Goal: Task Accomplishment & Management: Use online tool/utility

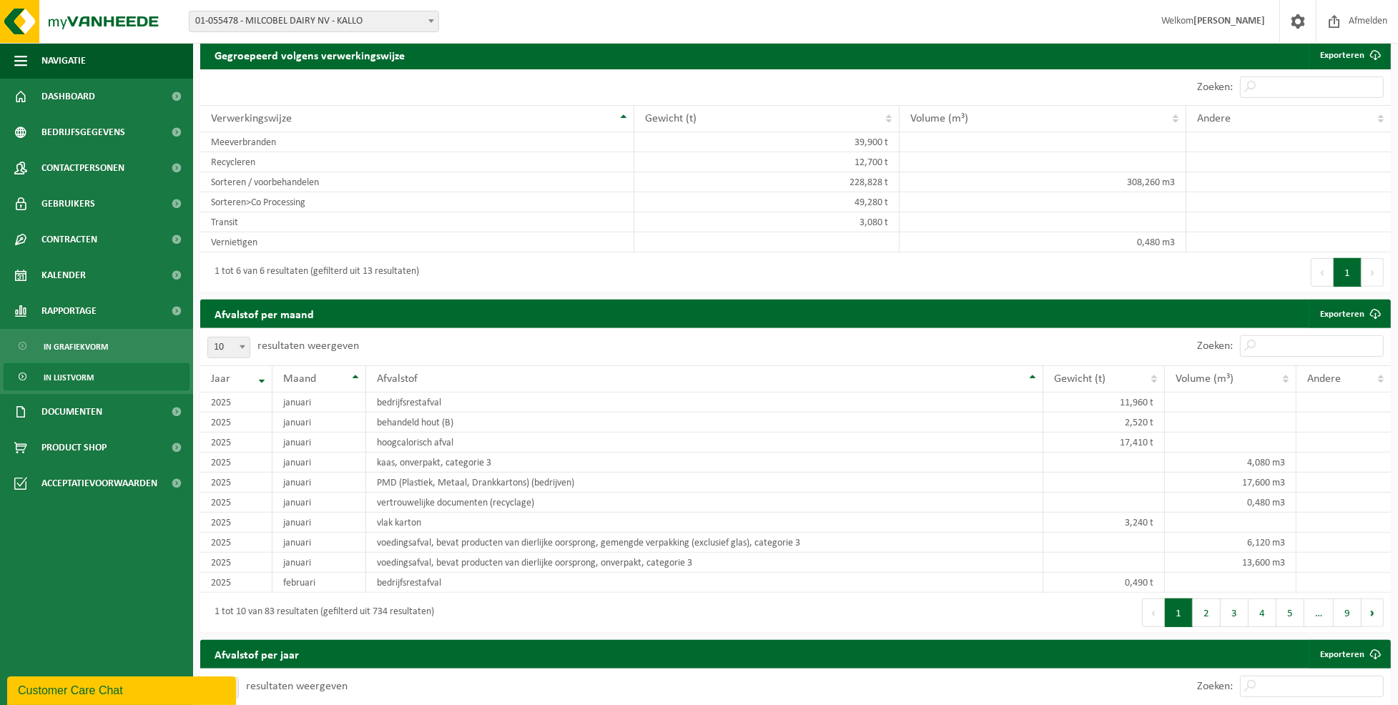
click at [541, 15] on div "Vestiging: 10-762748 - MILCOBEL GROUP 10-778840 - CHEESELINE NV - SINT-ANDRIES …" at bounding box center [699, 22] width 1398 height 44
click at [434, 19] on span at bounding box center [431, 20] width 14 height 19
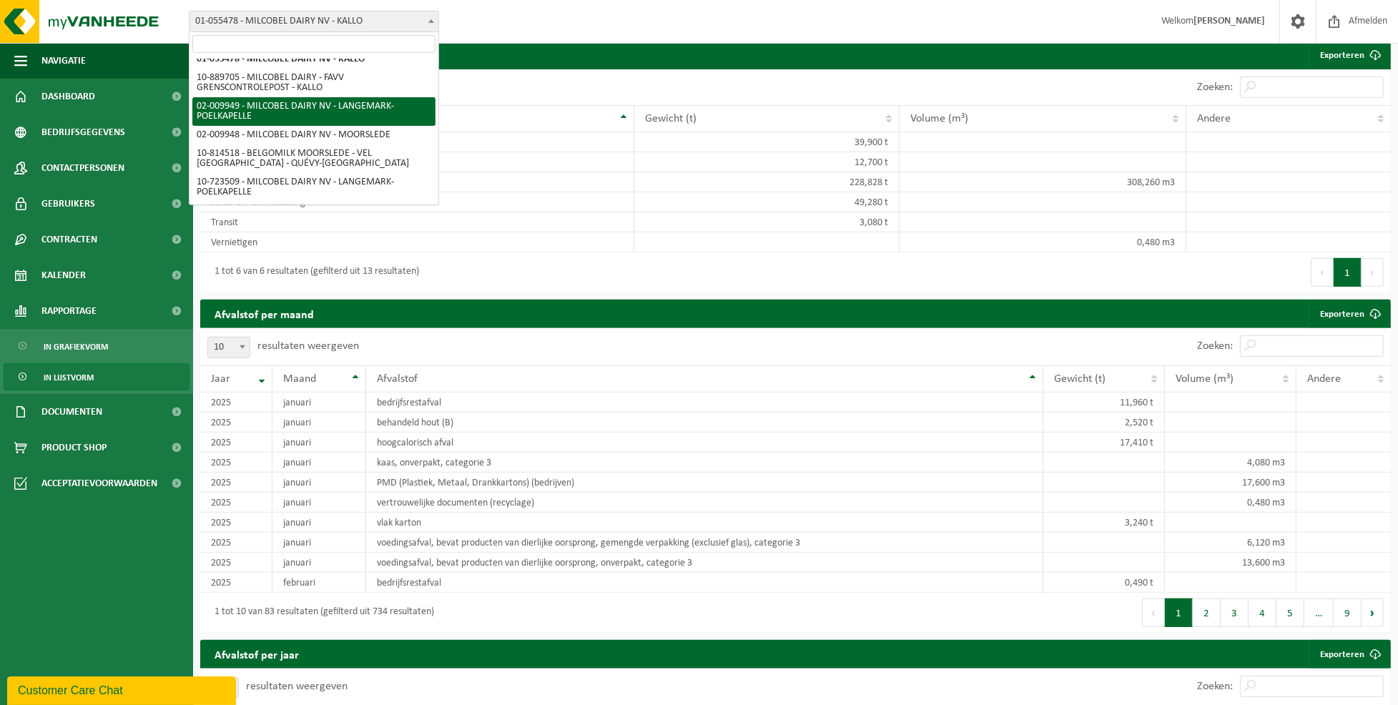
scroll to position [7, 0]
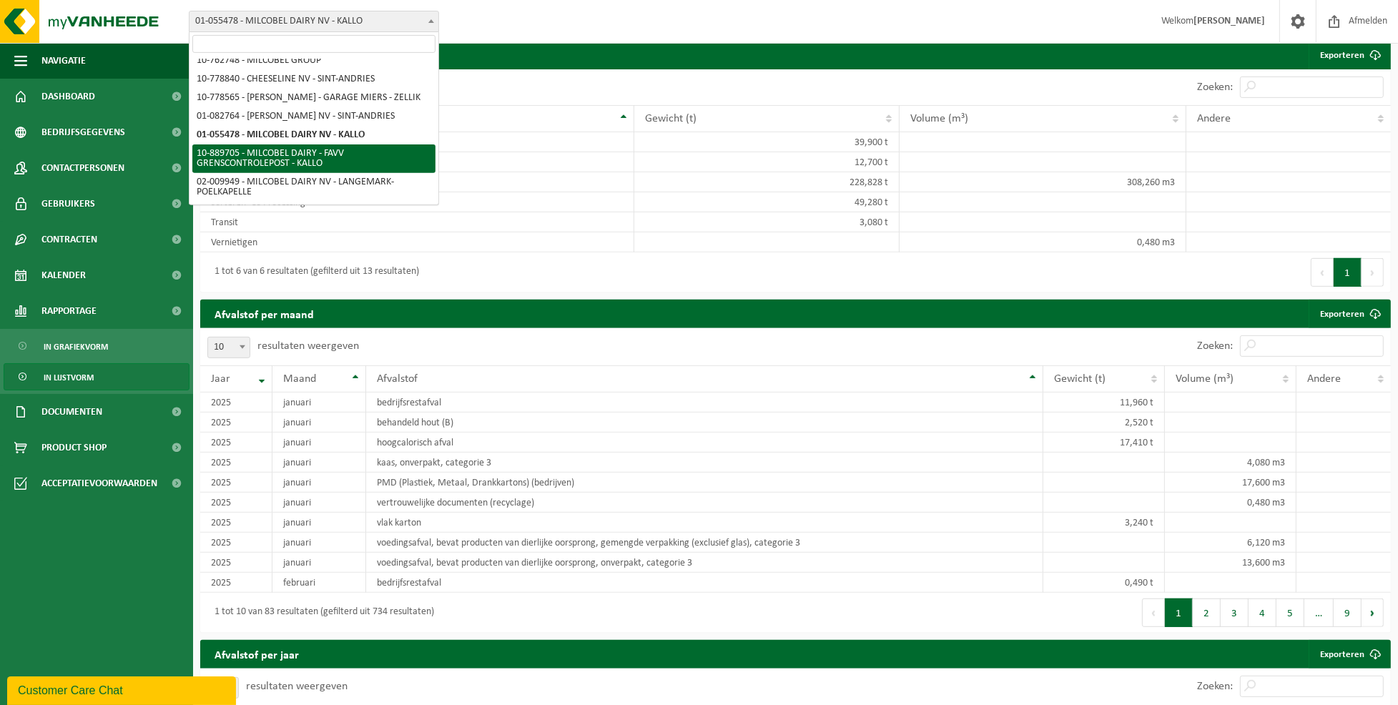
select select "114072"
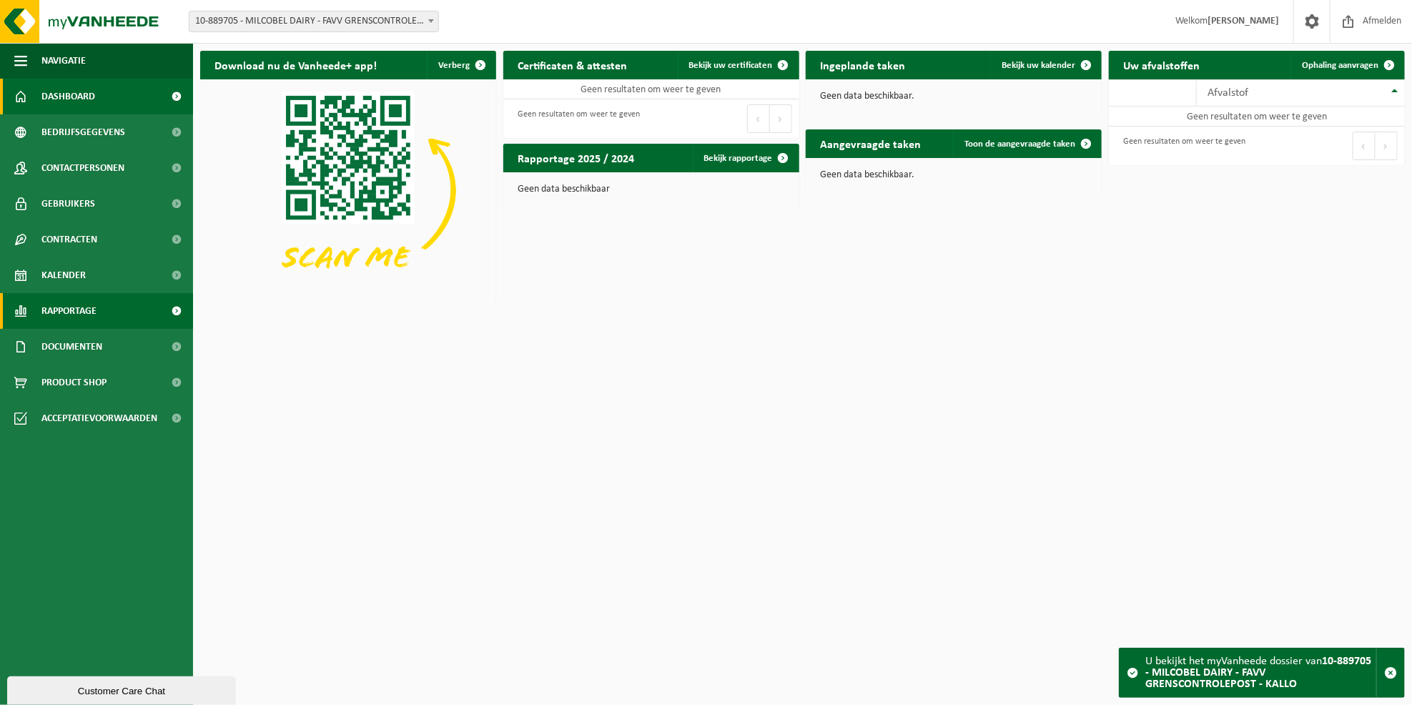
click at [81, 307] on span "Rapportage" at bounding box center [68, 311] width 55 height 36
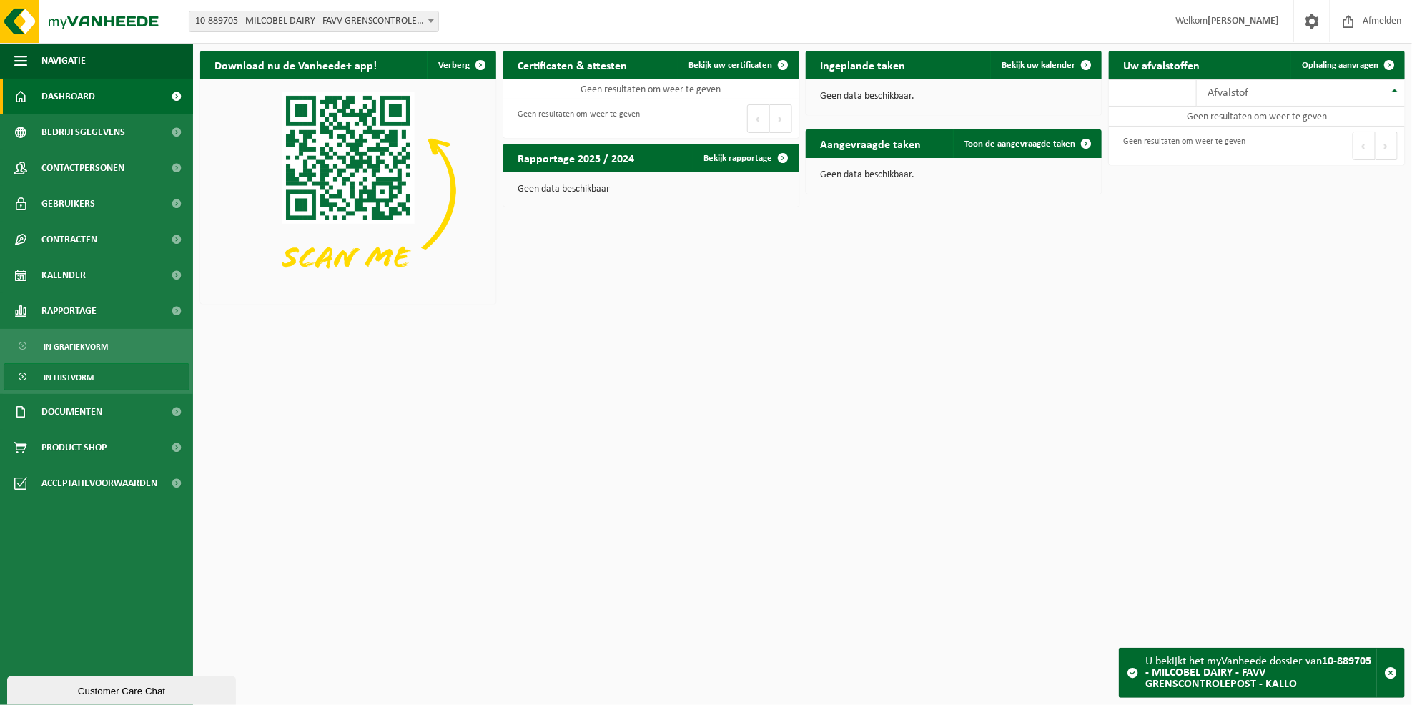
click at [77, 374] on span "In lijstvorm" at bounding box center [69, 377] width 50 height 27
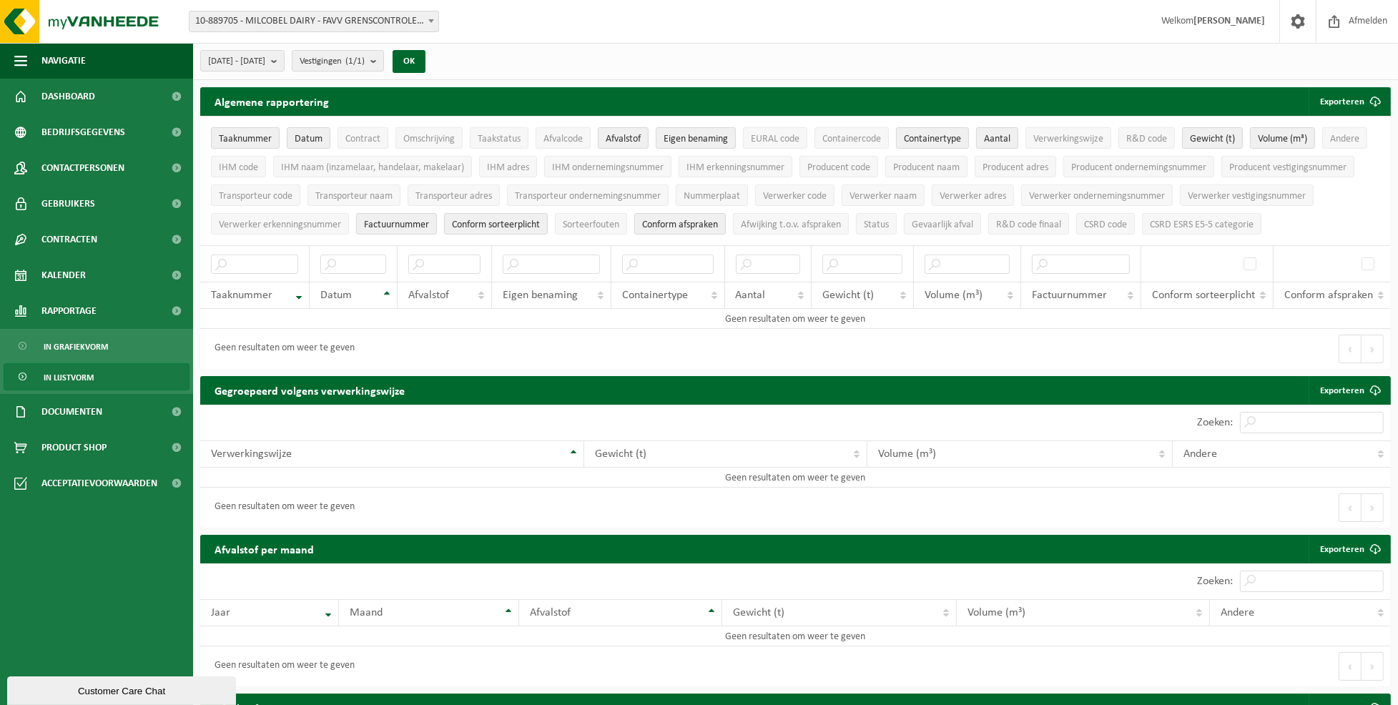
click at [433, 17] on span at bounding box center [431, 20] width 14 height 19
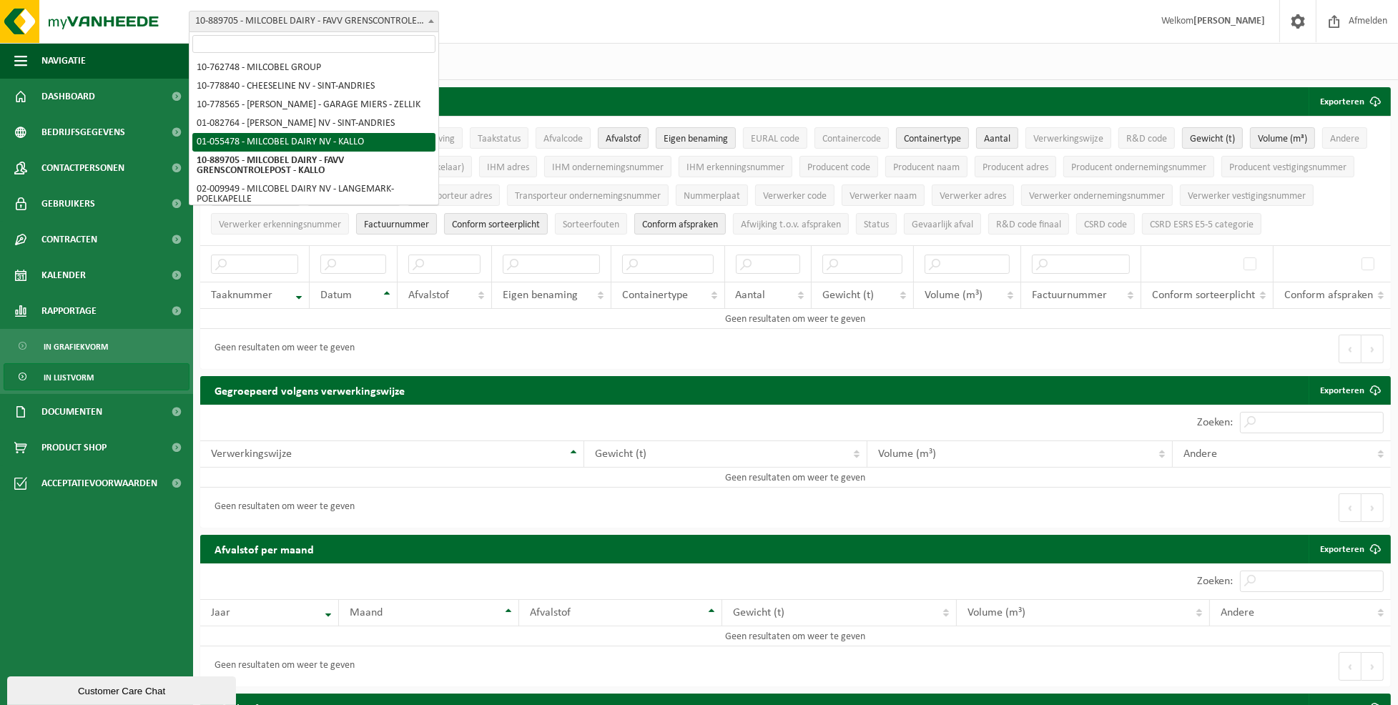
select select "310"
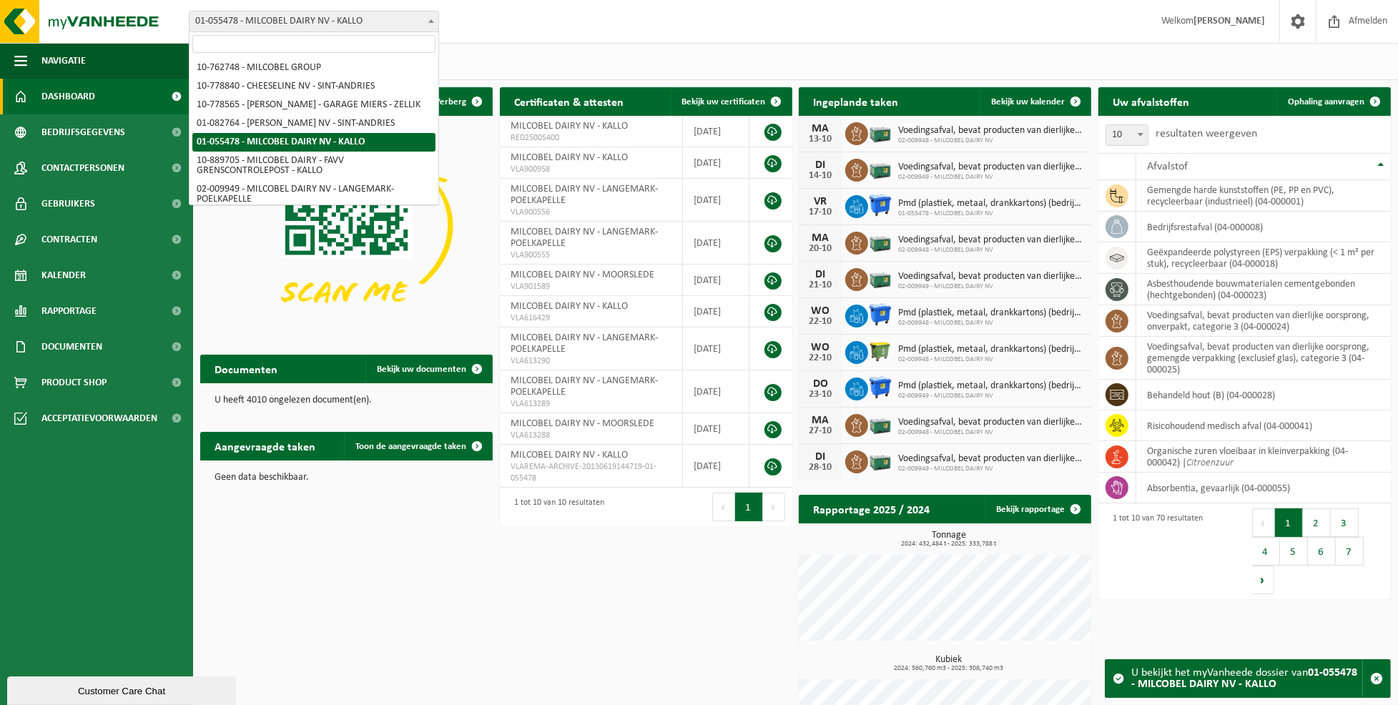
click at [432, 19] on b at bounding box center [431, 21] width 6 height 4
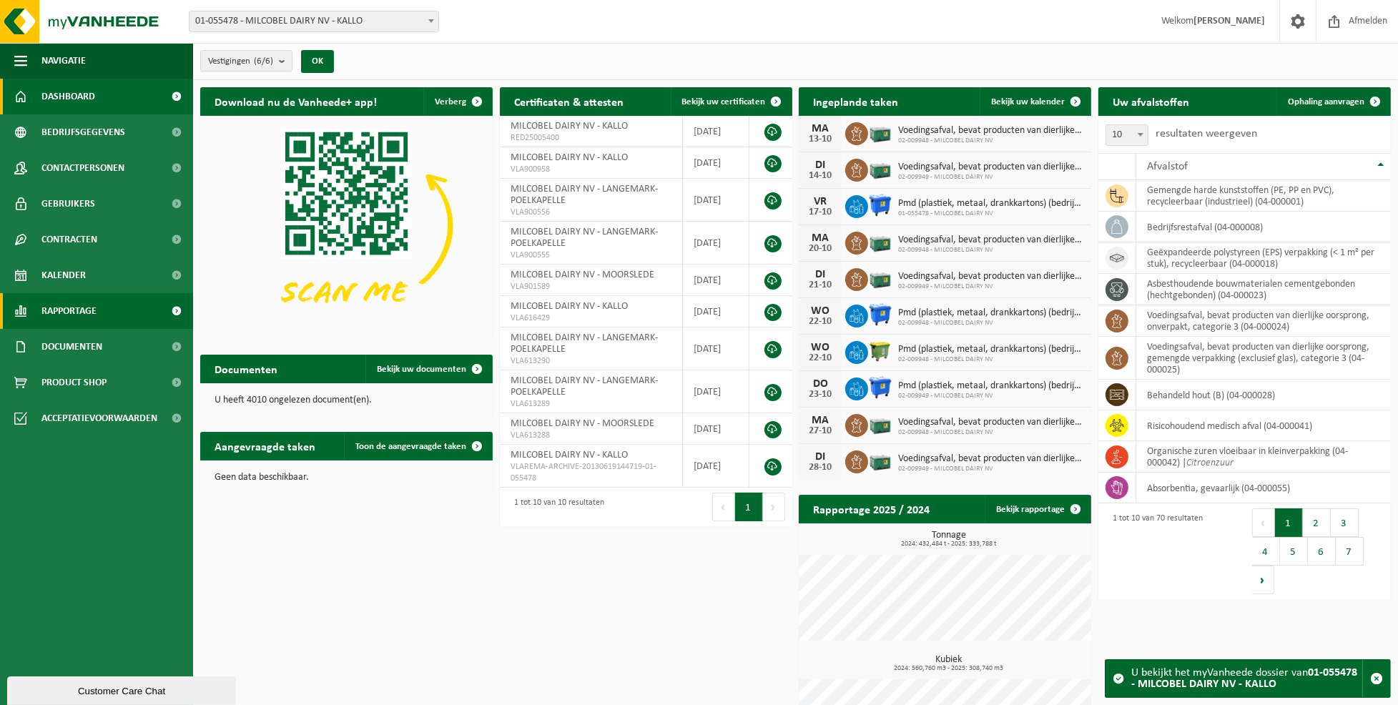
click at [70, 309] on span "Rapportage" at bounding box center [68, 311] width 55 height 36
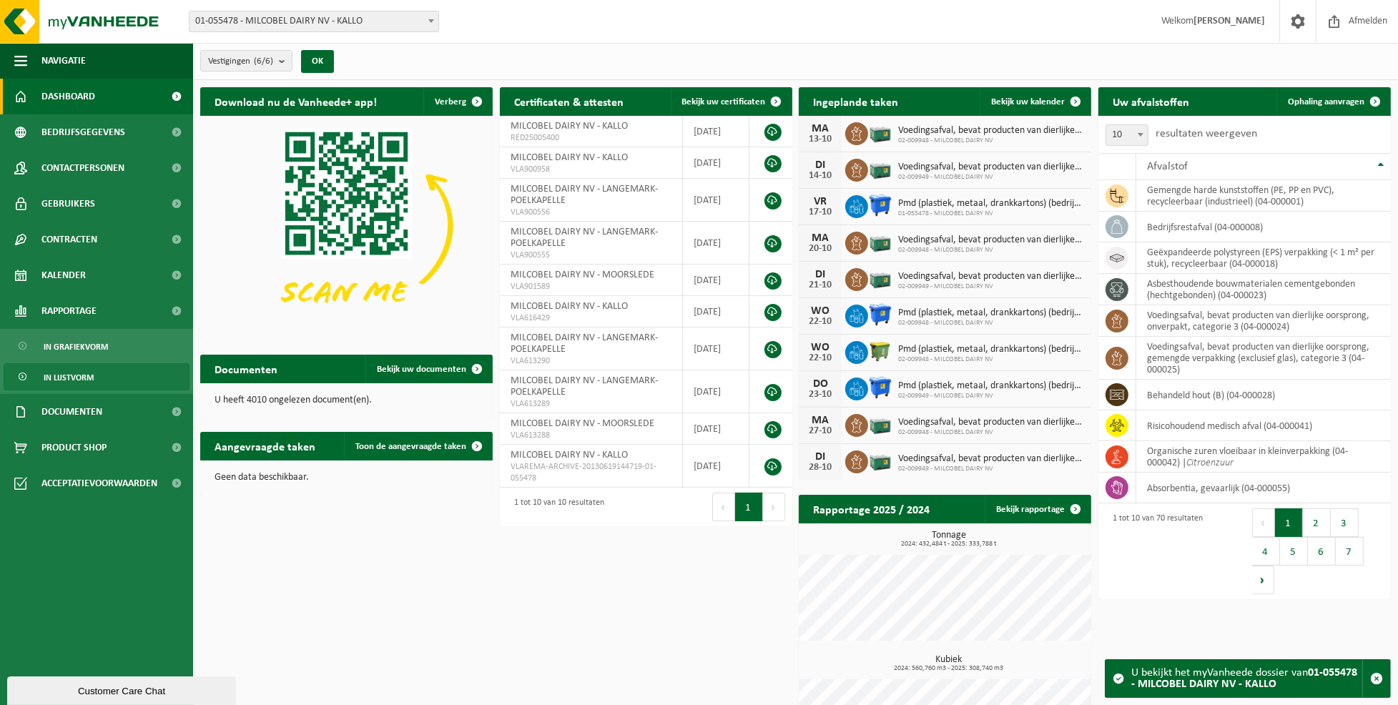
click at [63, 380] on span "In lijstvorm" at bounding box center [69, 377] width 50 height 27
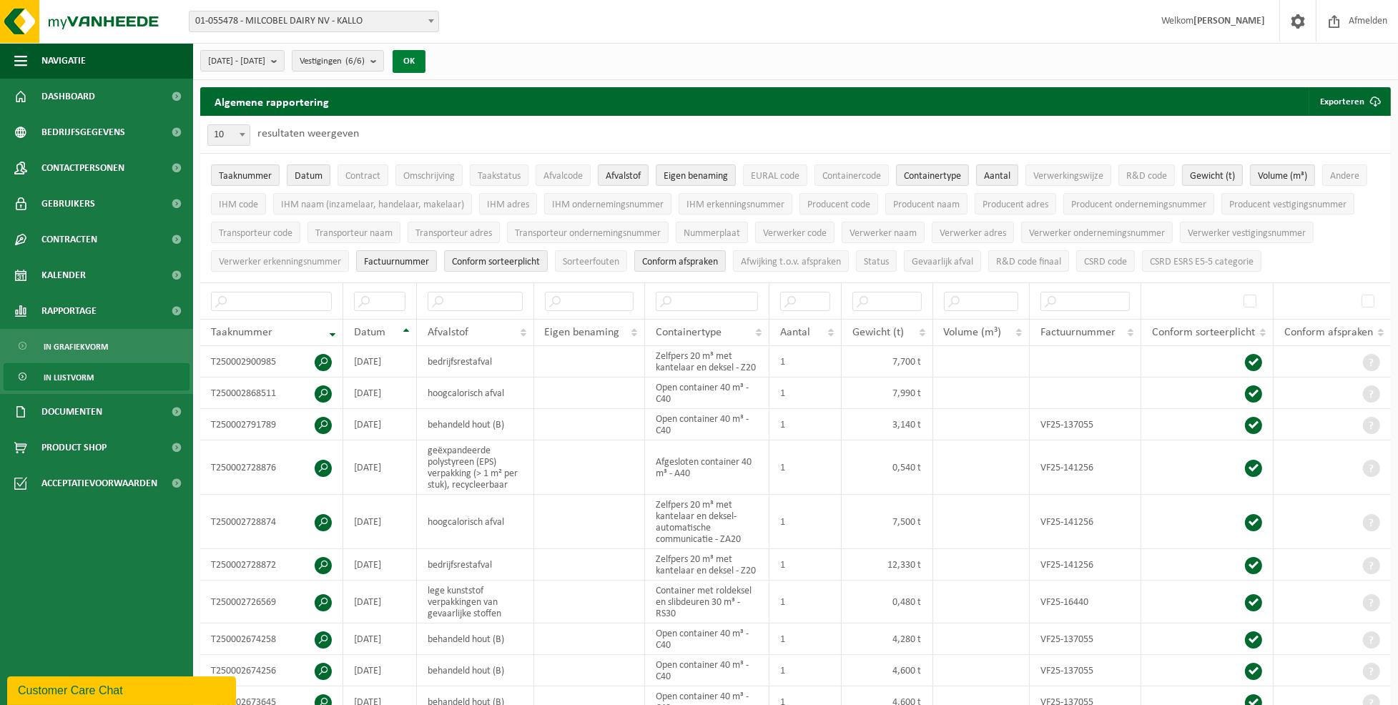
click at [425, 59] on button "OK" at bounding box center [408, 61] width 33 height 23
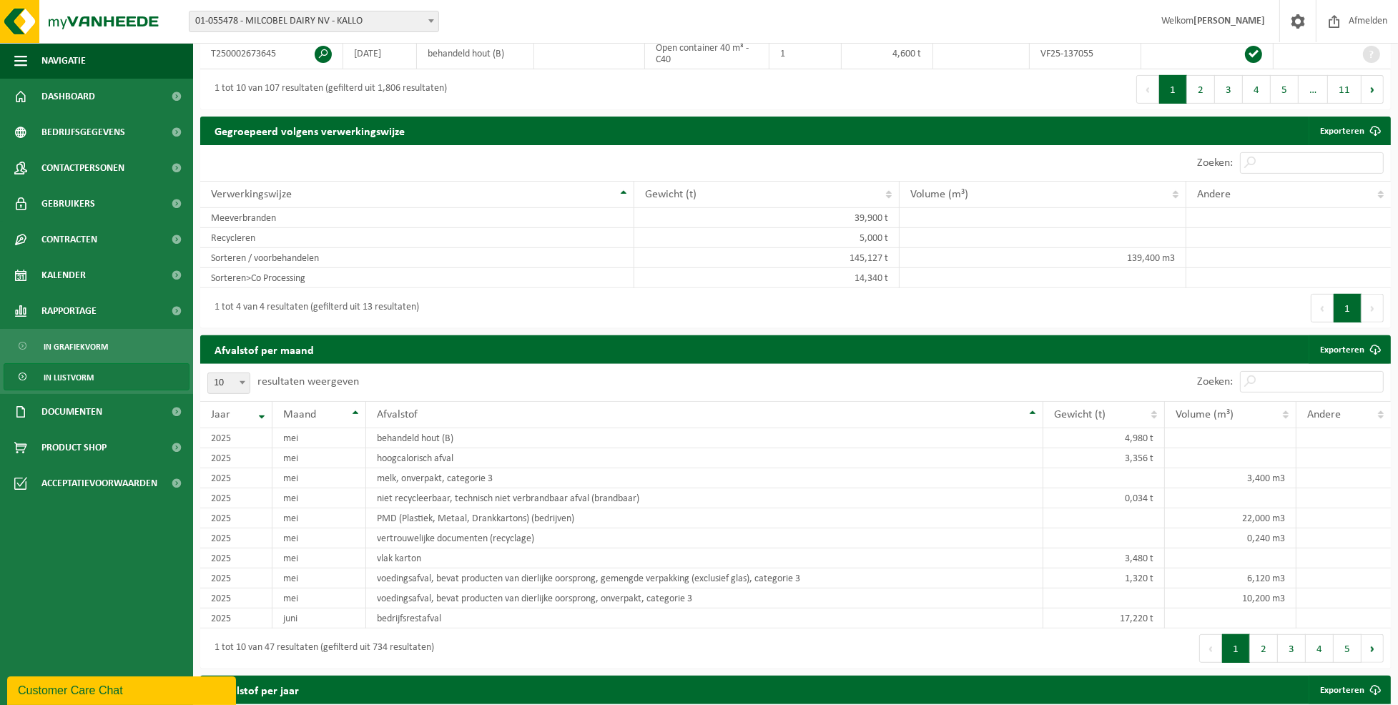
scroll to position [762, 0]
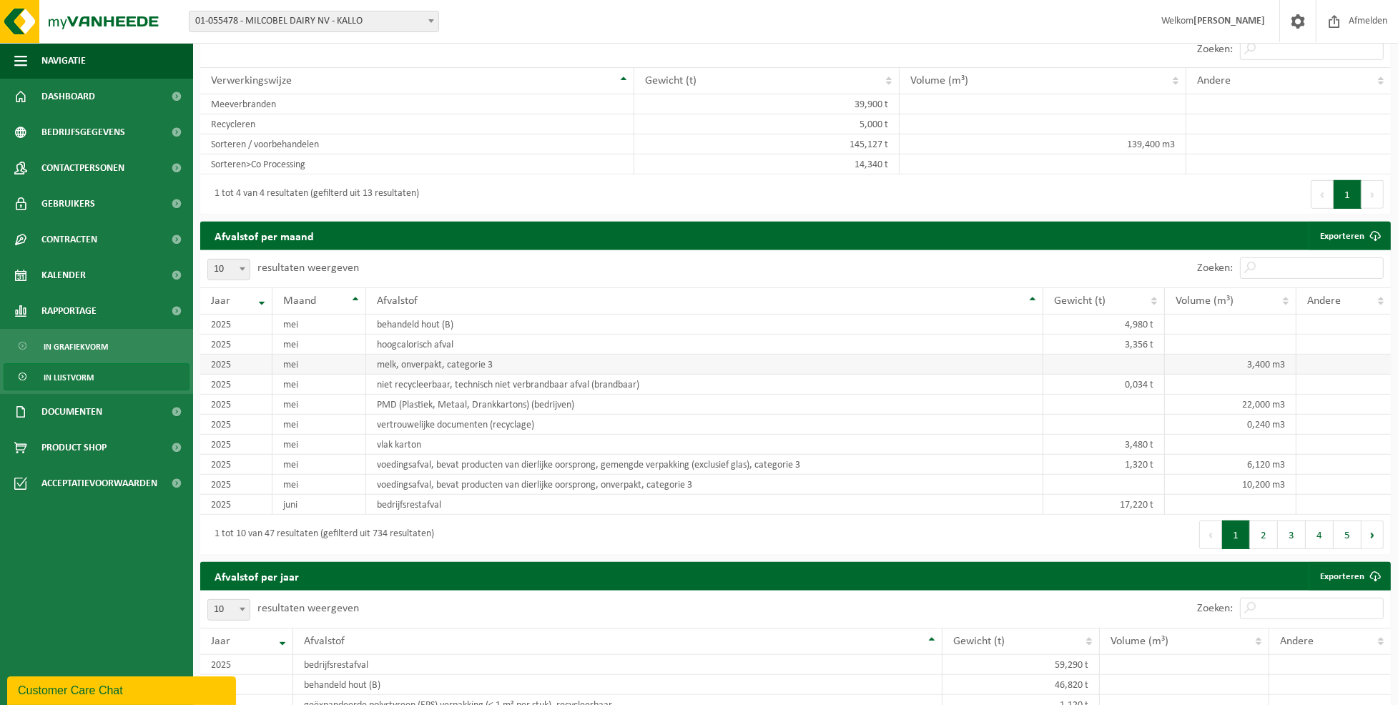
click at [414, 372] on td "melk, onverpakt, categorie 3" at bounding box center [704, 365] width 677 height 20
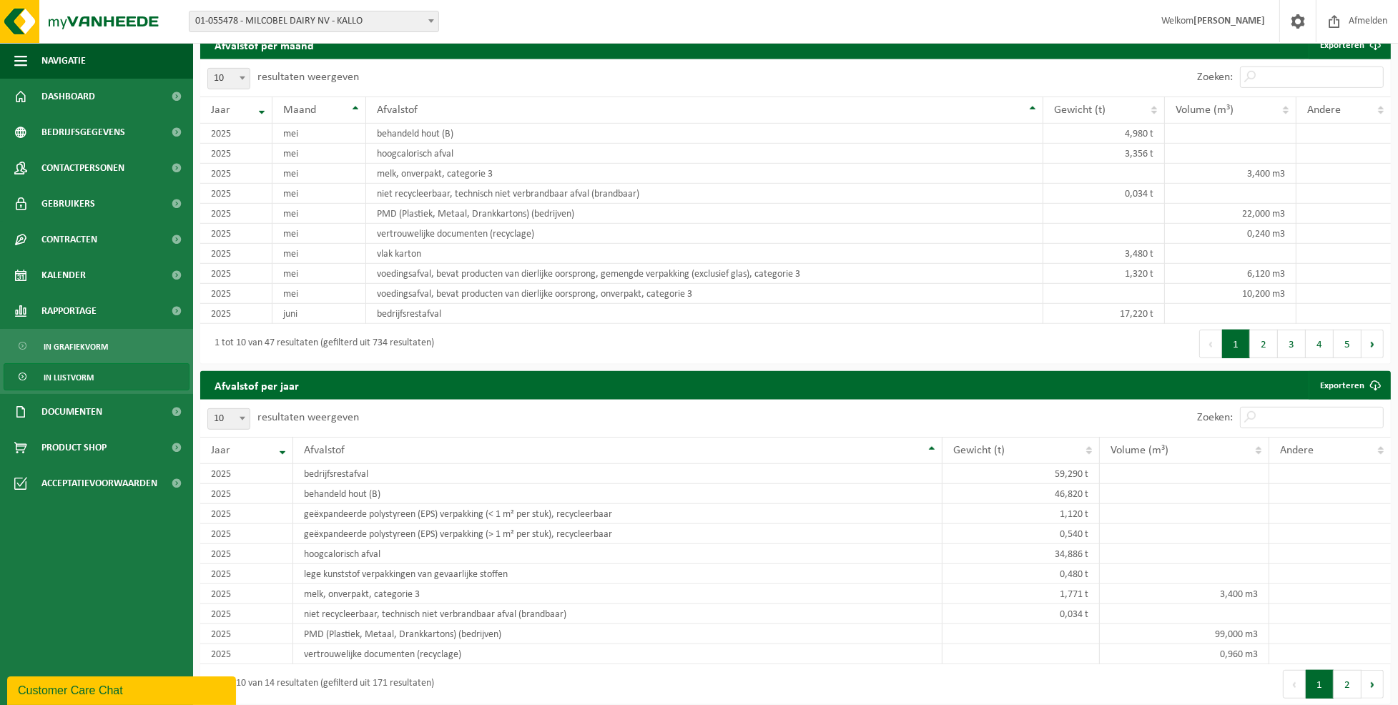
scroll to position [1048, 0]
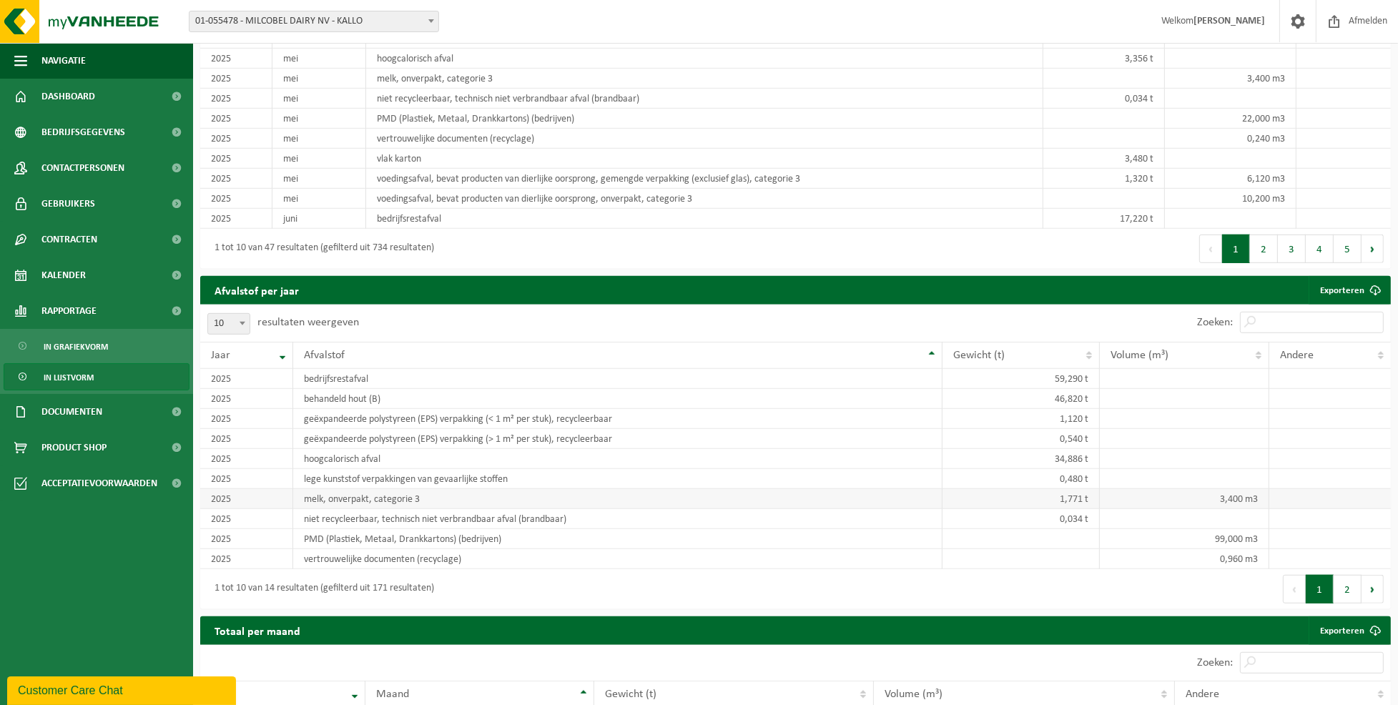
click at [321, 505] on td "melk, onverpakt, categorie 3" at bounding box center [617, 499] width 648 height 20
click at [342, 501] on td "melk, onverpakt, categorie 3" at bounding box center [617, 499] width 648 height 20
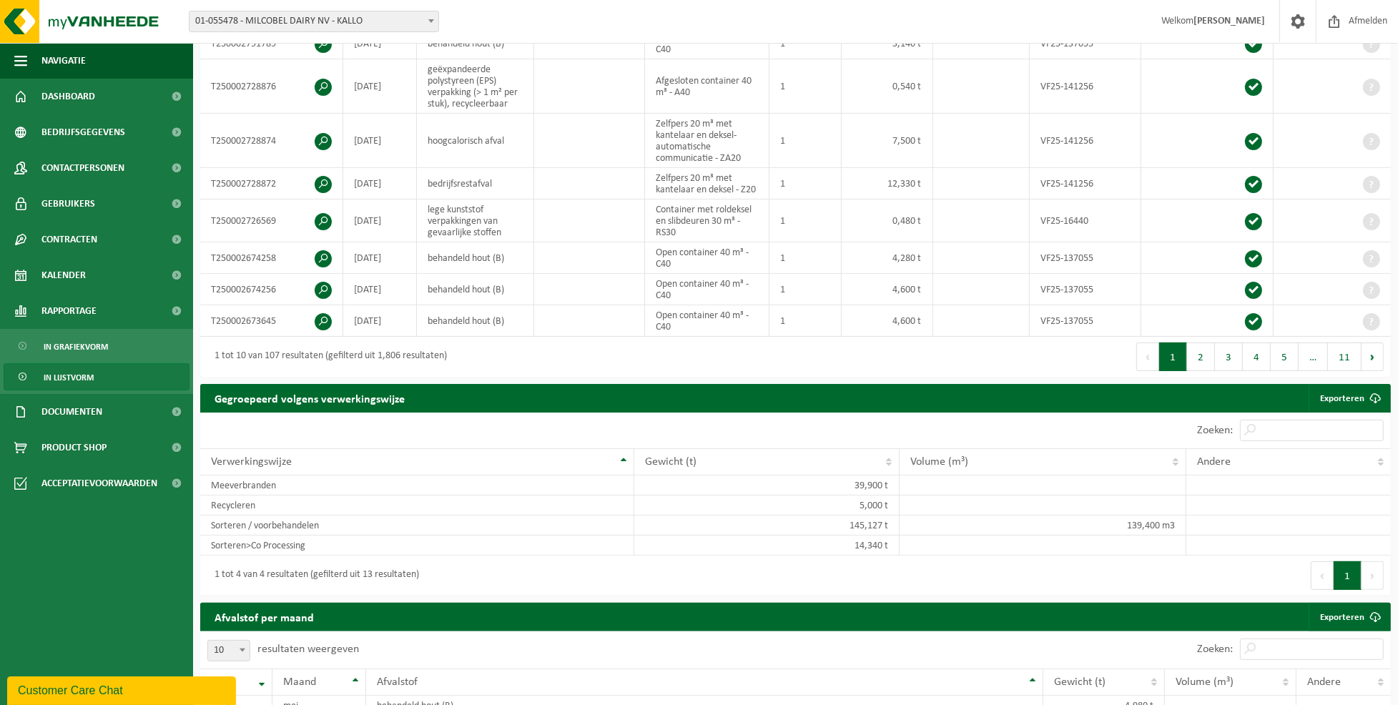
scroll to position [0, 0]
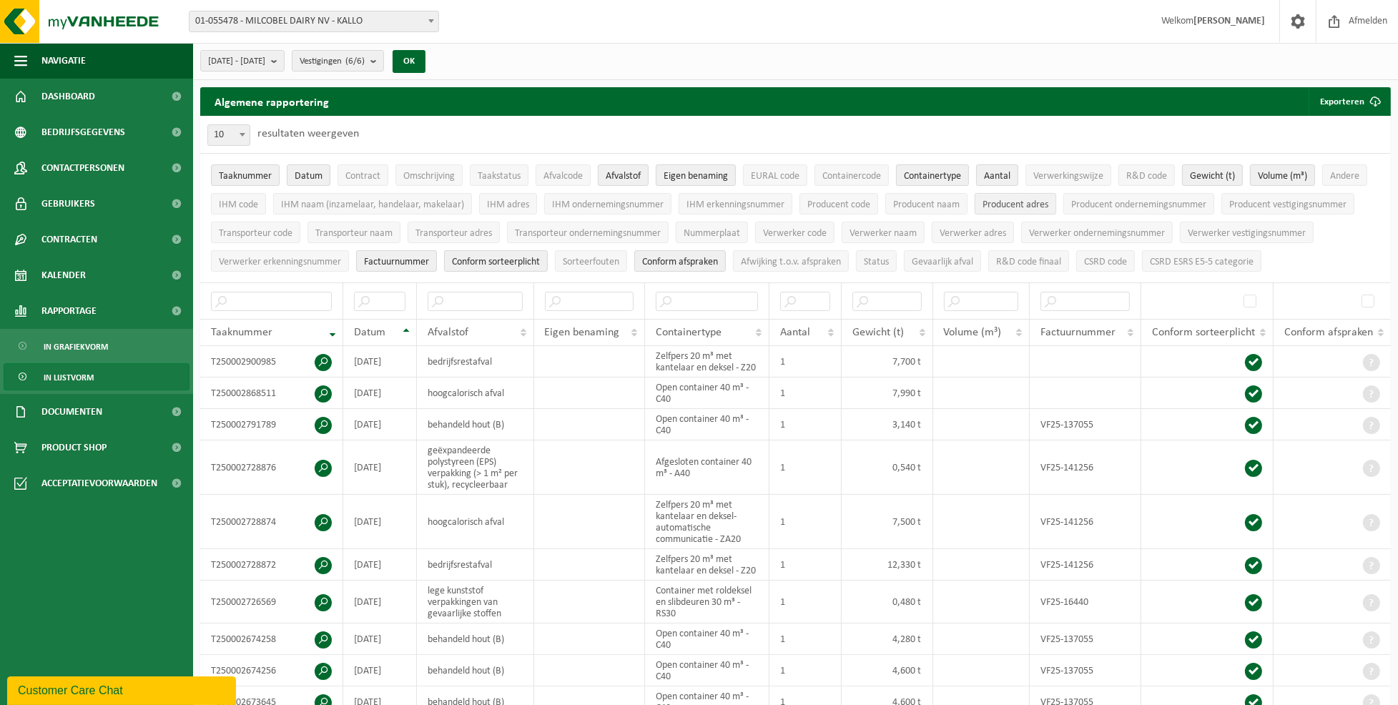
click at [1007, 202] on span "Producent adres" at bounding box center [1015, 204] width 66 height 11
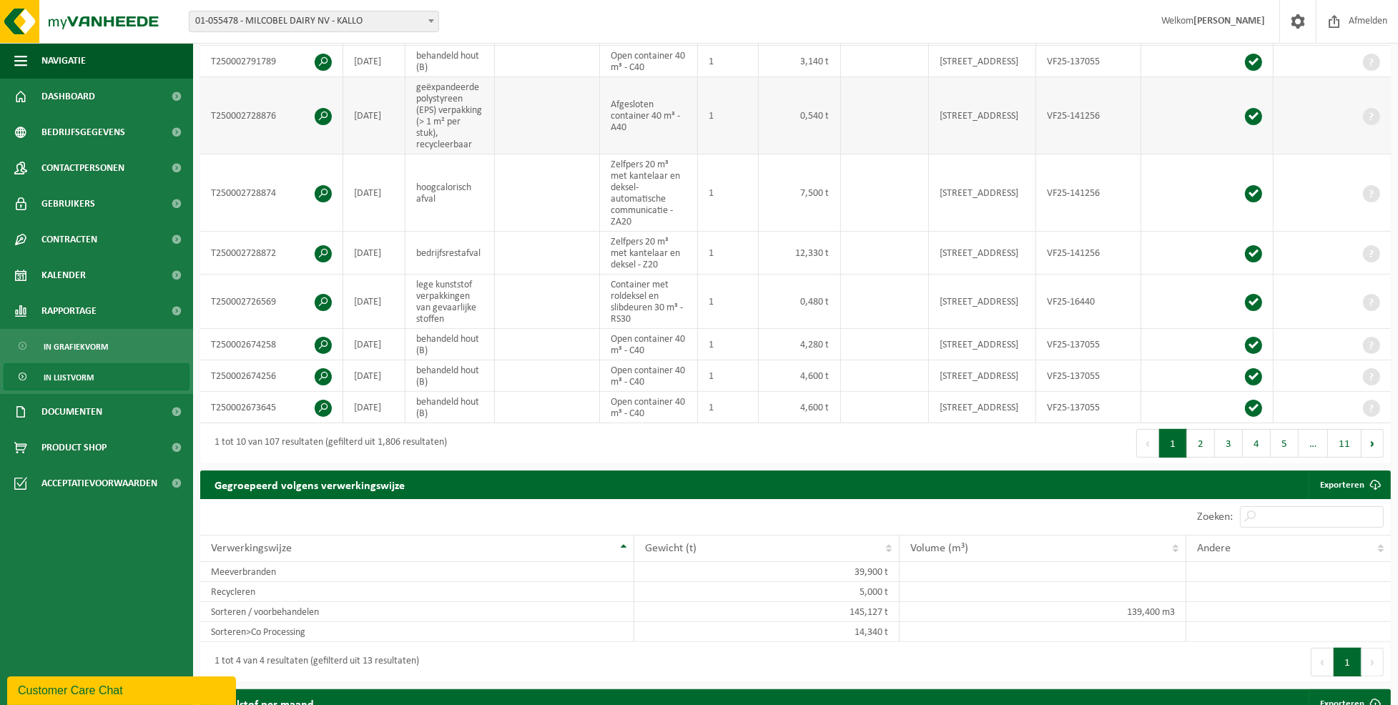
scroll to position [381, 0]
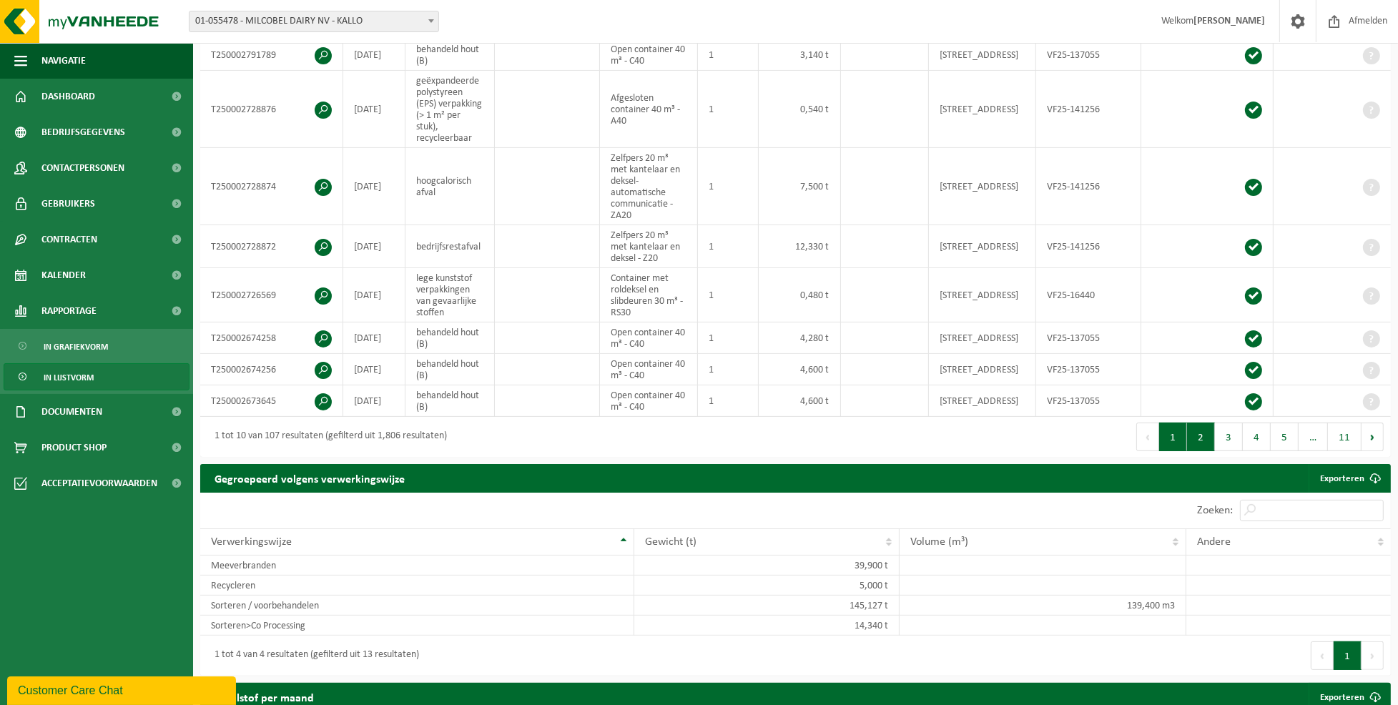
click at [1200, 435] on button "2" at bounding box center [1201, 436] width 28 height 29
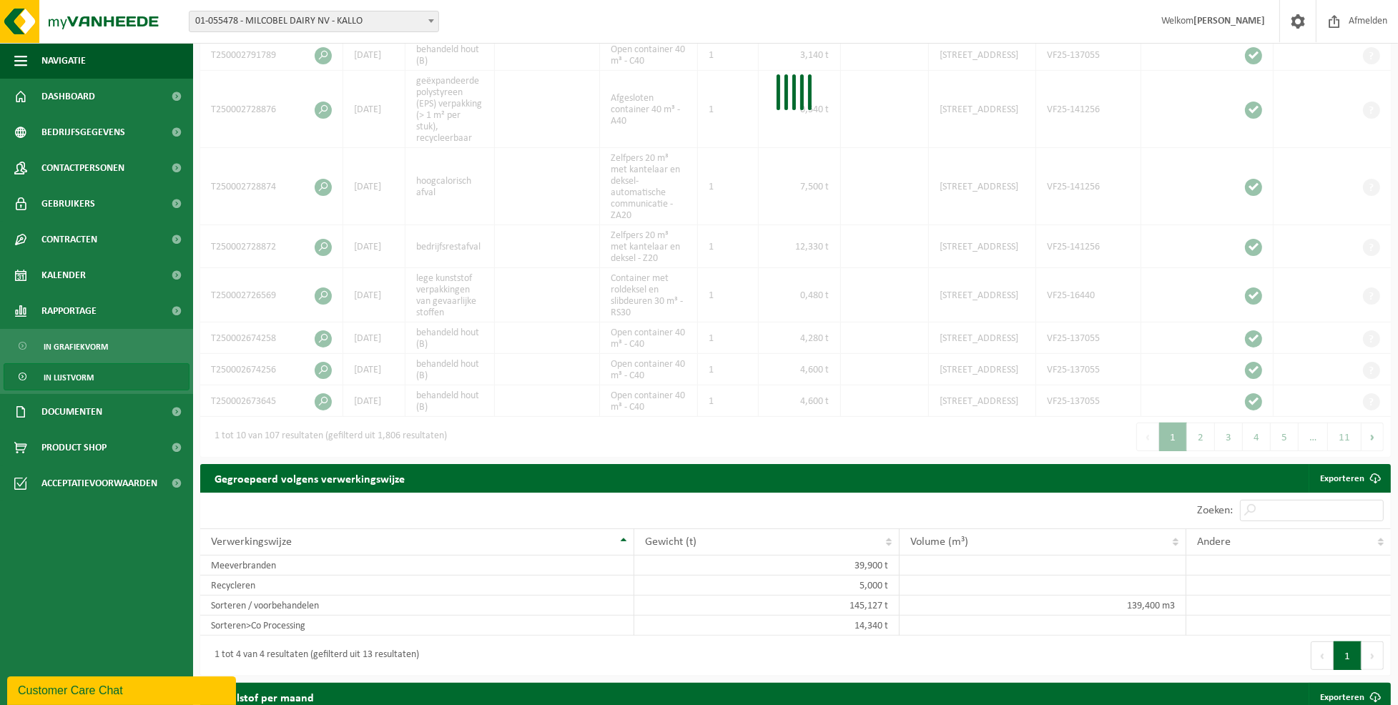
scroll to position [0, 0]
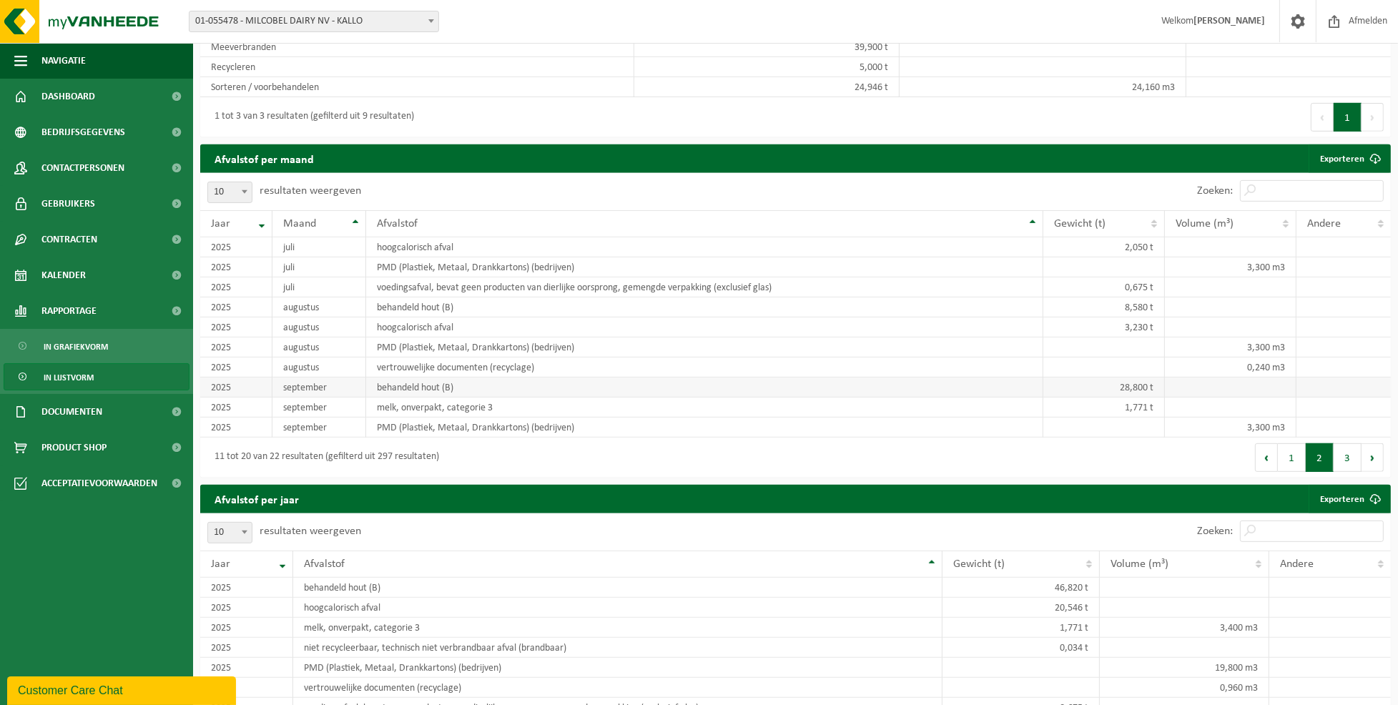
click at [627, 380] on td "behandeld hout (B)" at bounding box center [704, 387] width 677 height 20
click at [75, 267] on span "Kalender" at bounding box center [63, 275] width 44 height 36
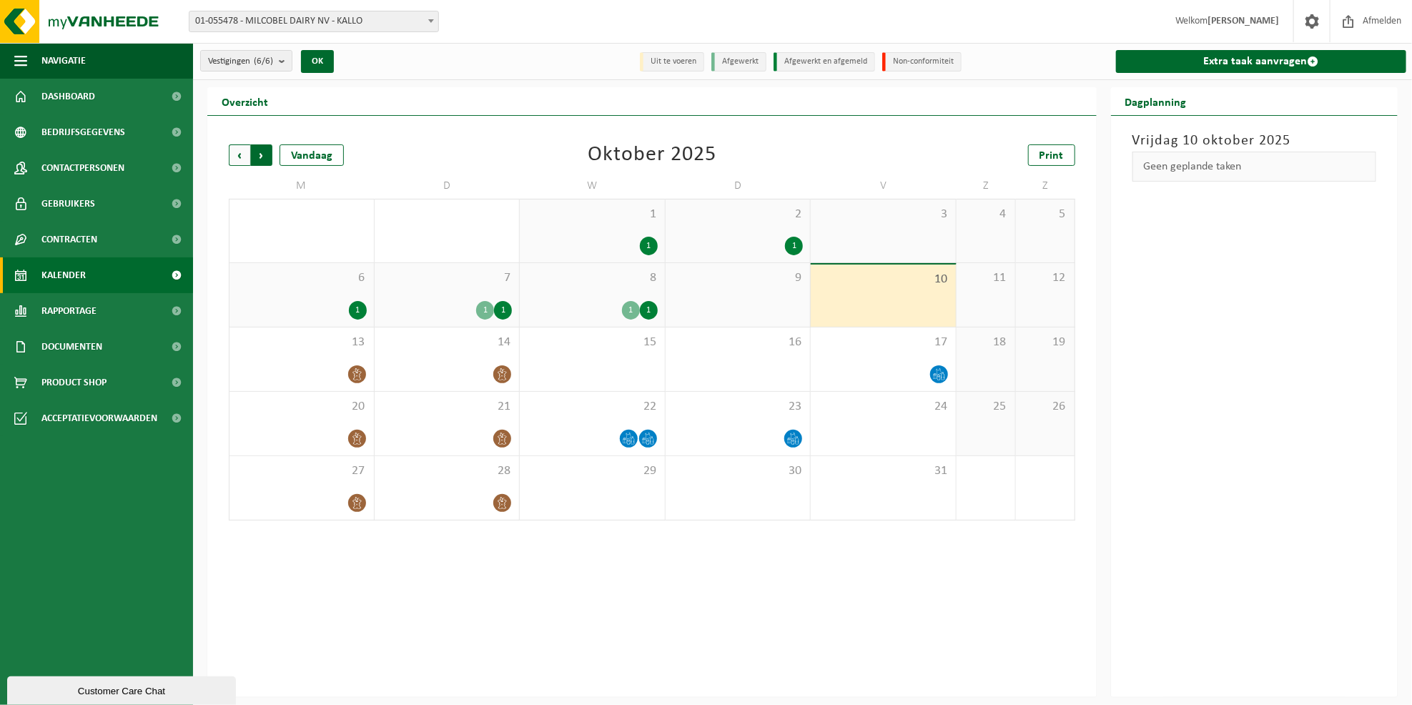
click at [238, 155] on span "Vorige" at bounding box center [239, 154] width 21 height 21
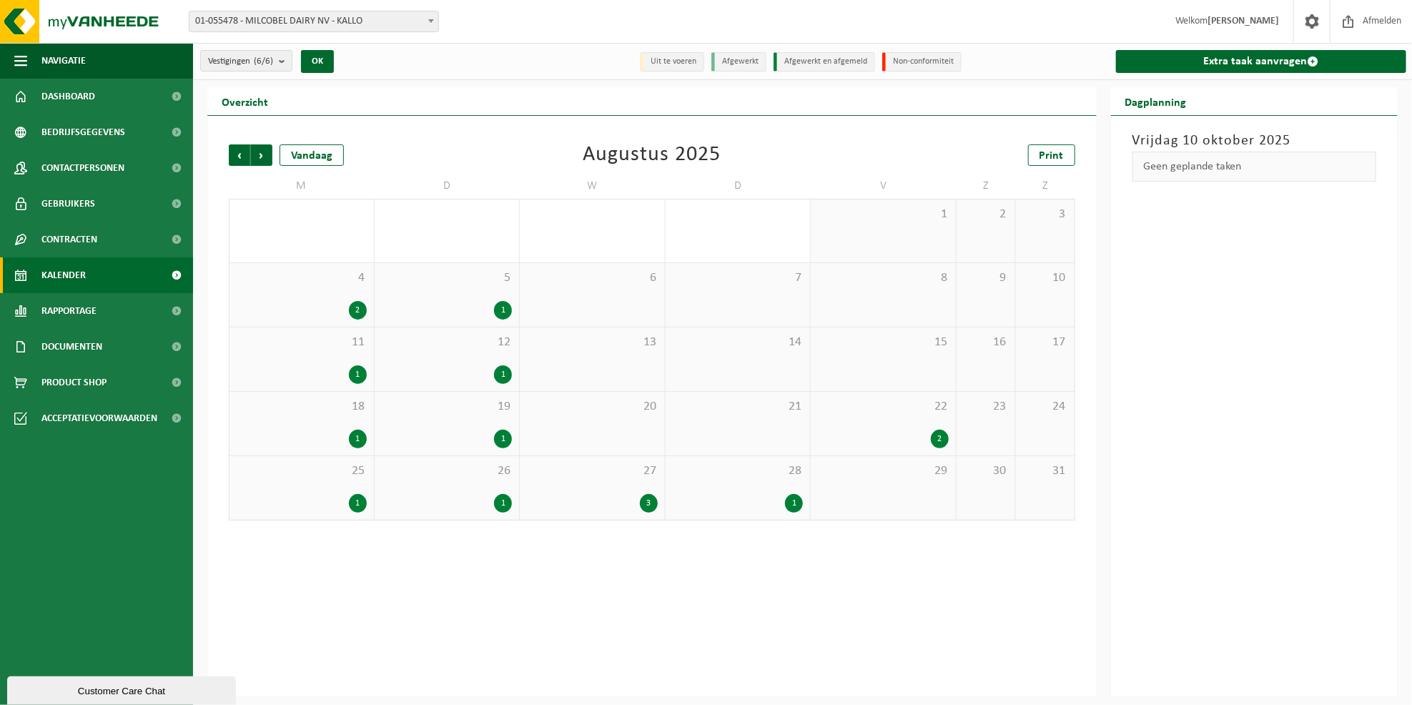
click at [238, 155] on span "Vorige" at bounding box center [239, 154] width 21 height 21
click at [505, 242] on div "1" at bounding box center [503, 246] width 18 height 19
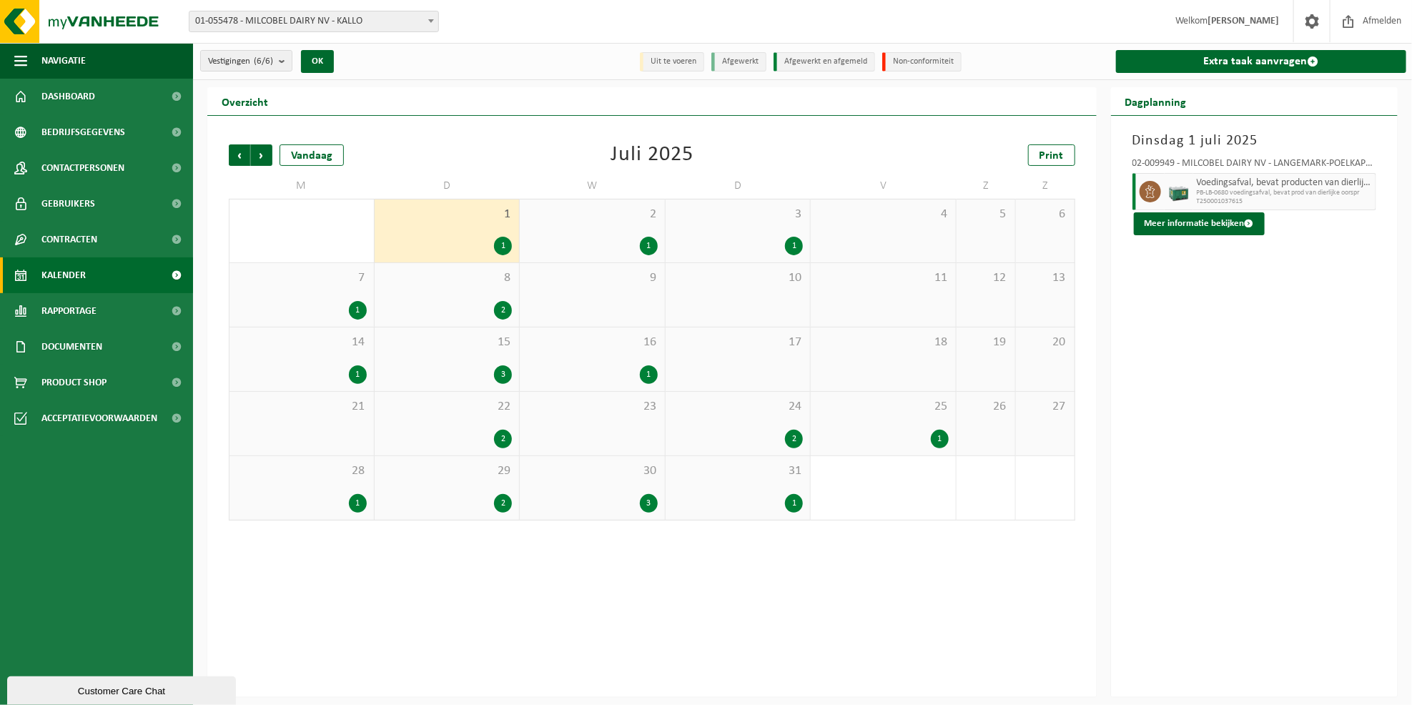
click at [505, 312] on div "2" at bounding box center [503, 310] width 18 height 19
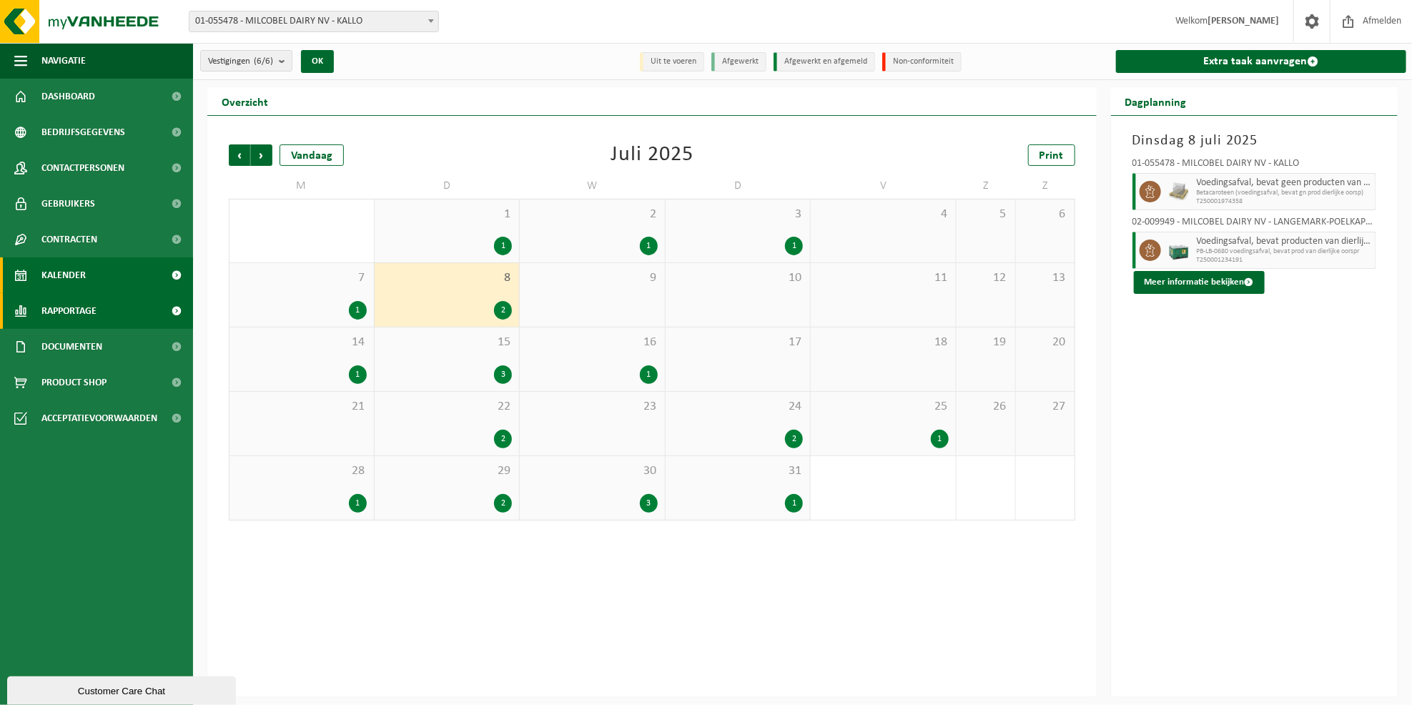
click at [56, 309] on span "Rapportage" at bounding box center [68, 311] width 55 height 36
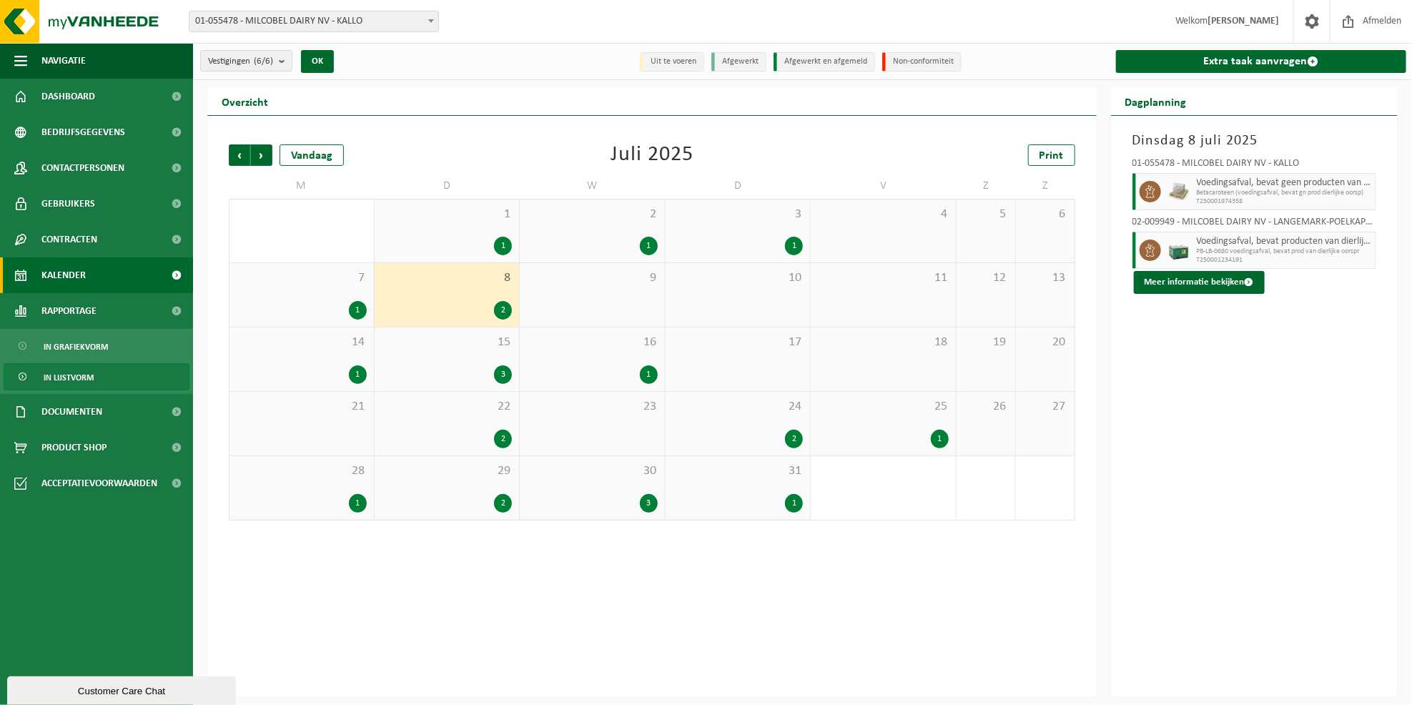
click at [85, 379] on span "In lijstvorm" at bounding box center [69, 377] width 50 height 27
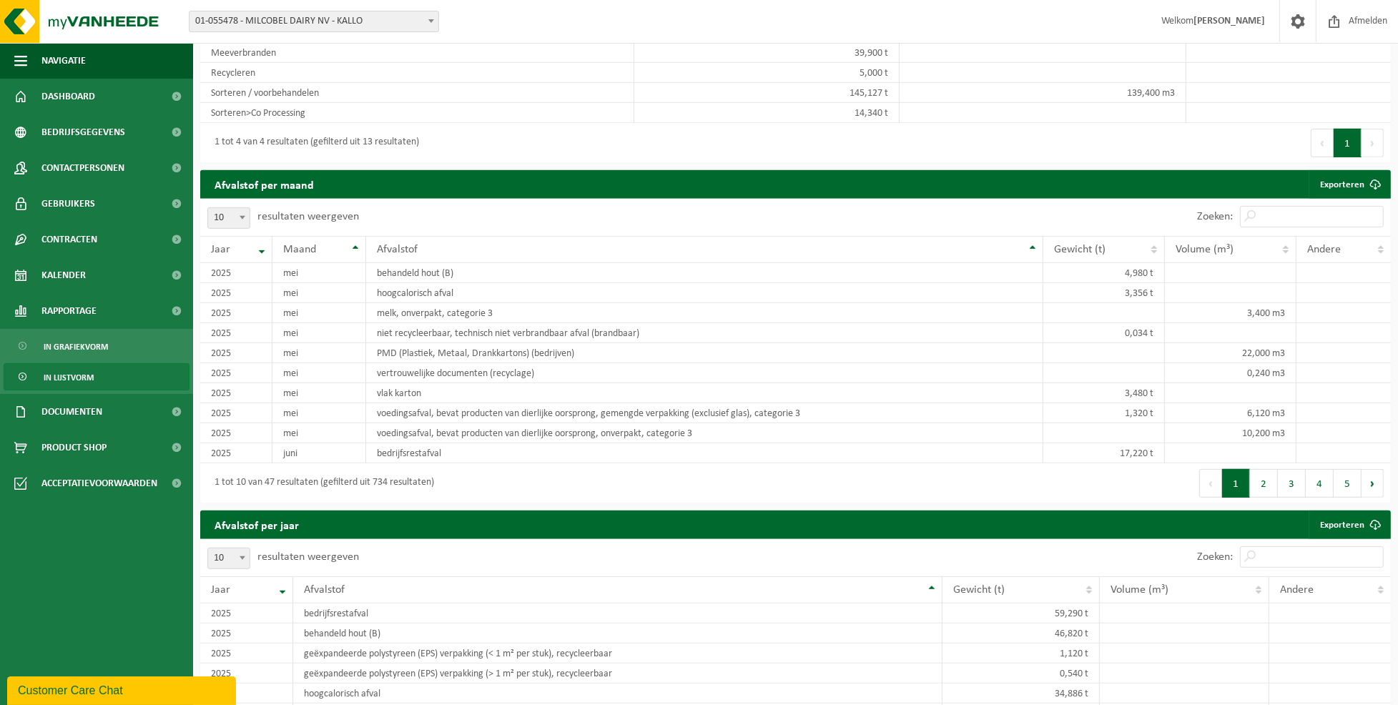
scroll to position [858, 0]
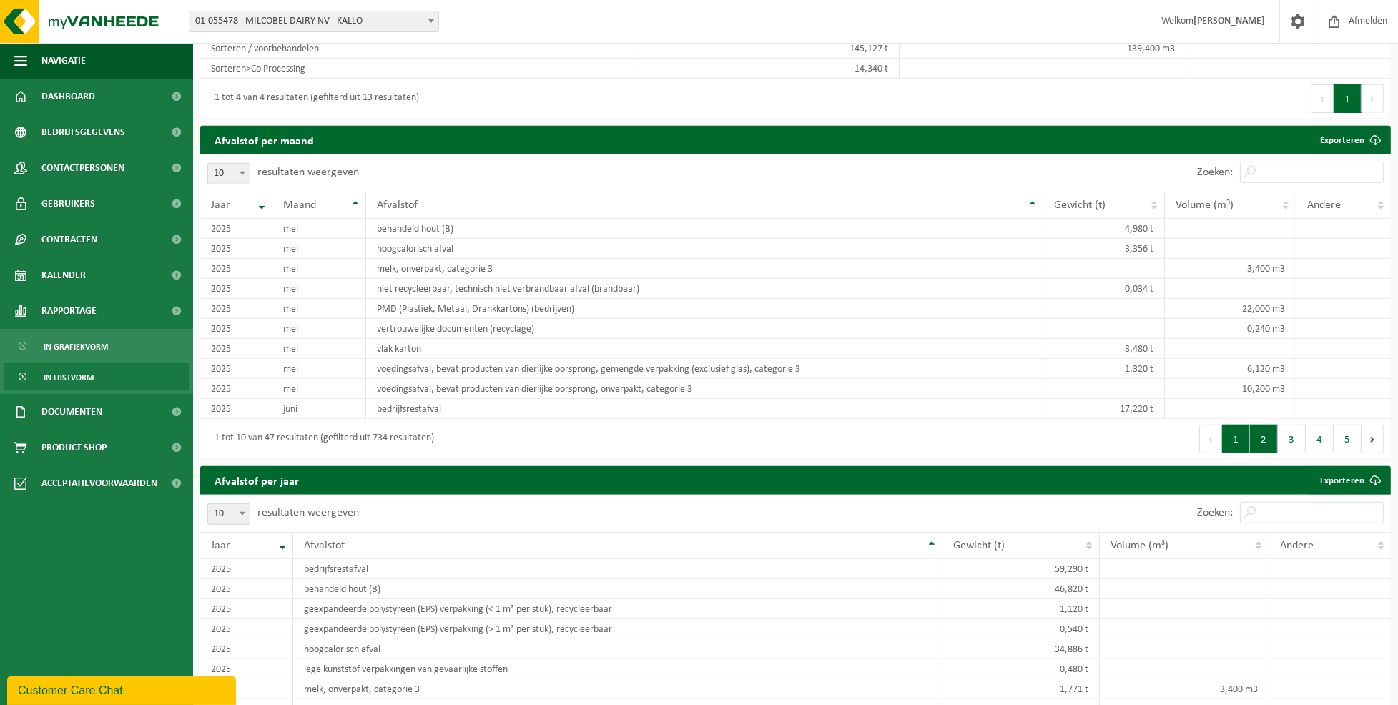
click at [1264, 437] on button "2" at bounding box center [1264, 439] width 28 height 29
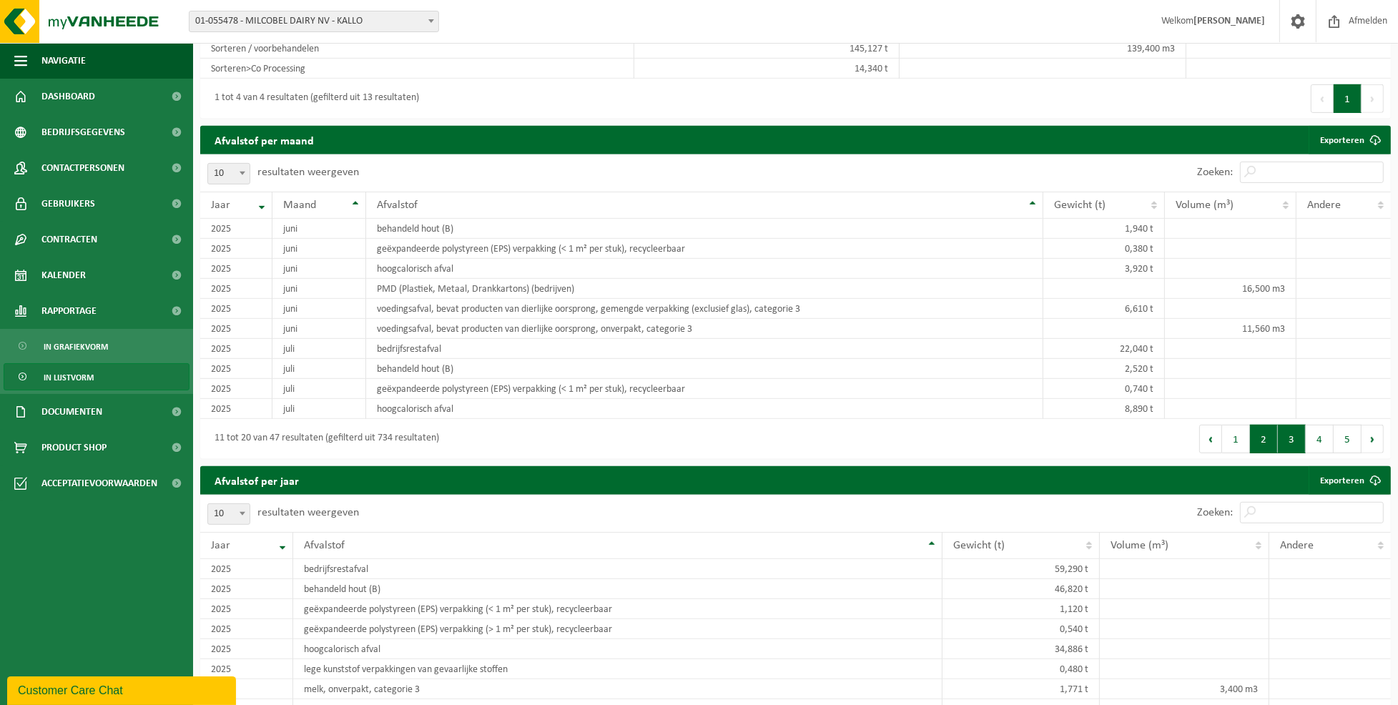
click at [1294, 436] on button "3" at bounding box center [1291, 439] width 28 height 29
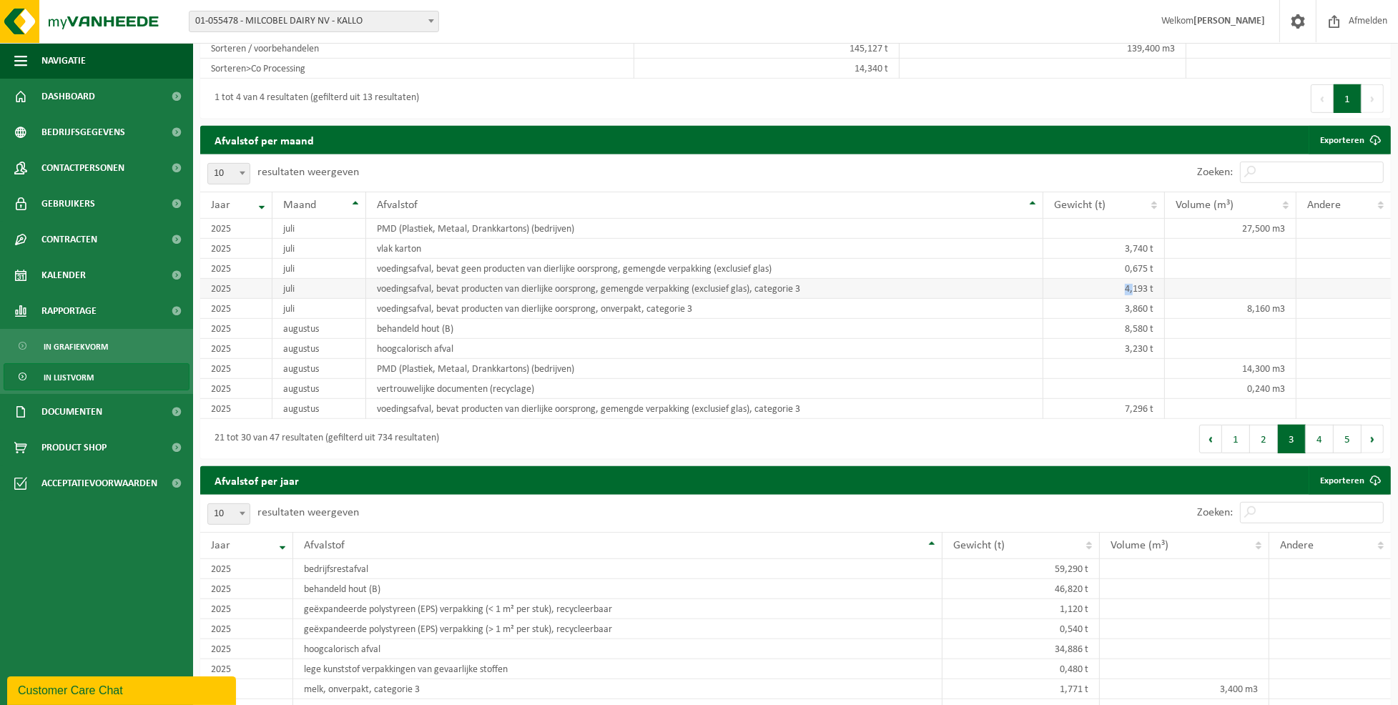
drag, startPoint x: 1123, startPoint y: 286, endPoint x: 1132, endPoint y: 293, distance: 11.2
click at [1132, 293] on td "4,193 t" at bounding box center [1104, 289] width 122 height 20
click at [619, 306] on td "voedingsafval, bevat producten van dierlijke oorsprong, onverpakt, categorie 3" at bounding box center [704, 309] width 677 height 20
click at [71, 271] on span "Kalender" at bounding box center [63, 275] width 44 height 36
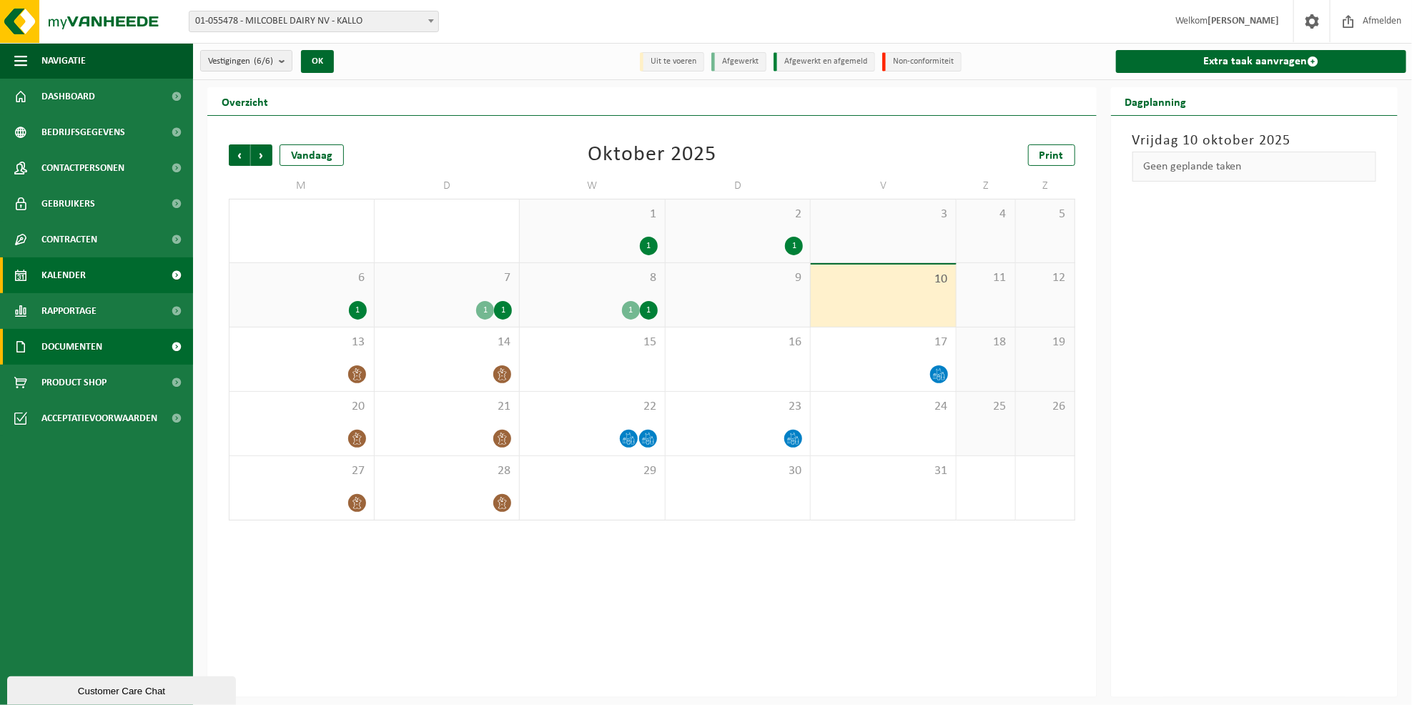
click at [76, 345] on span "Documenten" at bounding box center [71, 347] width 61 height 36
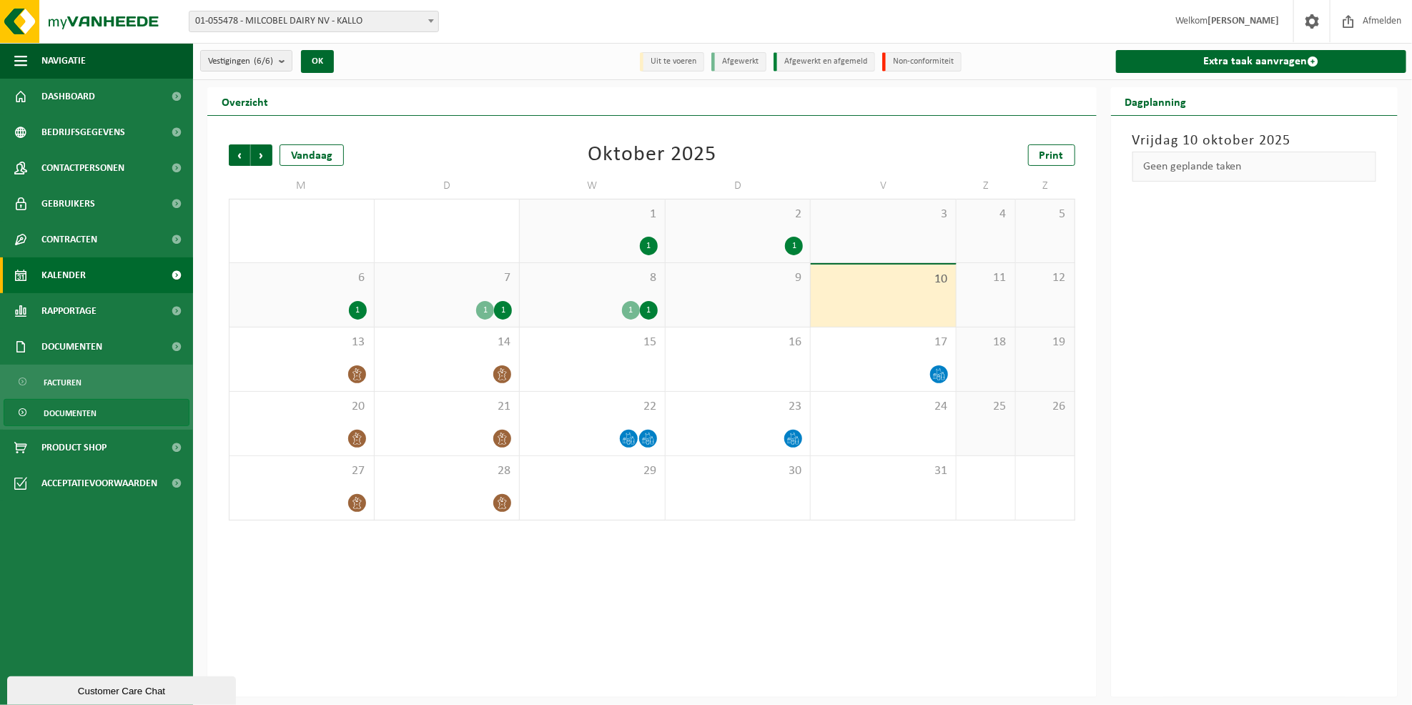
click at [71, 413] on span "Documenten" at bounding box center [70, 413] width 53 height 27
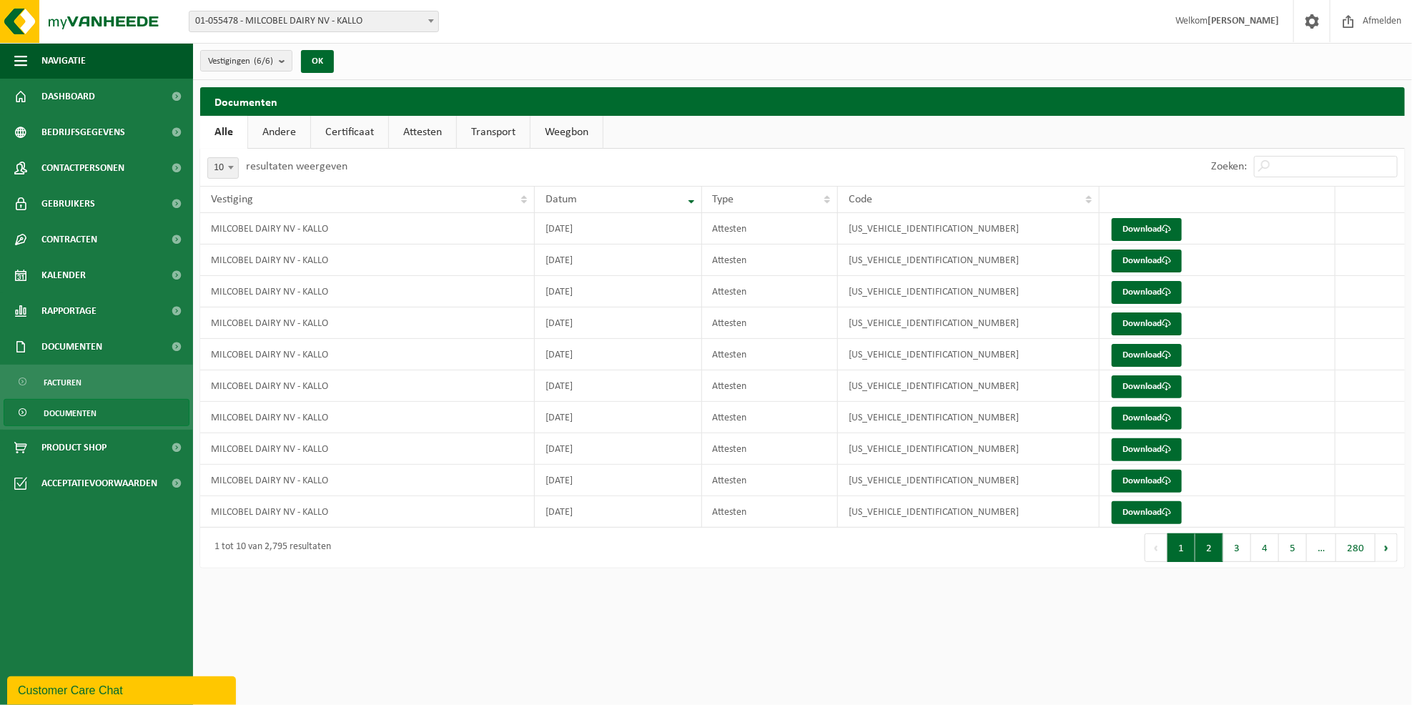
click at [1213, 552] on button "2" at bounding box center [1209, 547] width 28 height 29
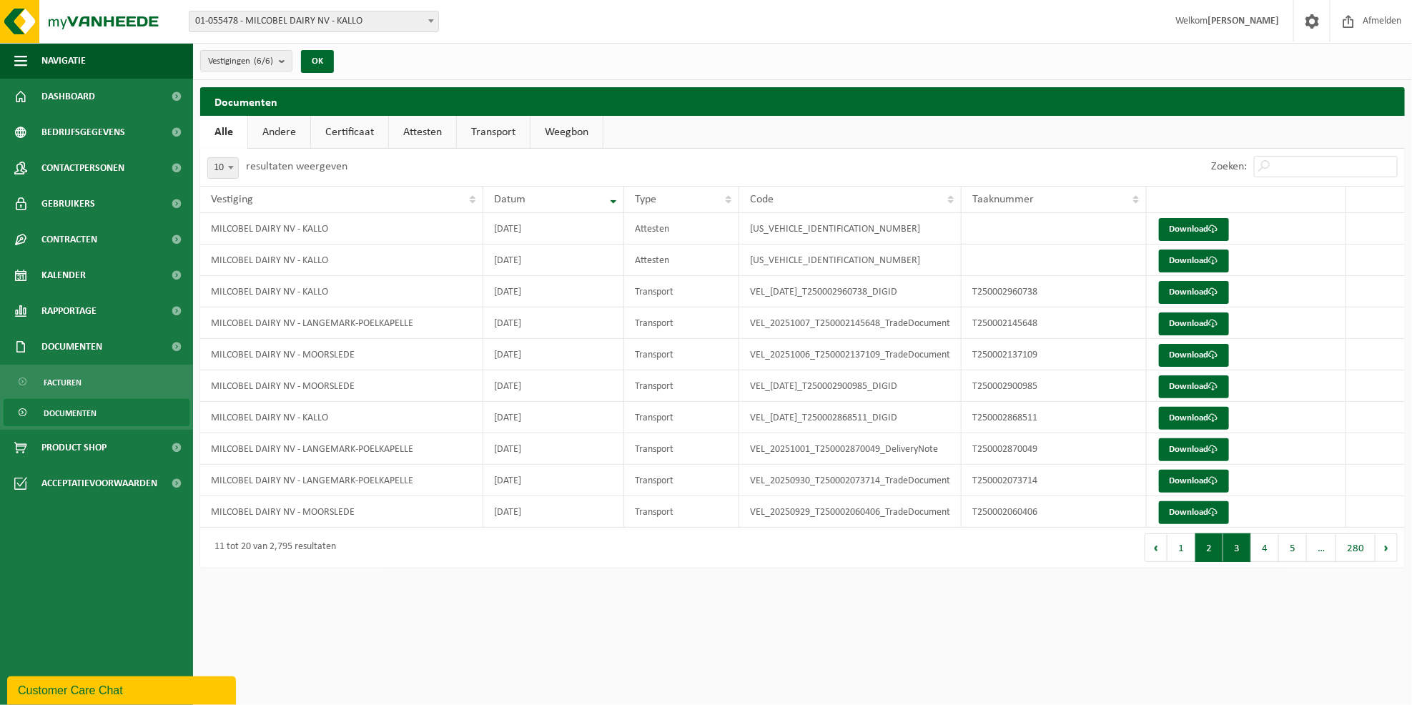
click at [1242, 552] on button "3" at bounding box center [1237, 547] width 28 height 29
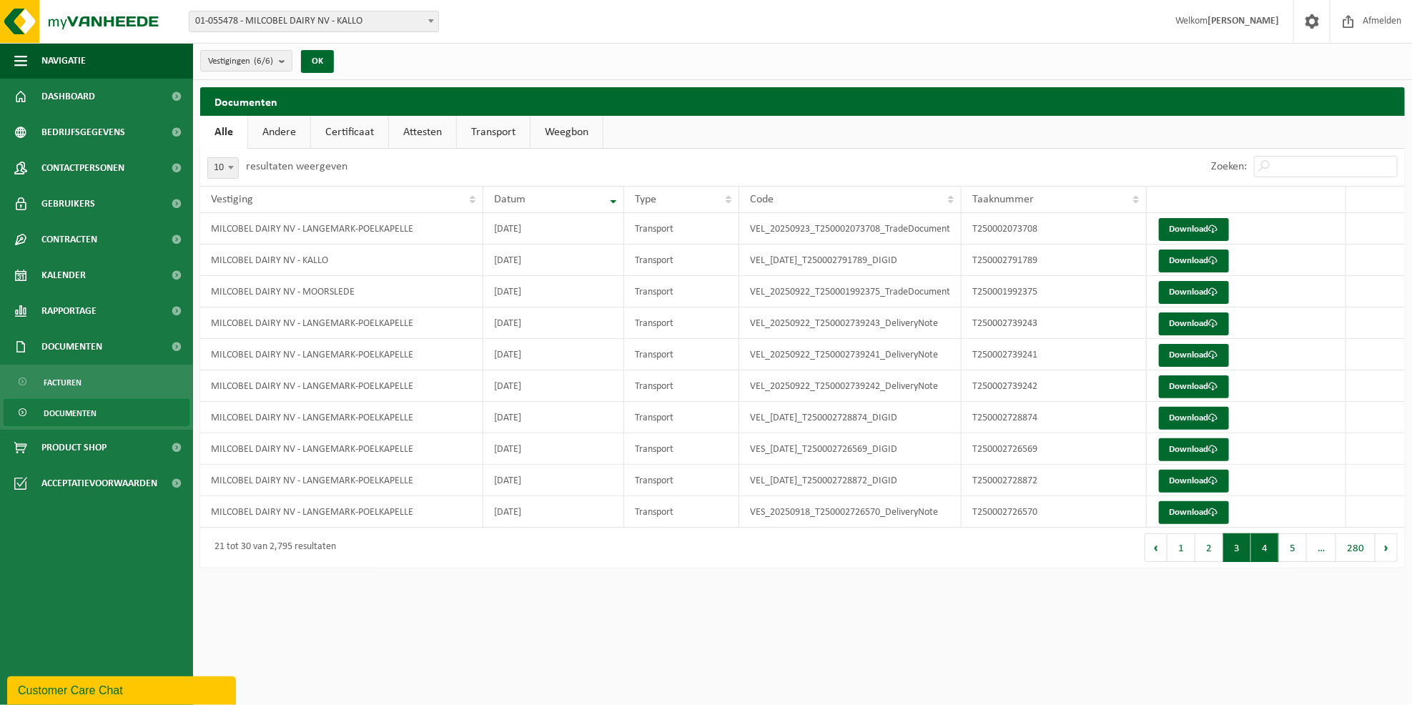
click at [1260, 545] on button "4" at bounding box center [1265, 547] width 28 height 29
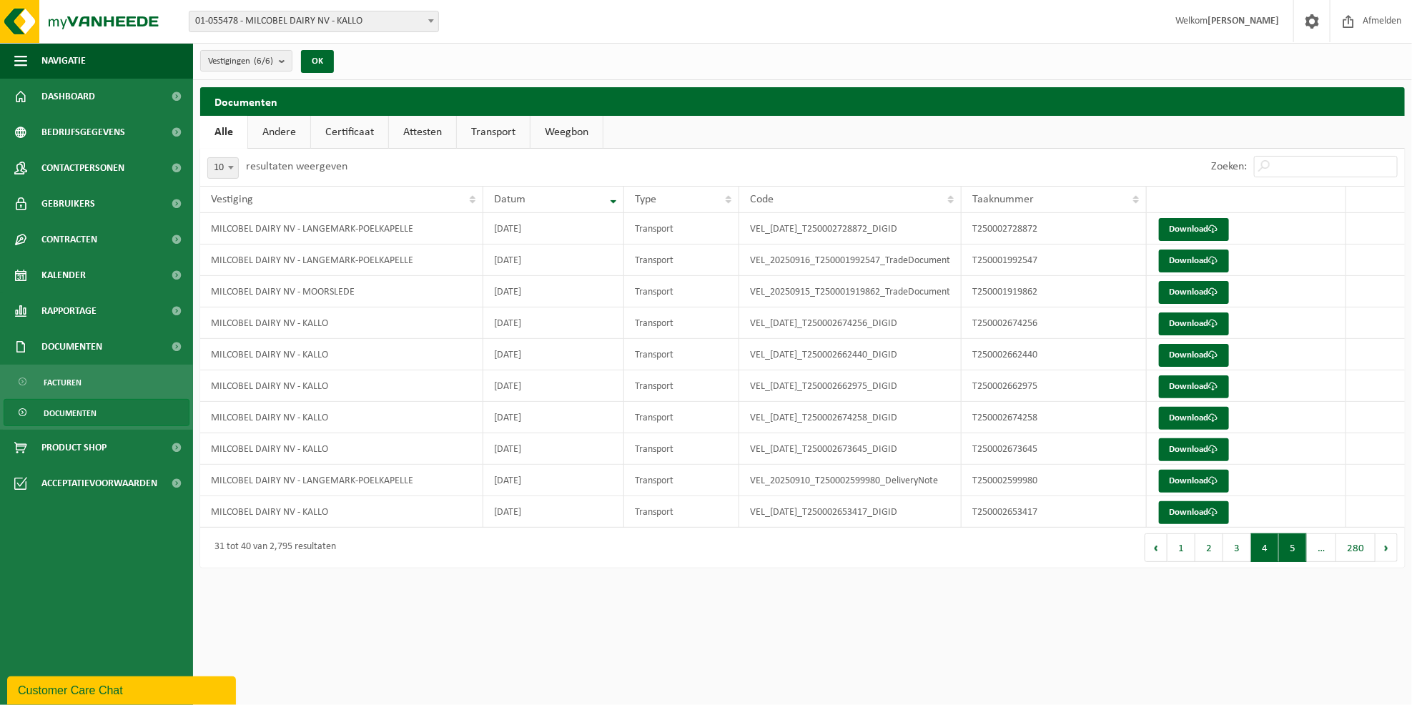
click at [1296, 549] on button "5" at bounding box center [1293, 547] width 28 height 29
click at [1302, 543] on button "6" at bounding box center [1293, 547] width 28 height 29
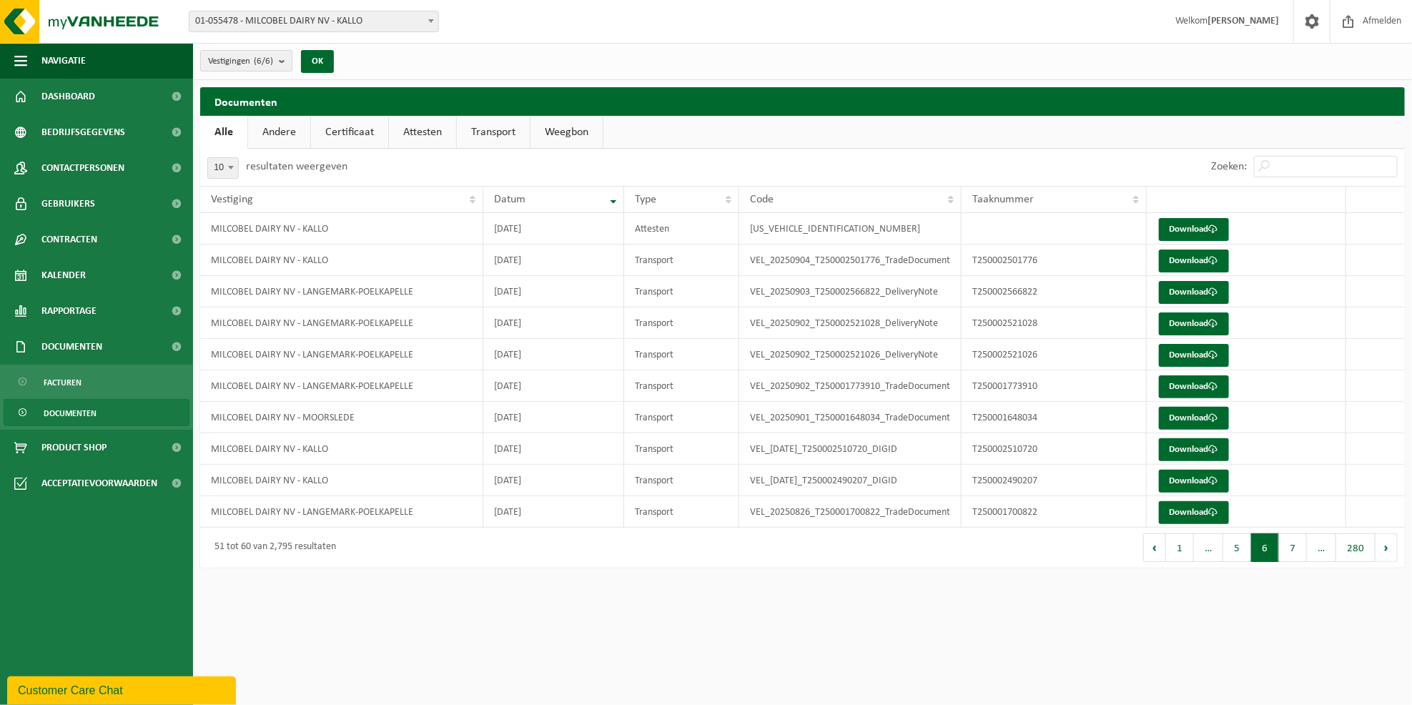
click at [290, 64] on b "submit" at bounding box center [285, 61] width 13 height 20
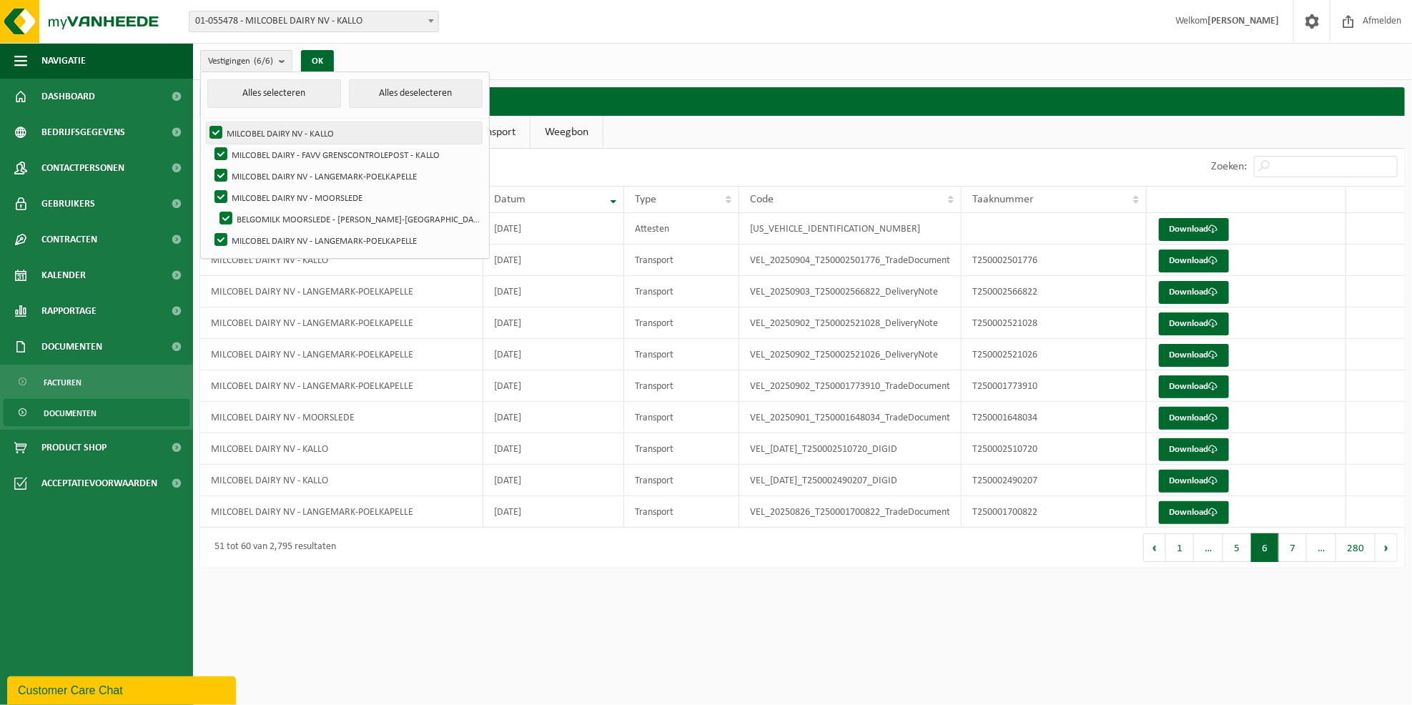
click at [287, 132] on label "MILCOBEL DAIRY NV - KALLO" at bounding box center [344, 132] width 275 height 21
click at [204, 122] on input "MILCOBEL DAIRY NV - KALLO" at bounding box center [204, 122] width 1 height 1
click at [287, 132] on label "MILCOBEL DAIRY NV - KALLO" at bounding box center [344, 132] width 275 height 21
click at [204, 122] on input "MILCOBEL DAIRY NV - KALLO" at bounding box center [204, 122] width 1 height 1
checkbox input "true"
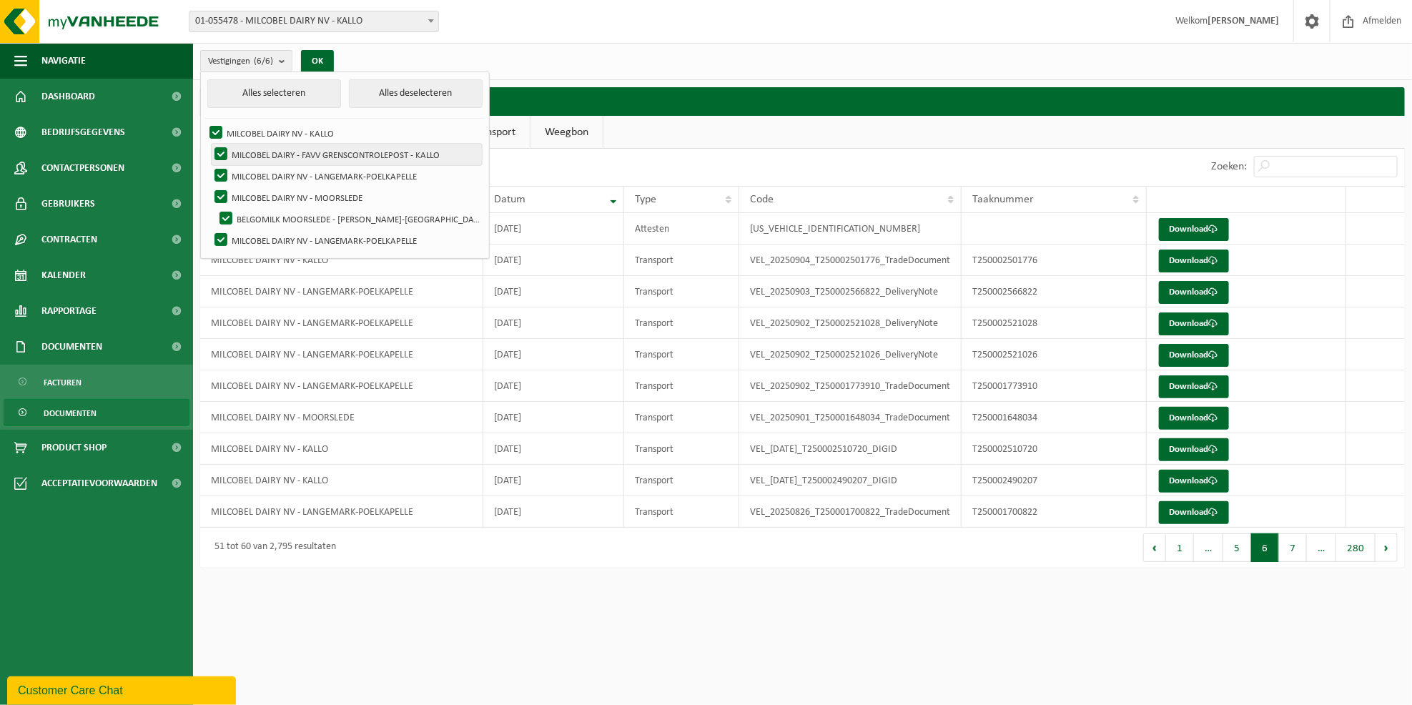
click at [220, 150] on label "MILCOBEL DAIRY - FAVV GRENSCONTROLEPOST - KALLO" at bounding box center [347, 154] width 270 height 21
click at [209, 144] on input "MILCOBEL DAIRY - FAVV GRENSCONTROLEPOST - KALLO" at bounding box center [209, 143] width 1 height 1
checkbox input "false"
click at [224, 170] on label "MILCOBEL DAIRY NV - LANGEMARK-POELKAPELLE" at bounding box center [347, 175] width 270 height 21
click at [209, 165] on input "MILCOBEL DAIRY NV - LANGEMARK-POELKAPELLE" at bounding box center [209, 164] width 1 height 1
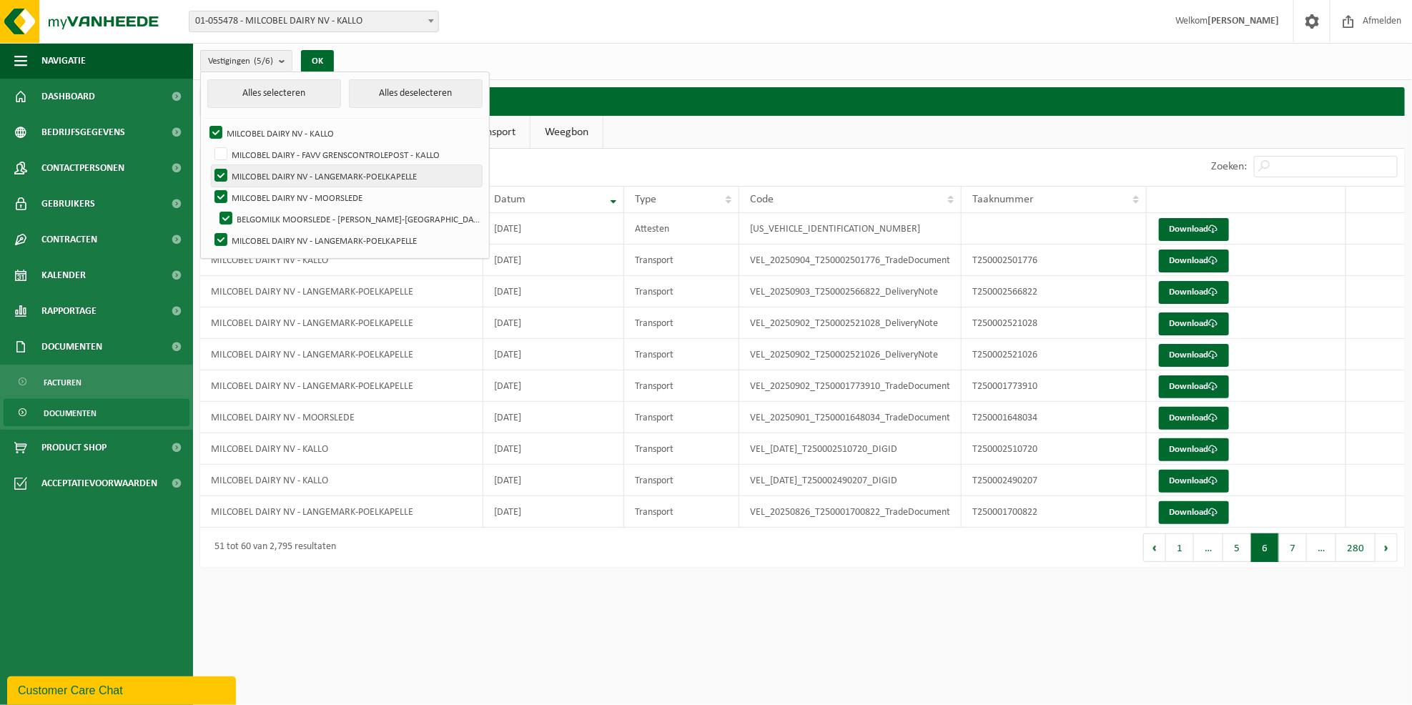
checkbox input "false"
click at [224, 191] on label "MILCOBEL DAIRY NV - MOORSLEDE" at bounding box center [347, 197] width 270 height 21
click at [209, 187] on input "MILCOBEL DAIRY NV - MOORSLEDE" at bounding box center [209, 186] width 1 height 1
click at [224, 206] on label "MILCOBEL DAIRY NV - MOORSLEDE" at bounding box center [347, 197] width 270 height 21
click at [209, 187] on input "MILCOBEL DAIRY NV - MOORSLEDE" at bounding box center [209, 186] width 1 height 1
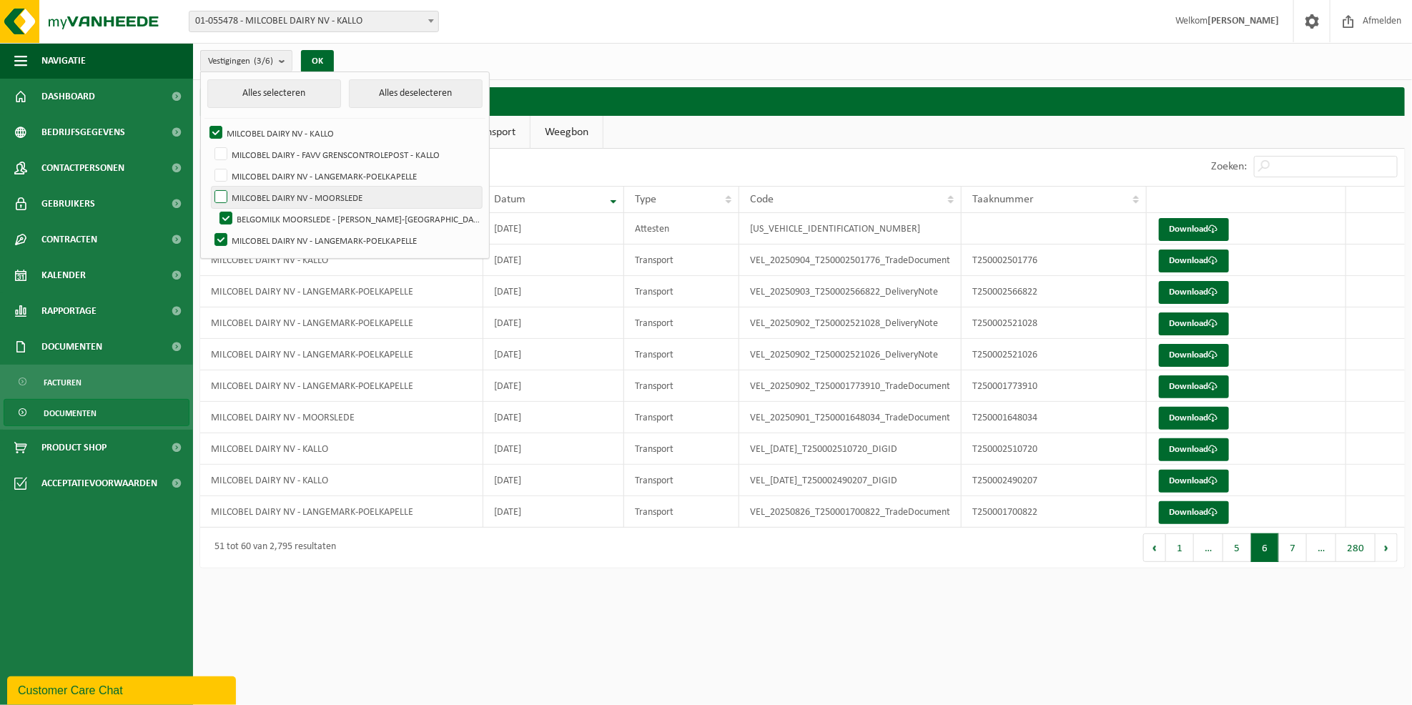
checkbox input "true"
click at [224, 229] on label "MILCOBEL DAIRY NV - LANGEMARK-POELKAPELLE" at bounding box center [347, 239] width 270 height 21
click at [209, 229] on input "MILCOBEL DAIRY NV - LANGEMARK-POELKAPELLE" at bounding box center [209, 229] width 1 height 1
checkbox input "false"
click at [228, 212] on label "BELGOMILK MOORSLEDE - VEL QUEVY - QUÉVY-[GEOGRAPHIC_DATA]" at bounding box center [349, 218] width 265 height 21
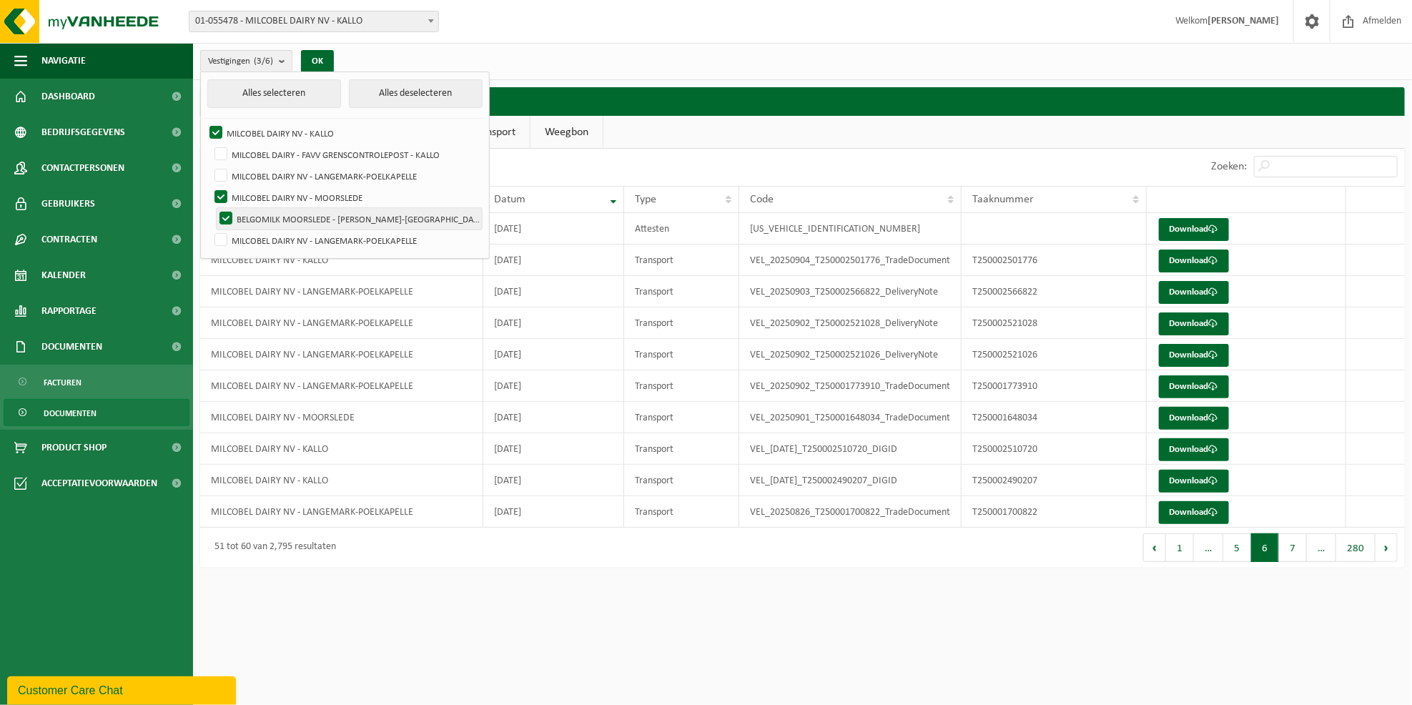
click at [214, 208] on input "BELGOMILK MOORSLEDE - VEL QUEVY - QUÉVY-[GEOGRAPHIC_DATA]" at bounding box center [214, 207] width 1 height 1
checkbox input "false"
click at [227, 198] on label "MILCOBEL DAIRY NV - MOORSLEDE" at bounding box center [347, 197] width 270 height 21
click at [209, 187] on input "MILCOBEL DAIRY NV - MOORSLEDE" at bounding box center [209, 186] width 1 height 1
checkbox input "false"
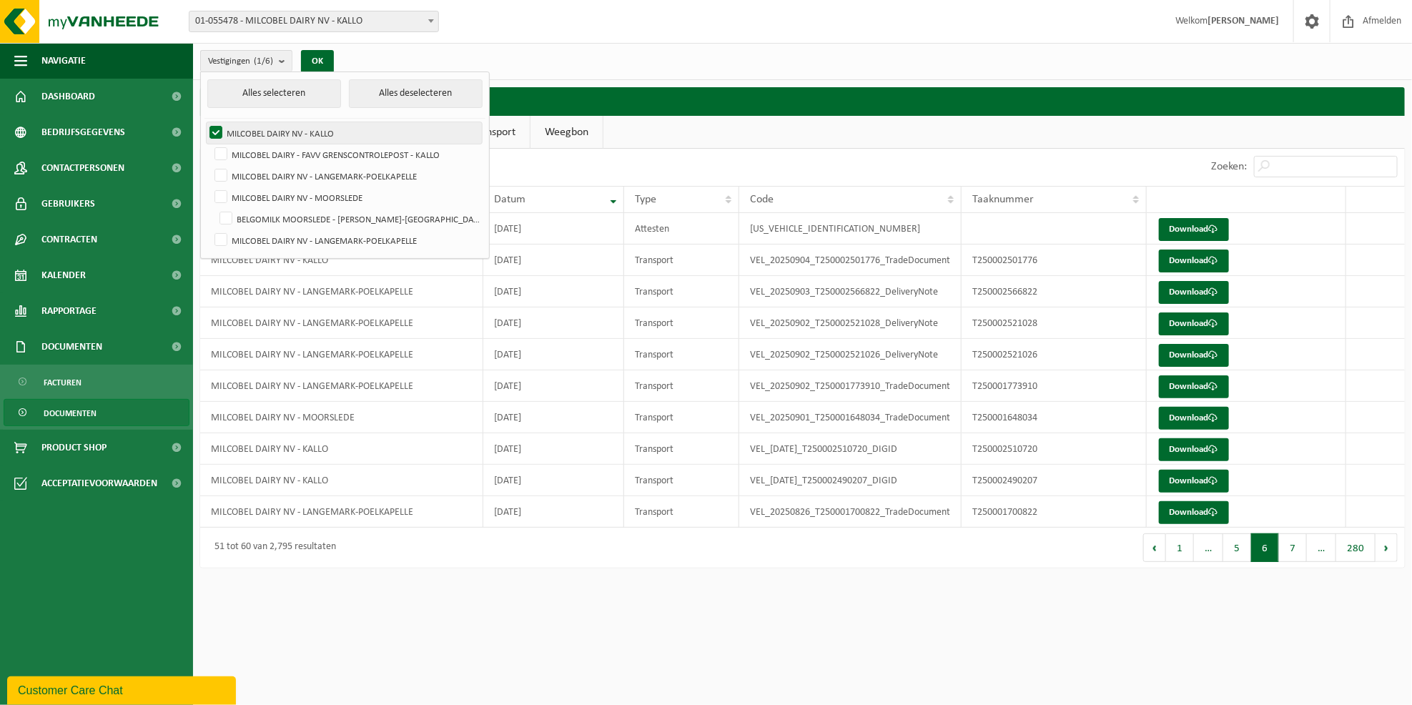
click at [300, 129] on label "MILCOBEL DAIRY NV - KALLO" at bounding box center [344, 132] width 275 height 21
click at [204, 122] on input "MILCOBEL DAIRY NV - KALLO" at bounding box center [204, 122] width 1 height 1
click at [300, 129] on label "MILCOBEL DAIRY NV - KALLO" at bounding box center [344, 132] width 275 height 21
click at [204, 122] on input "MILCOBEL DAIRY NV - KALLO" at bounding box center [204, 122] width 1 height 1
checkbox input "true"
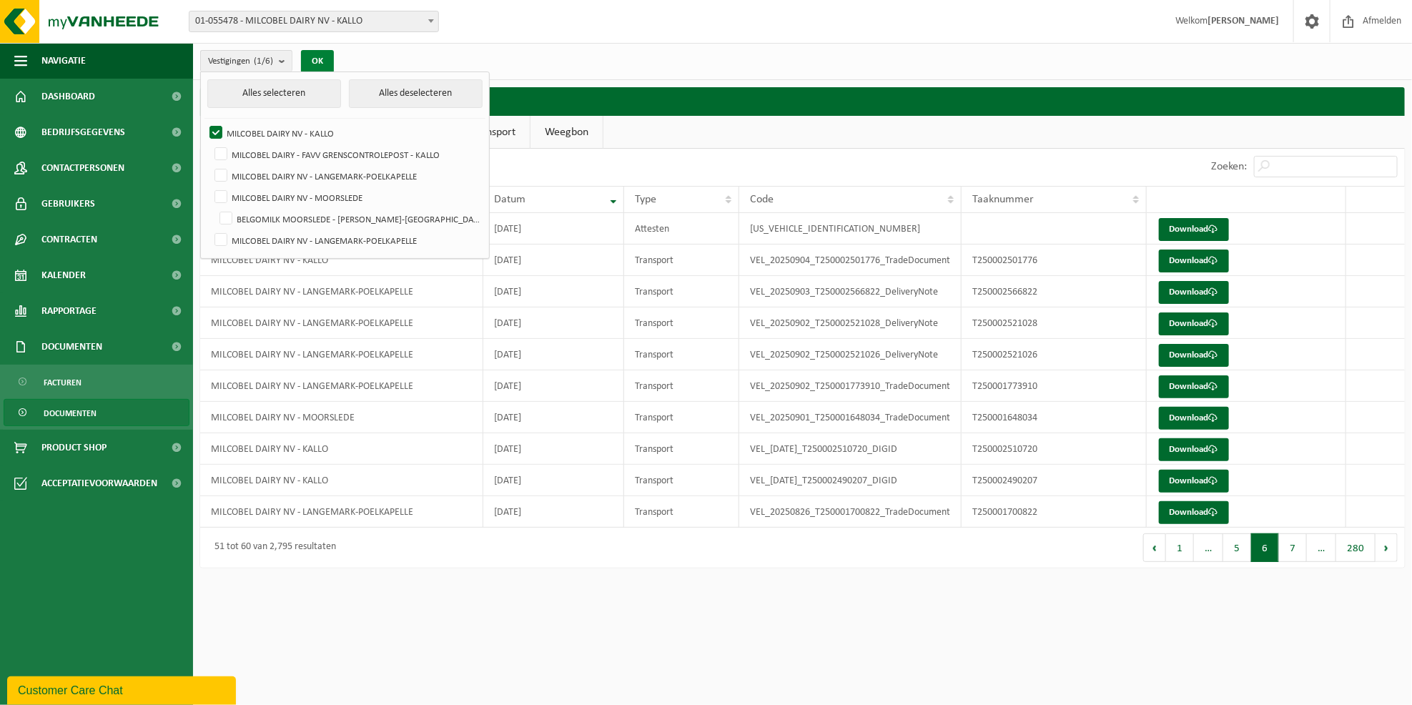
click at [322, 59] on button "OK" at bounding box center [317, 61] width 33 height 23
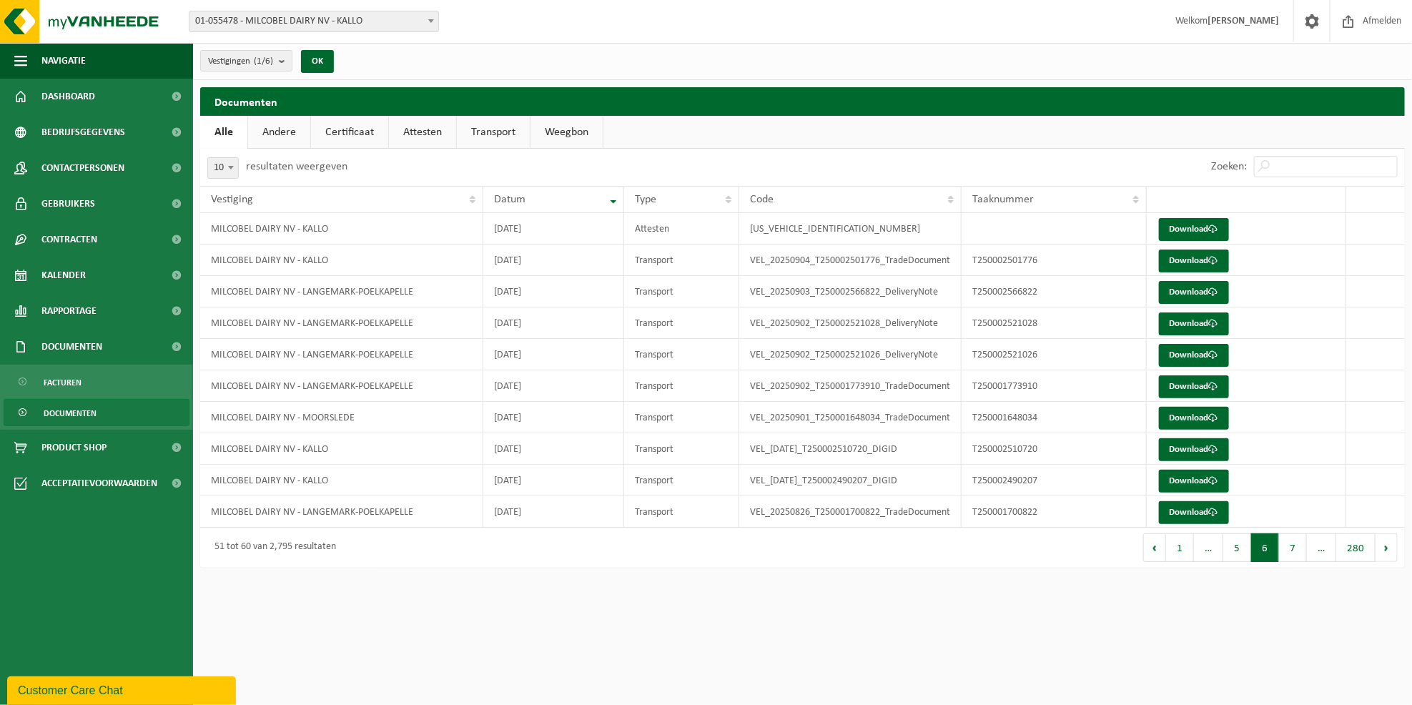
click at [564, 609] on html "Vestiging: 10-762748 - MILCOBEL GROUP 10-778840 - CHEESELINE NV - SINT-ANDRIES …" at bounding box center [706, 352] width 1412 height 705
click at [597, 626] on html "Vestiging: 10-762748 - MILCOBEL GROUP 10-778840 - CHEESELINE NV - SINT-ANDRIES …" at bounding box center [706, 352] width 1412 height 705
click at [79, 310] on span "Rapportage" at bounding box center [68, 311] width 55 height 36
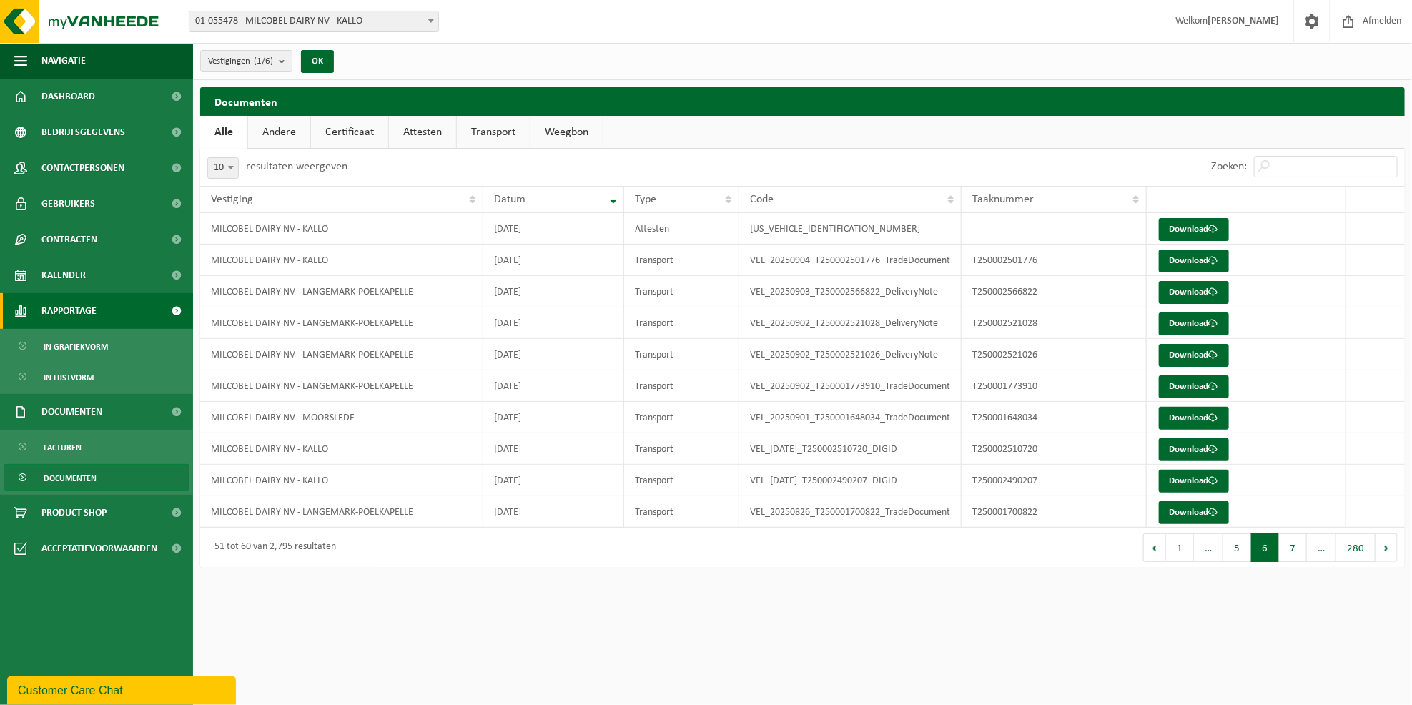
click at [79, 310] on span "Rapportage" at bounding box center [68, 311] width 55 height 36
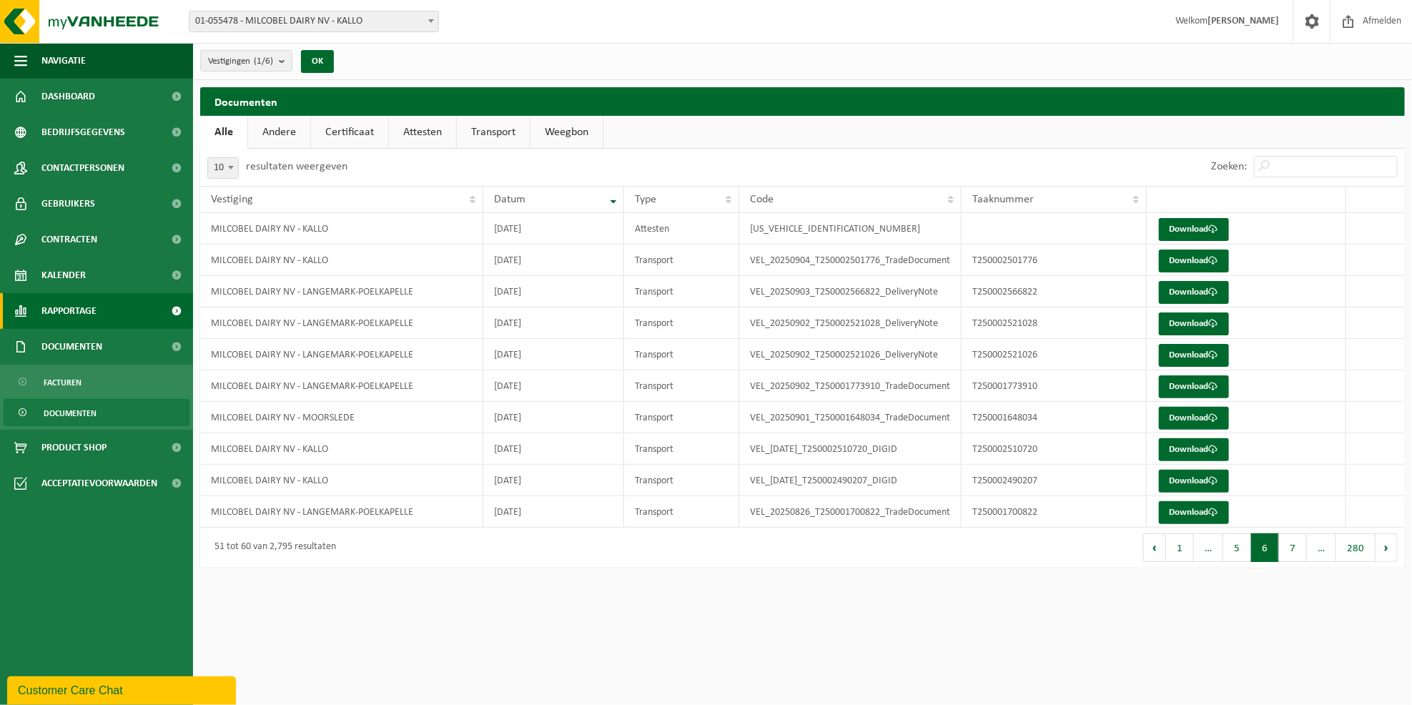
click at [63, 309] on span "Rapportage" at bounding box center [68, 311] width 55 height 36
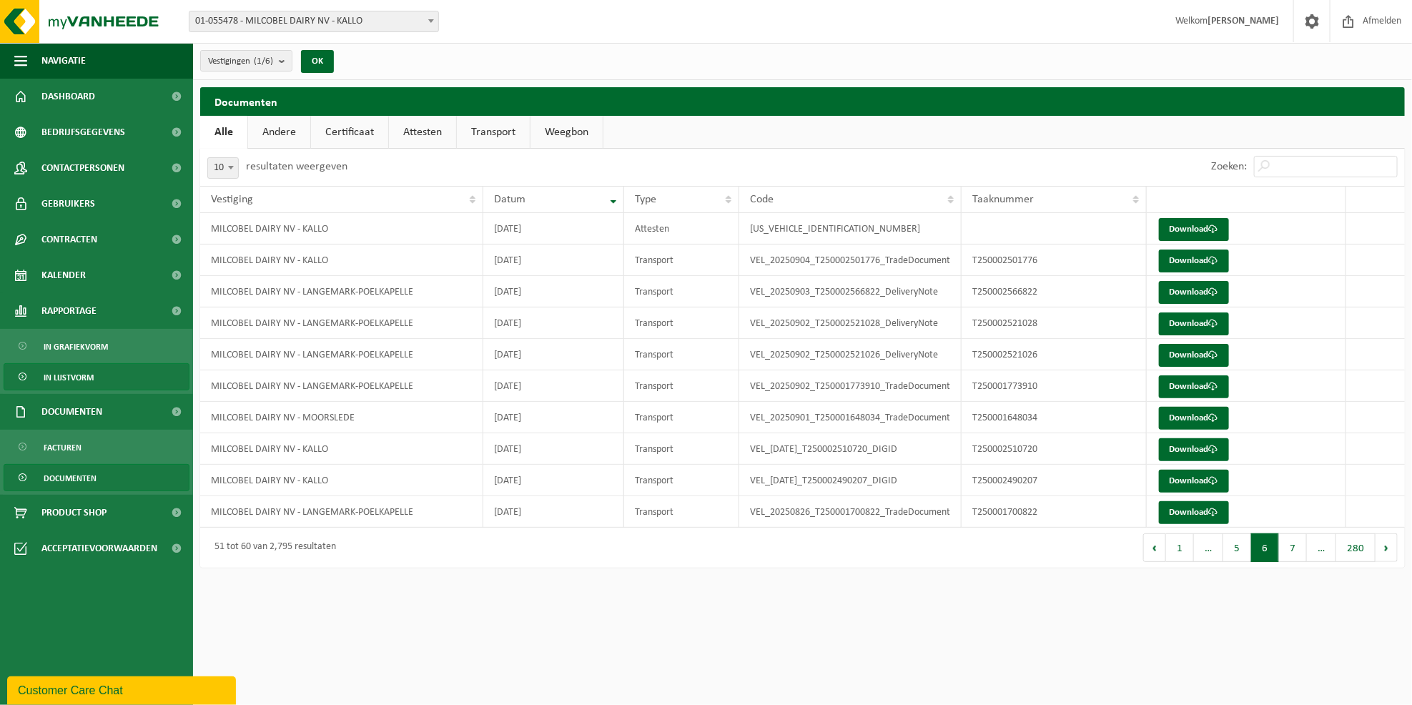
click at [68, 373] on span "In lijstvorm" at bounding box center [69, 377] width 50 height 27
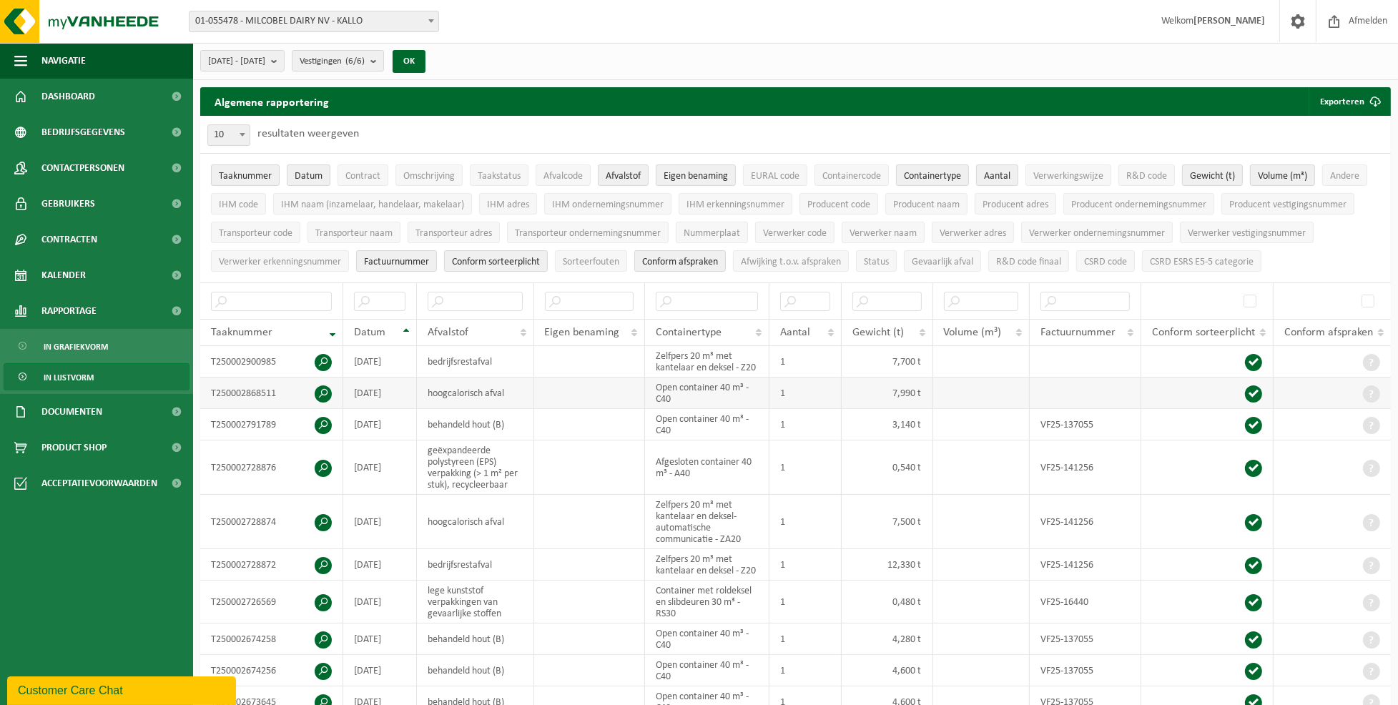
scroll to position [95, 0]
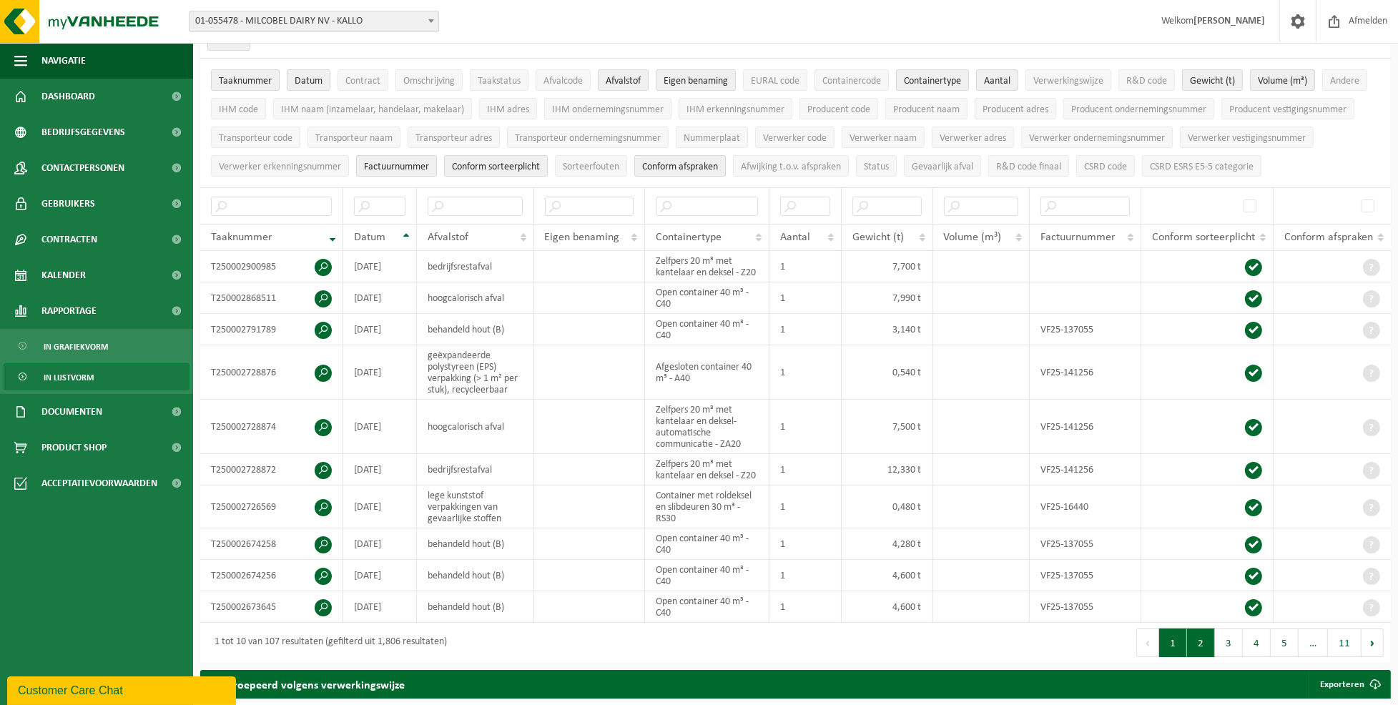
click at [1206, 642] on button "2" at bounding box center [1201, 642] width 28 height 29
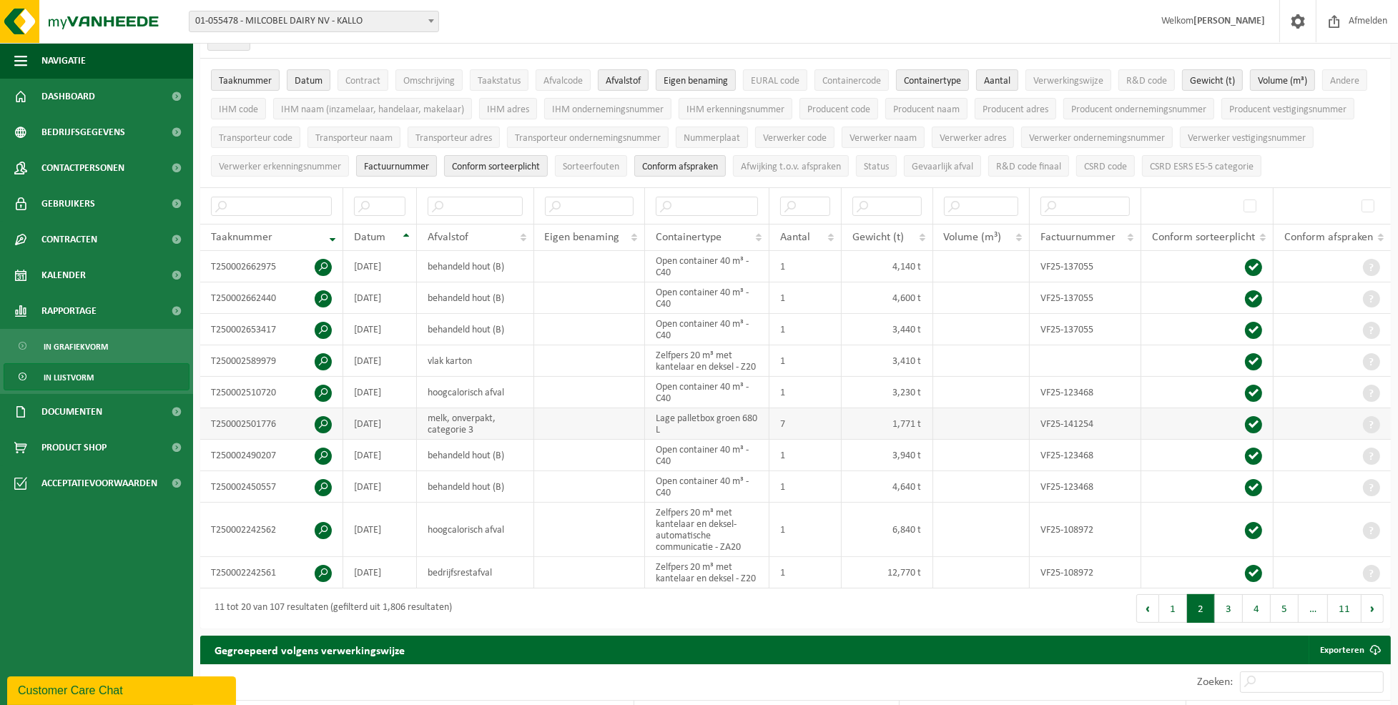
click at [467, 424] on td "melk, onverpakt, categorie 3" at bounding box center [475, 423] width 117 height 31
click at [439, 424] on td "melk, onverpakt, categorie 3" at bounding box center [475, 423] width 117 height 31
click at [715, 200] on input "text" at bounding box center [707, 206] width 103 height 19
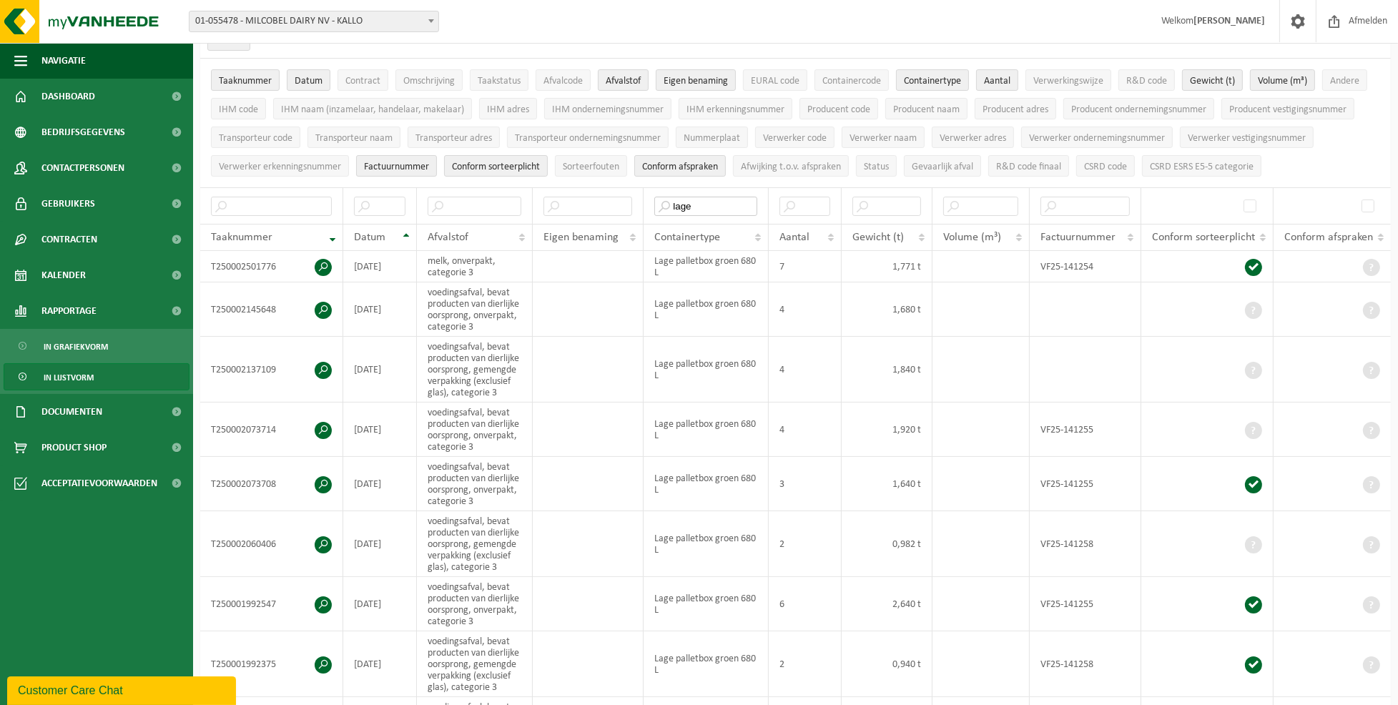
type input "lage"
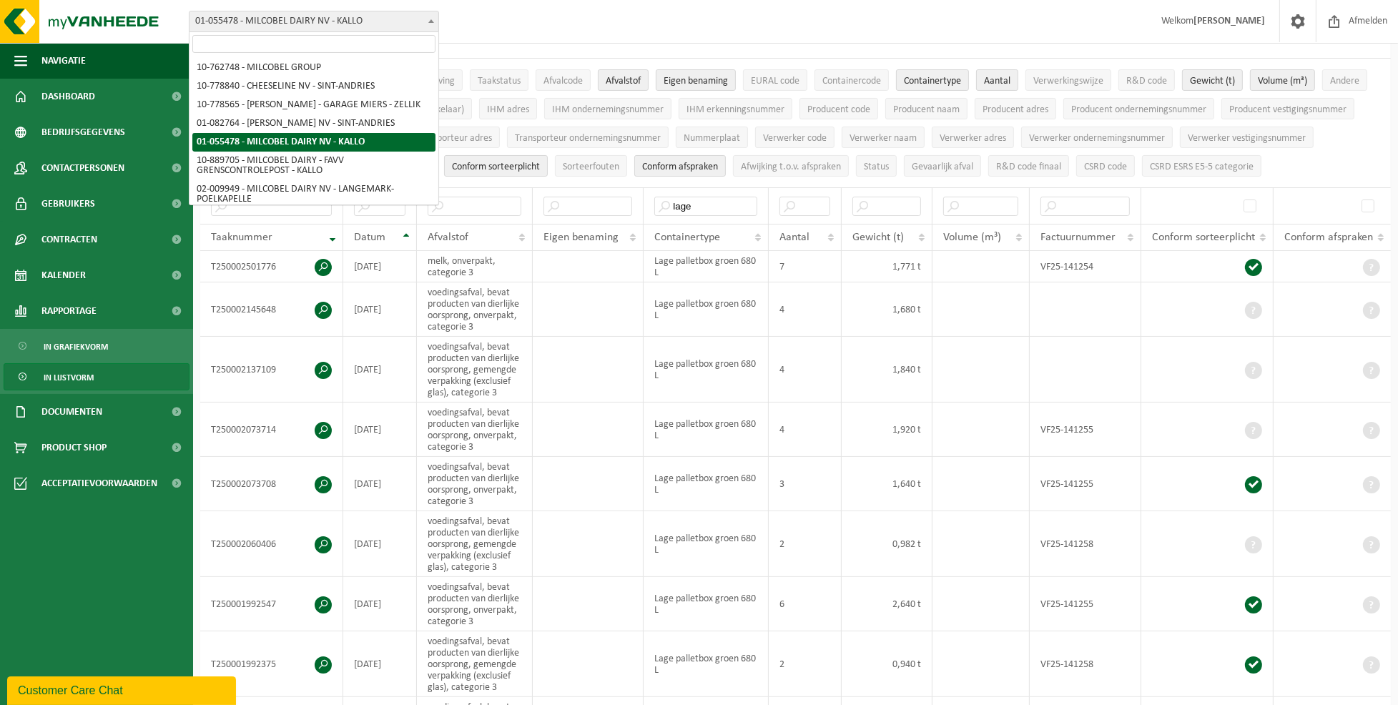
click at [433, 21] on span at bounding box center [431, 20] width 14 height 19
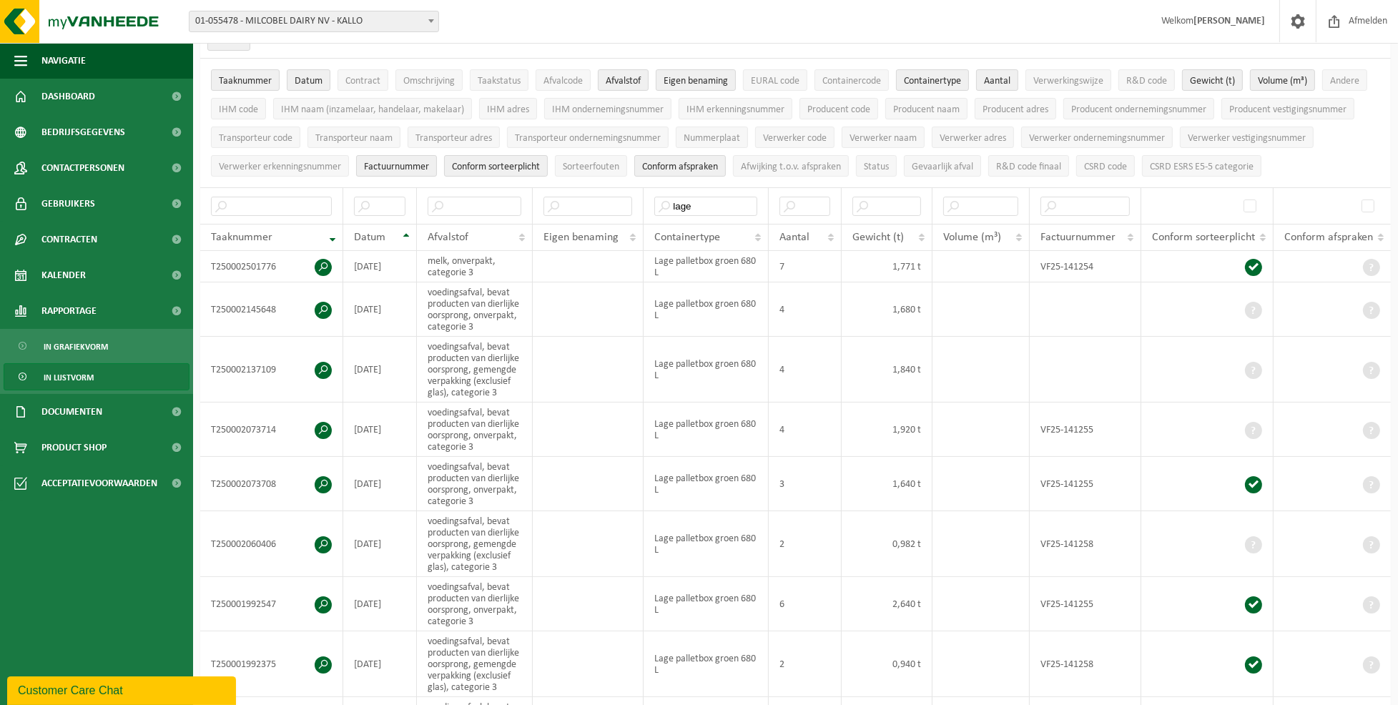
click at [429, 19] on b at bounding box center [431, 21] width 6 height 4
click at [445, 323] on td "voedingsafval, bevat producten van dierlijke oorsprong, onverpakt, categorie 3" at bounding box center [475, 309] width 116 height 54
click at [955, 109] on span "Producent naam" at bounding box center [926, 109] width 66 height 11
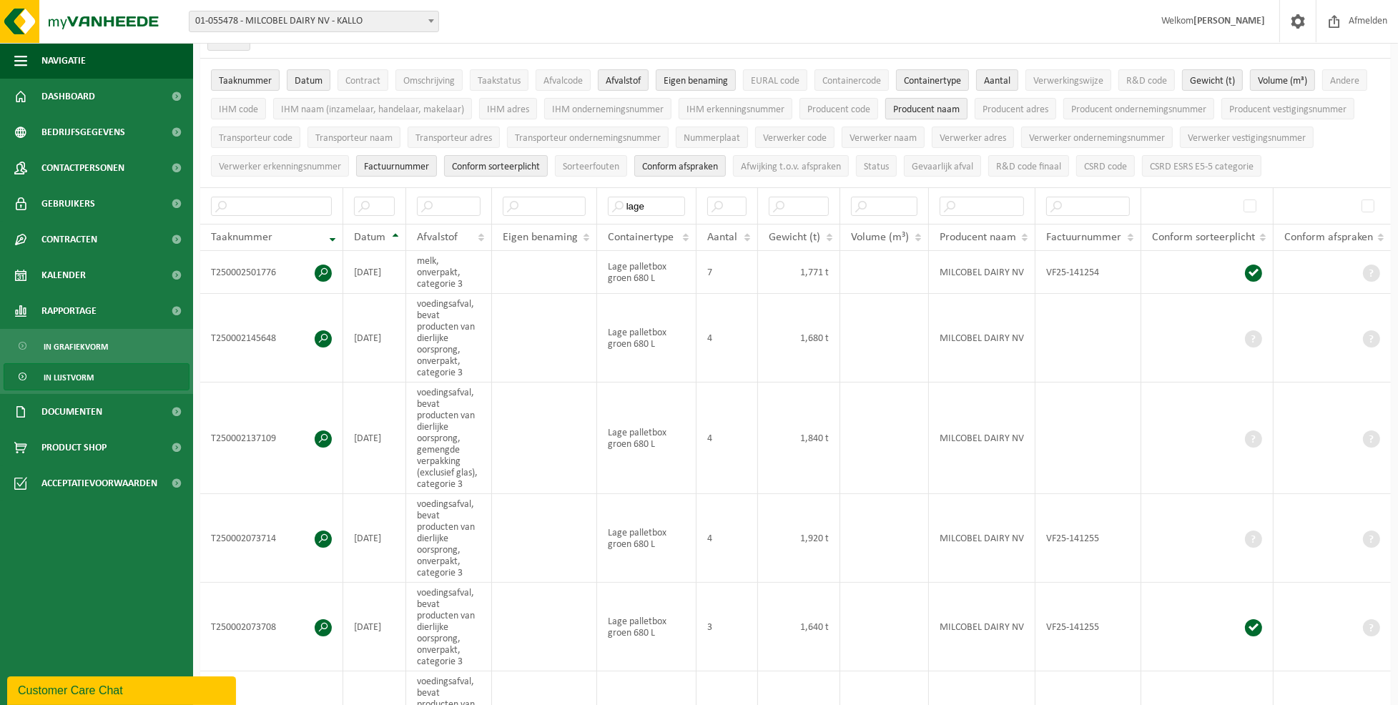
click at [944, 106] on span "Producent naam" at bounding box center [926, 109] width 66 height 11
click at [1035, 112] on span "Producent adres" at bounding box center [1015, 109] width 66 height 11
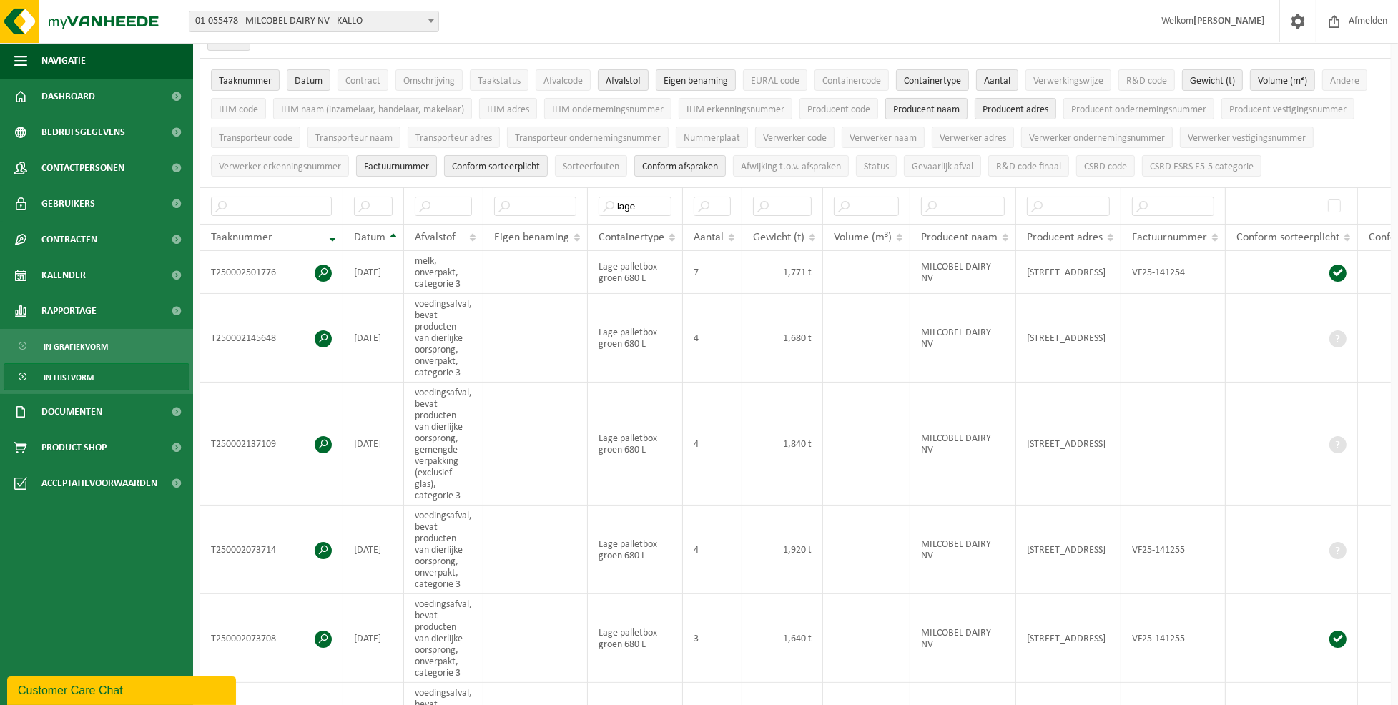
click at [904, 110] on span "Producent naam" at bounding box center [926, 109] width 66 height 11
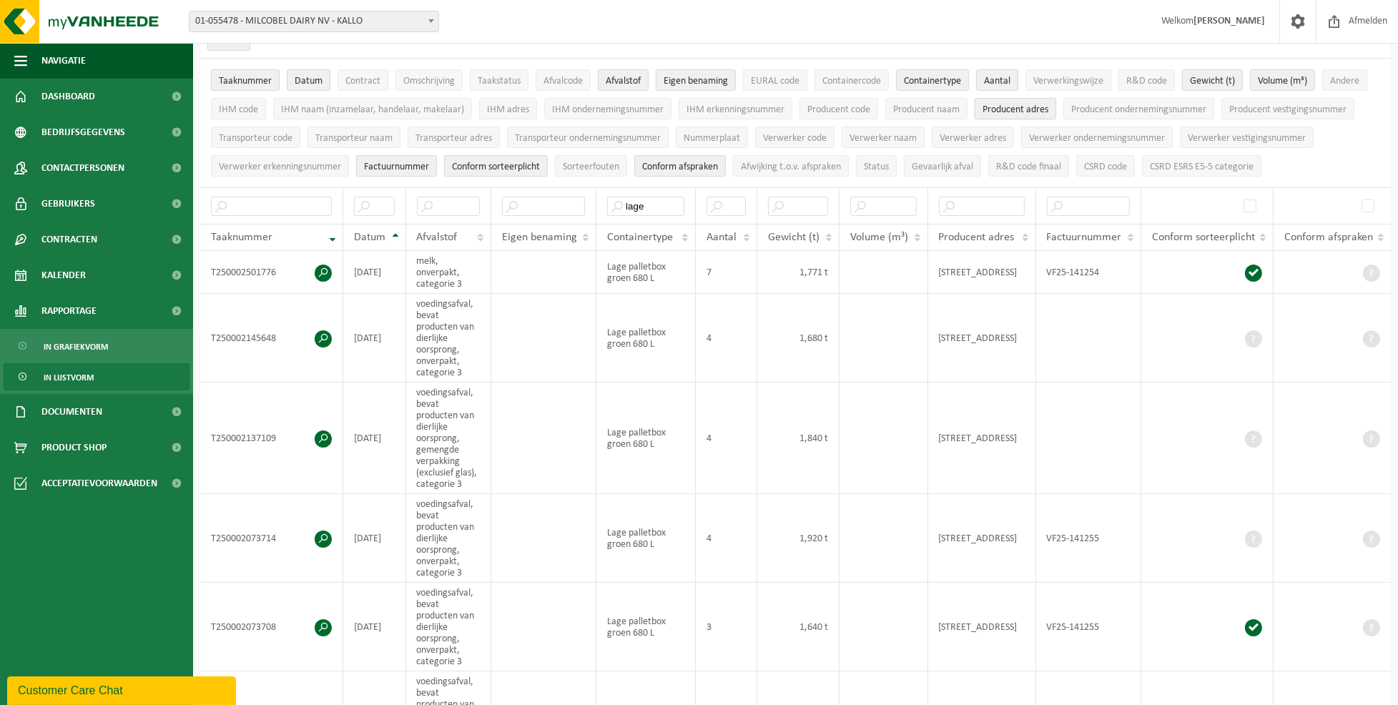
click at [1019, 109] on span "Producent adres" at bounding box center [1015, 109] width 66 height 11
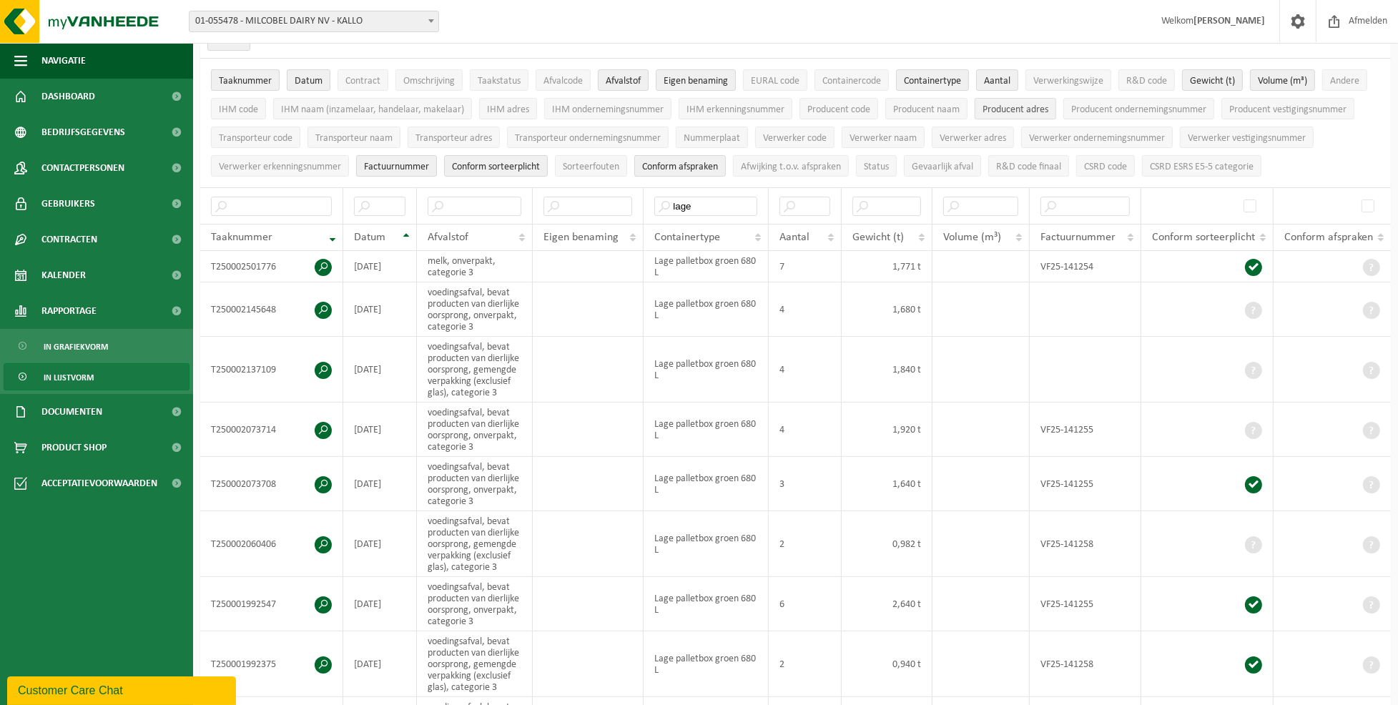
click at [1019, 109] on span "Producent adres" at bounding box center [1015, 109] width 66 height 11
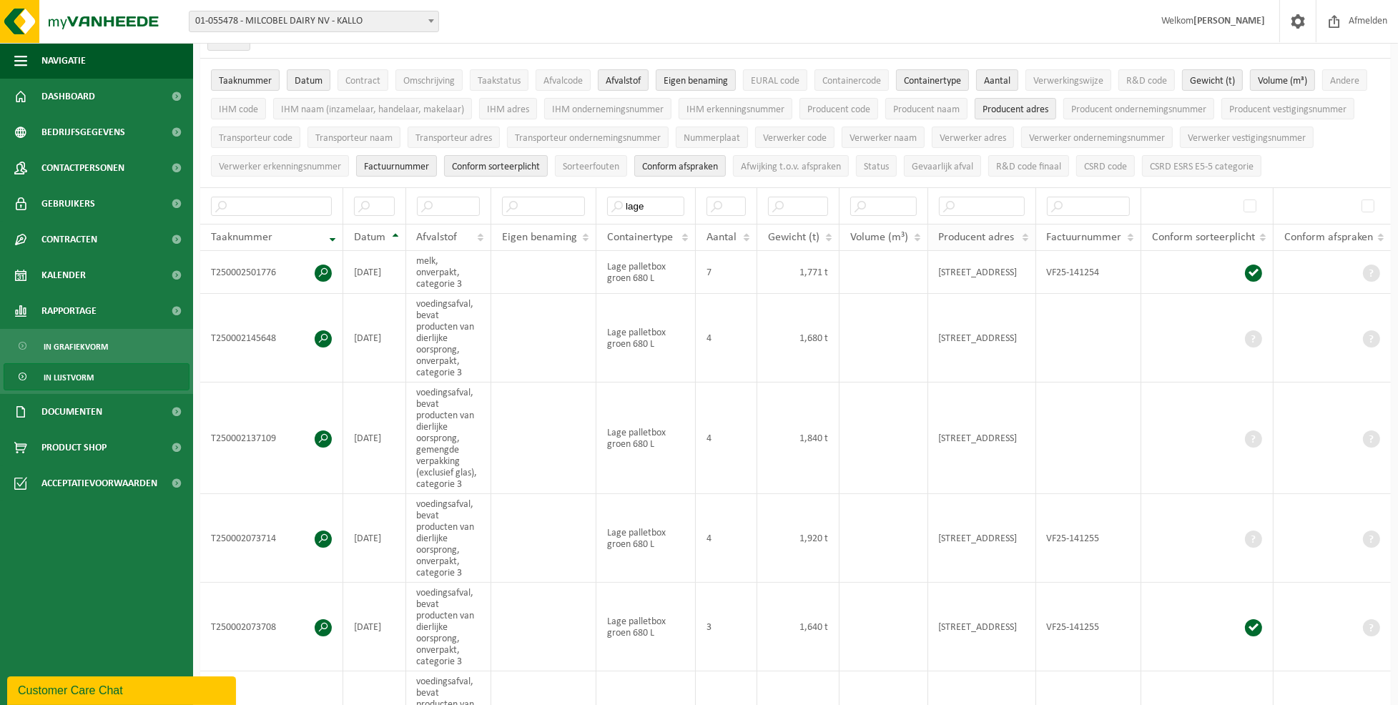
click at [1025, 233] on th "Producent adres" at bounding box center [982, 237] width 108 height 27
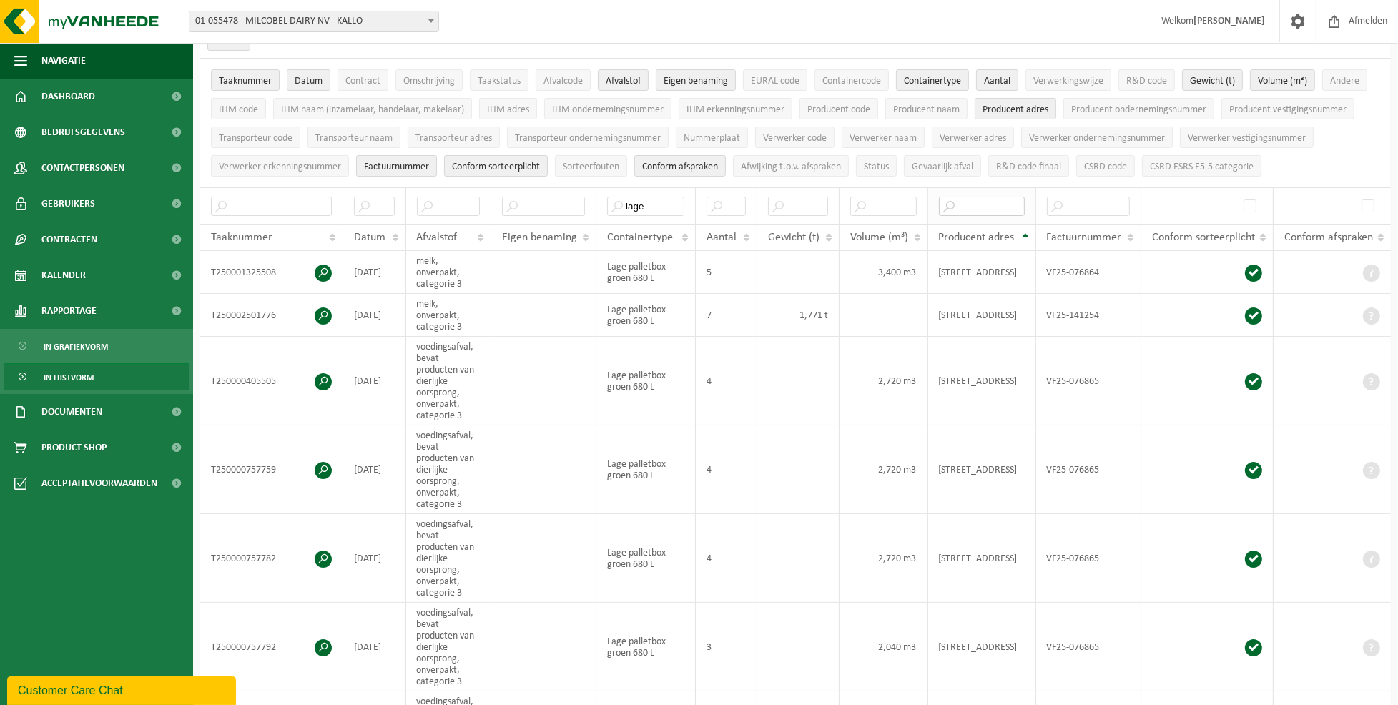
click at [954, 211] on input "text" at bounding box center [982, 206] width 86 height 19
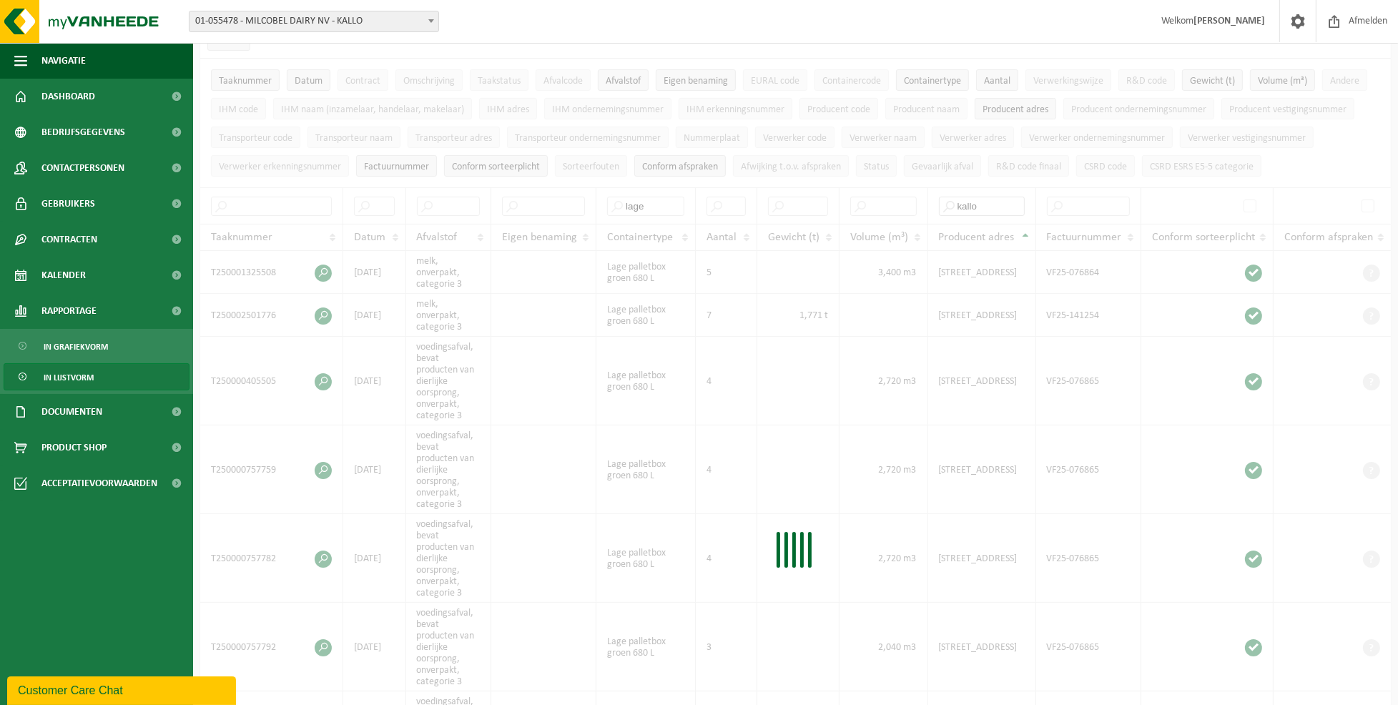
type input "kallo"
drag, startPoint x: 771, startPoint y: 535, endPoint x: 64, endPoint y: 380, distance: 723.6
click at [64, 380] on span "In lijstvorm" at bounding box center [69, 377] width 50 height 27
click at [64, 377] on span "In lijstvorm" at bounding box center [69, 377] width 50 height 27
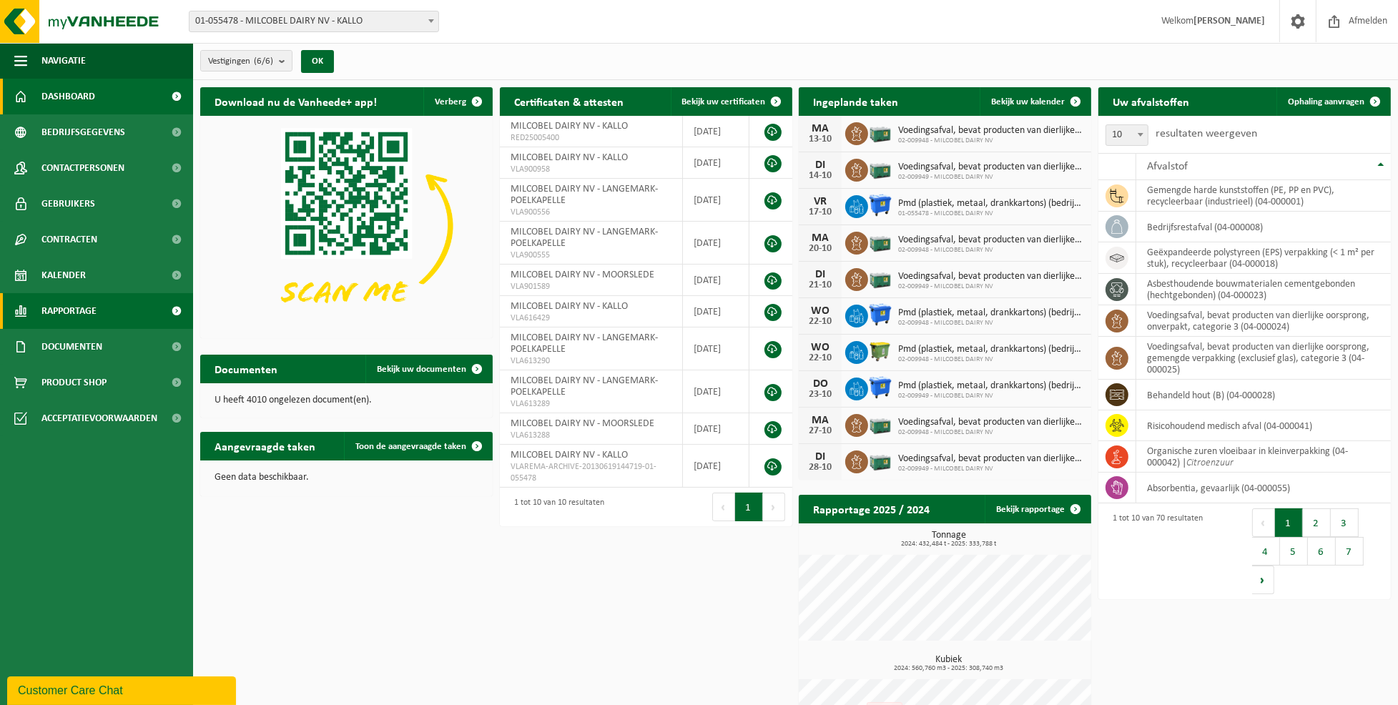
click at [69, 310] on span "Rapportage" at bounding box center [68, 311] width 55 height 36
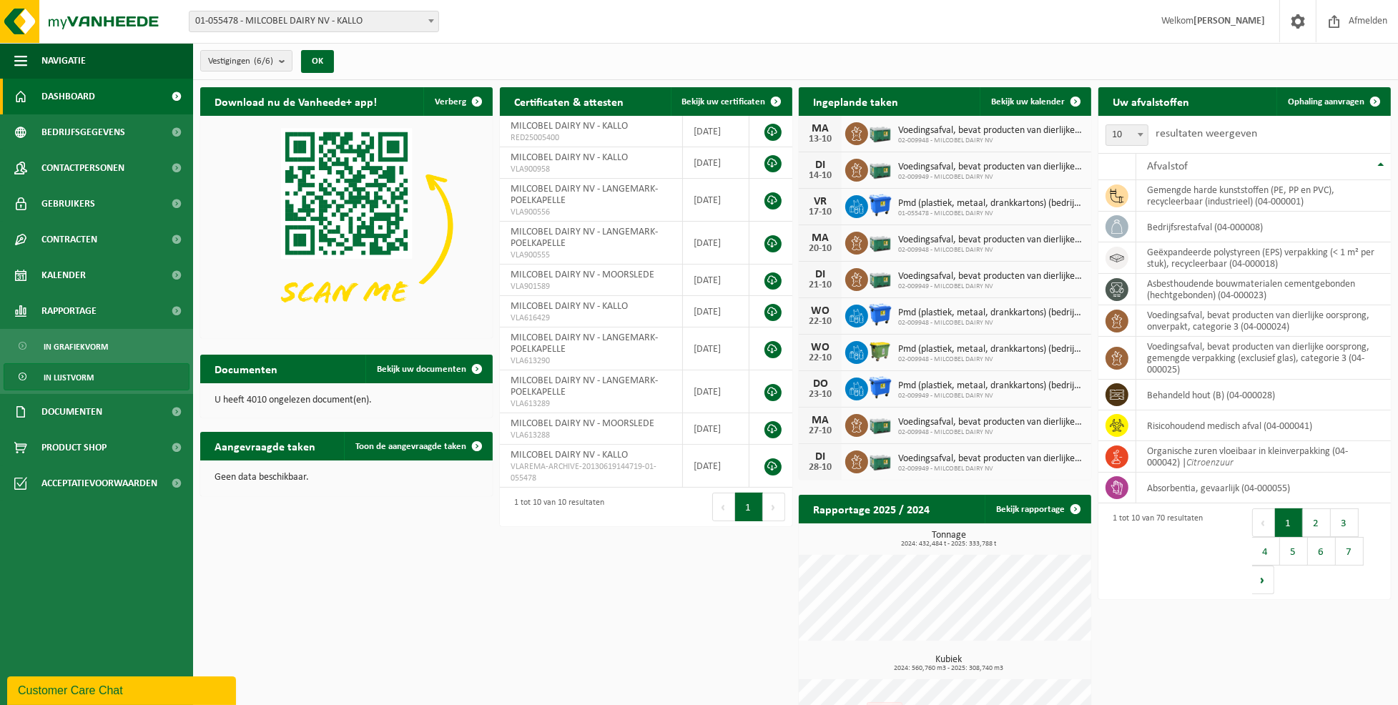
click at [86, 378] on span "In lijstvorm" at bounding box center [69, 377] width 50 height 27
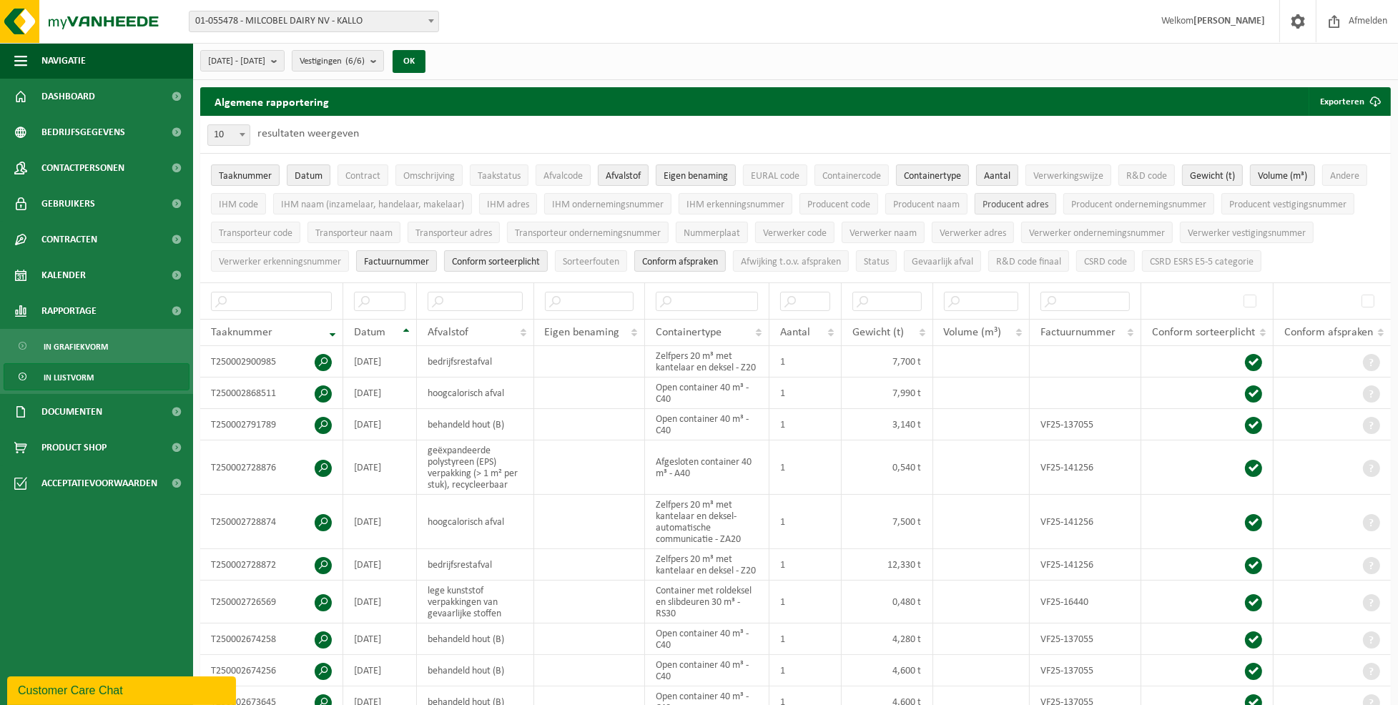
click at [1023, 204] on span "Producent adres" at bounding box center [1015, 204] width 66 height 11
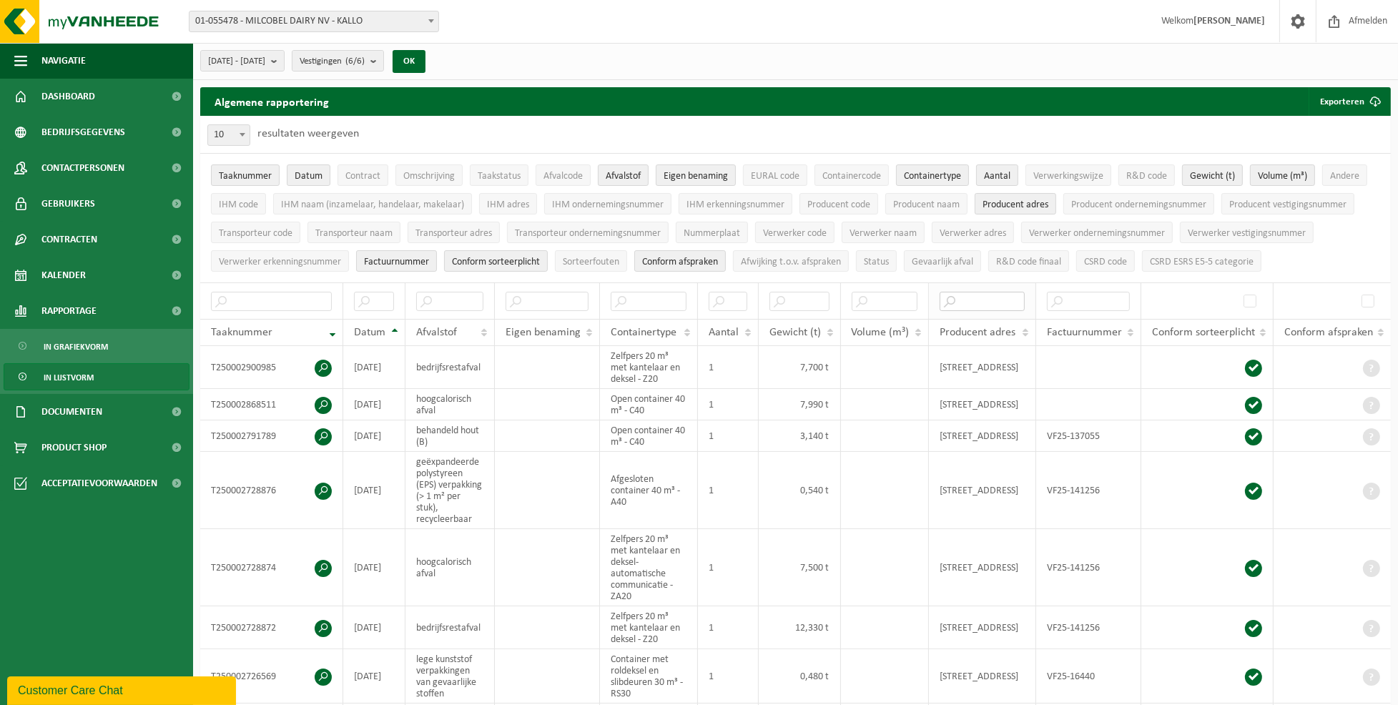
click at [1002, 302] on input "text" at bounding box center [981, 301] width 85 height 19
click at [986, 440] on td "[STREET_ADDRESS]" at bounding box center [982, 435] width 107 height 31
click at [962, 295] on input "text" at bounding box center [981, 301] width 85 height 19
type input "kallo"
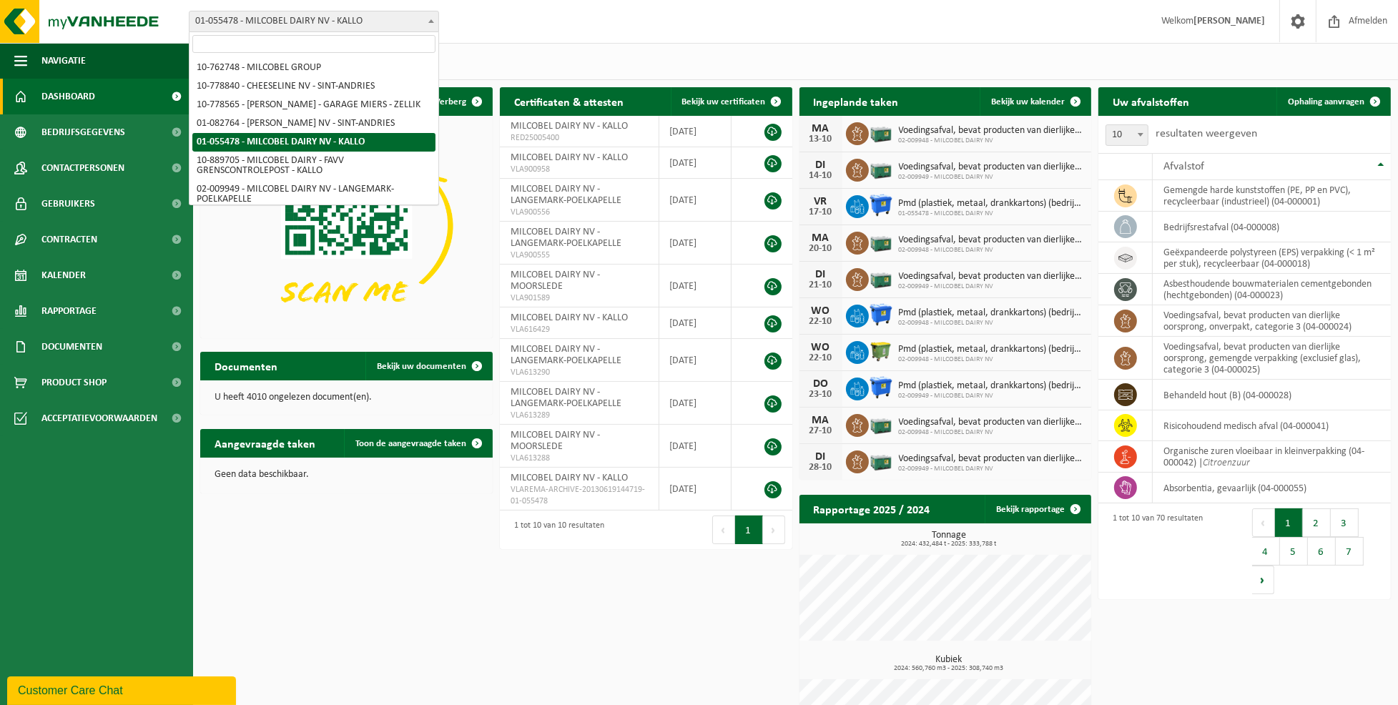
click at [433, 21] on span at bounding box center [431, 20] width 14 height 19
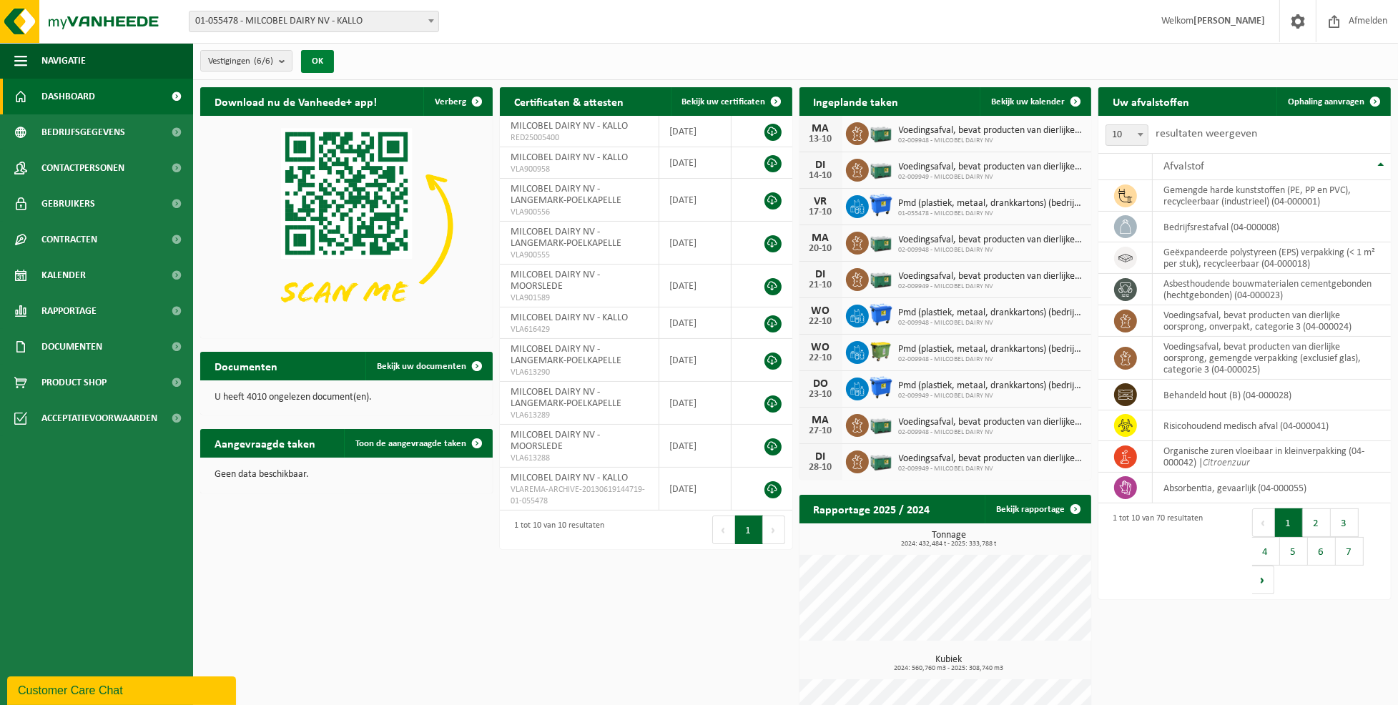
click at [323, 61] on button "OK" at bounding box center [317, 61] width 33 height 23
click at [286, 61] on b "submit" at bounding box center [285, 61] width 13 height 20
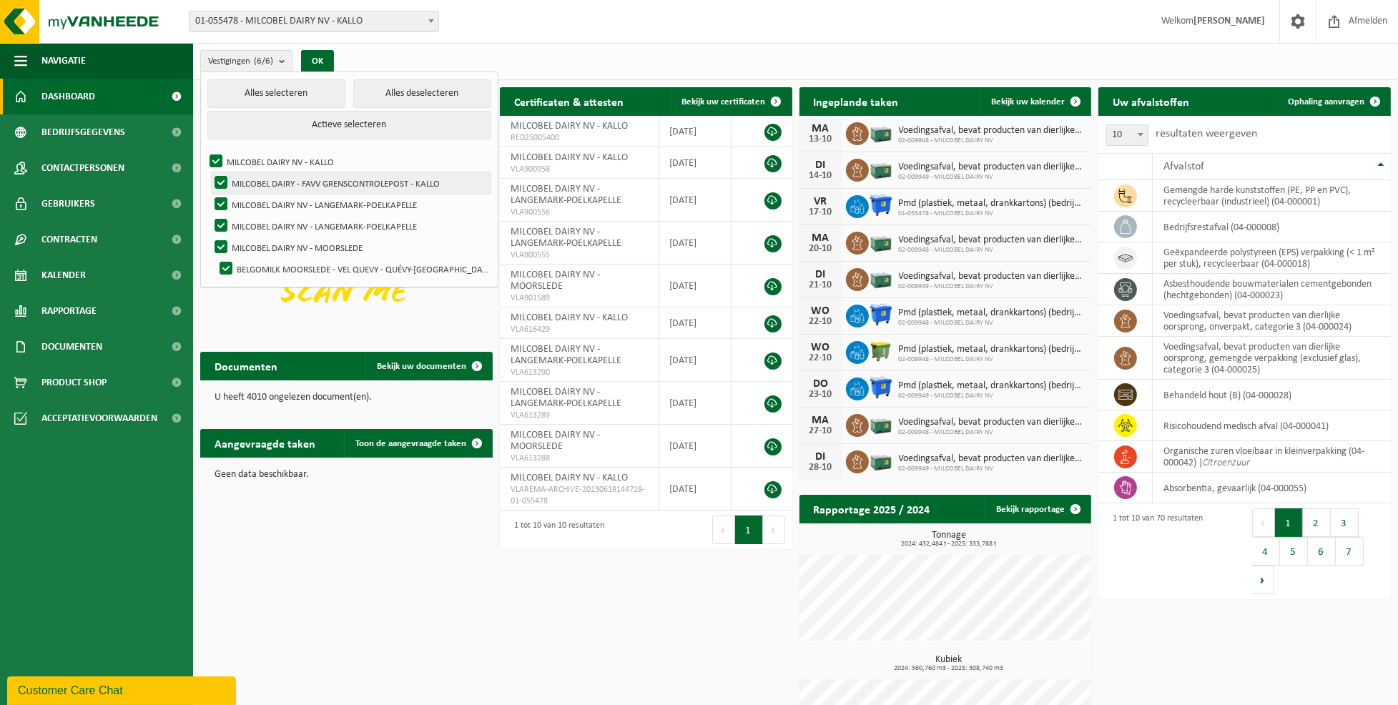
click at [229, 176] on label "MILCOBEL DAIRY - FAVV GRENSCONTROLEPOST - KALLO" at bounding box center [351, 182] width 279 height 21
click at [209, 172] on input "MILCOBEL DAIRY - FAVV GRENSCONTROLEPOST - KALLO" at bounding box center [209, 172] width 1 height 1
checkbox input "false"
click at [222, 199] on label "MILCOBEL DAIRY NV - LANGEMARK-POELKAPELLE" at bounding box center [351, 204] width 279 height 21
click at [209, 194] on input "MILCOBEL DAIRY NV - LANGEMARK-POELKAPELLE" at bounding box center [209, 193] width 1 height 1
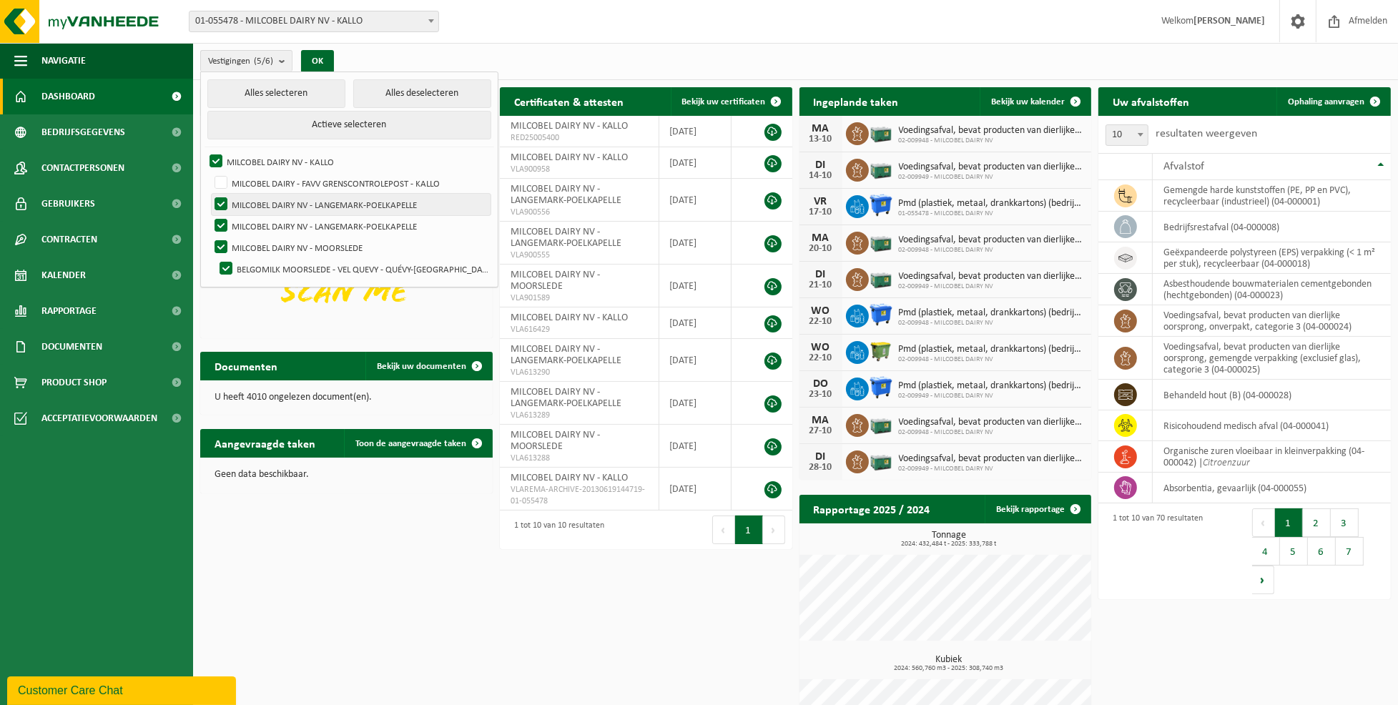
checkbox input "false"
click at [222, 222] on label "MILCOBEL DAIRY NV - LANGEMARK-POELKAPELLE" at bounding box center [351, 225] width 279 height 21
click at [209, 215] on input "MILCOBEL DAIRY NV - LANGEMARK-POELKAPELLE" at bounding box center [209, 214] width 1 height 1
checkbox input "false"
click at [222, 243] on label "MILCOBEL DAIRY NV - MOORSLEDE" at bounding box center [351, 247] width 279 height 21
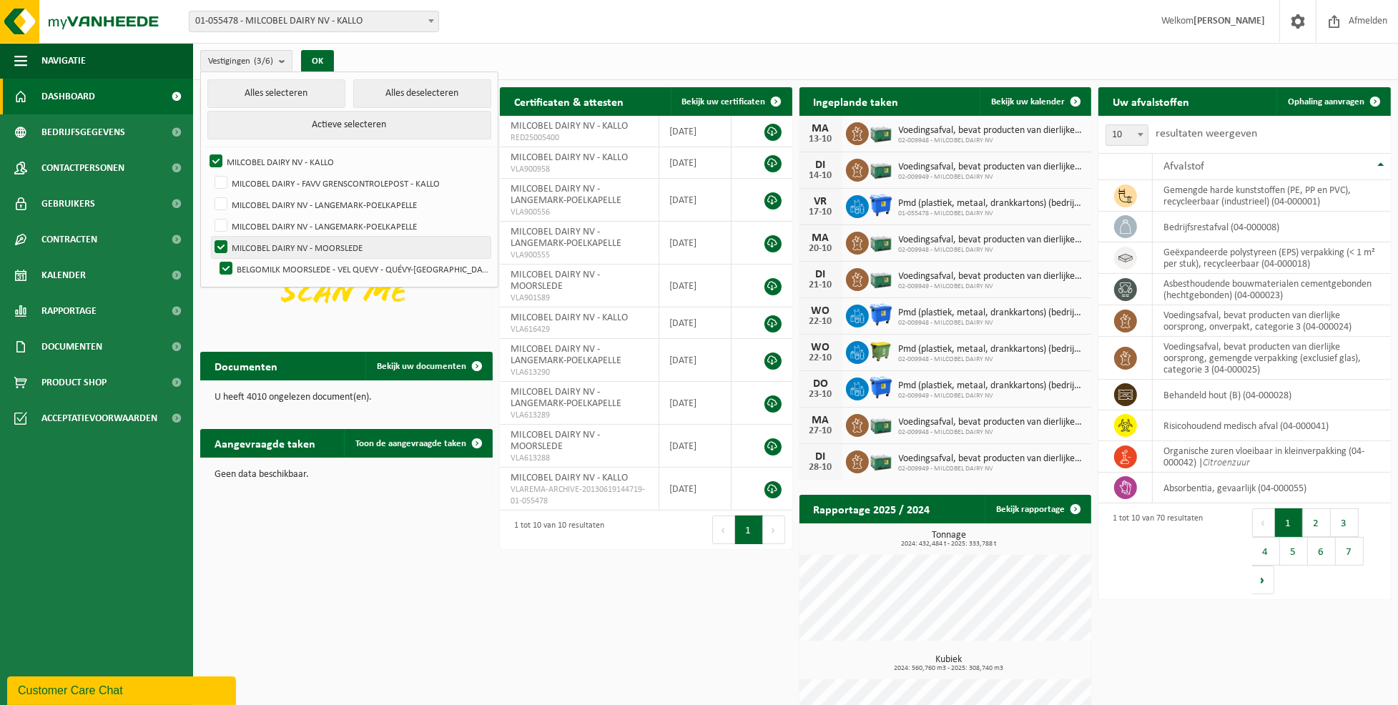
click at [209, 237] on input "MILCOBEL DAIRY NV - MOORSLEDE" at bounding box center [209, 236] width 1 height 1
checkbox input "false"
click at [224, 264] on label "BELGOMILK MOORSLEDE - VEL QUEVY - QUÉVY-[GEOGRAPHIC_DATA]" at bounding box center [354, 268] width 274 height 21
click at [214, 258] on input "BELGOMILK MOORSLEDE - VEL QUEVY - QUÉVY-[GEOGRAPHIC_DATA]" at bounding box center [214, 257] width 1 height 1
checkbox input "false"
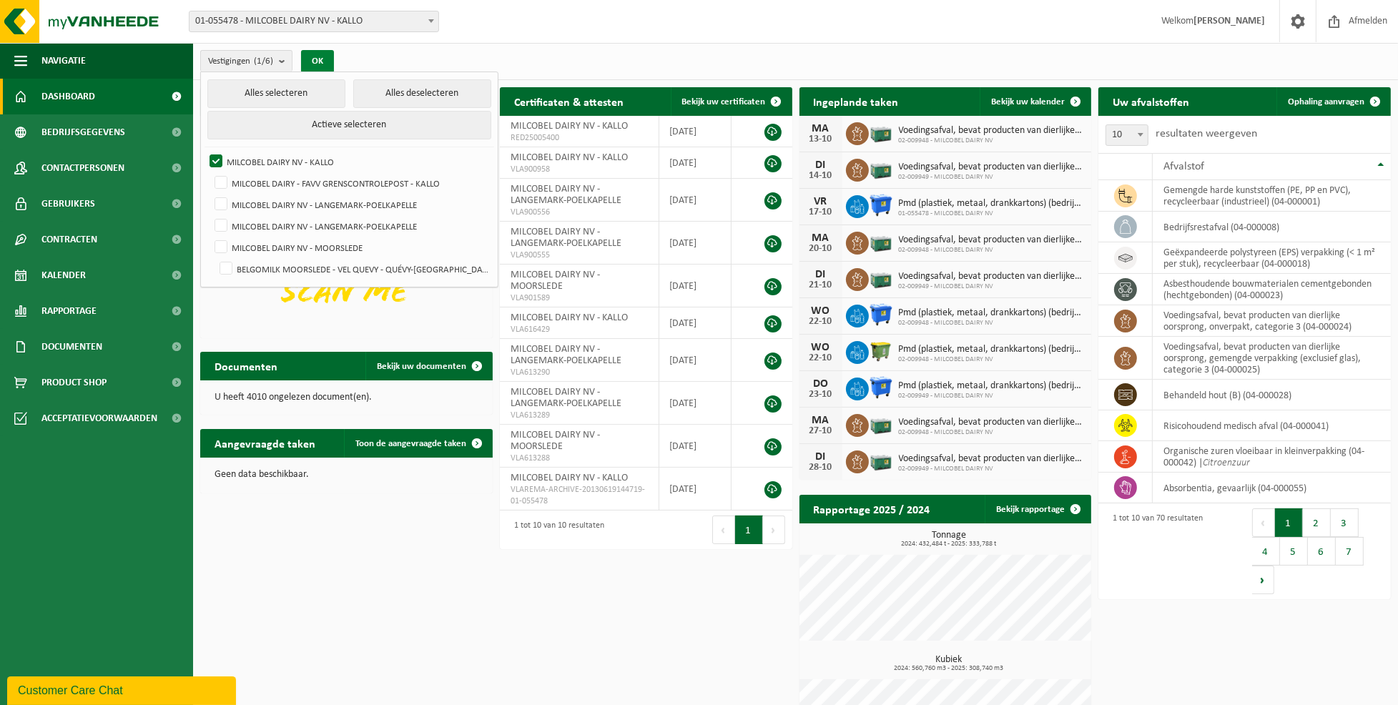
click at [321, 55] on button "OK" at bounding box center [317, 61] width 33 height 23
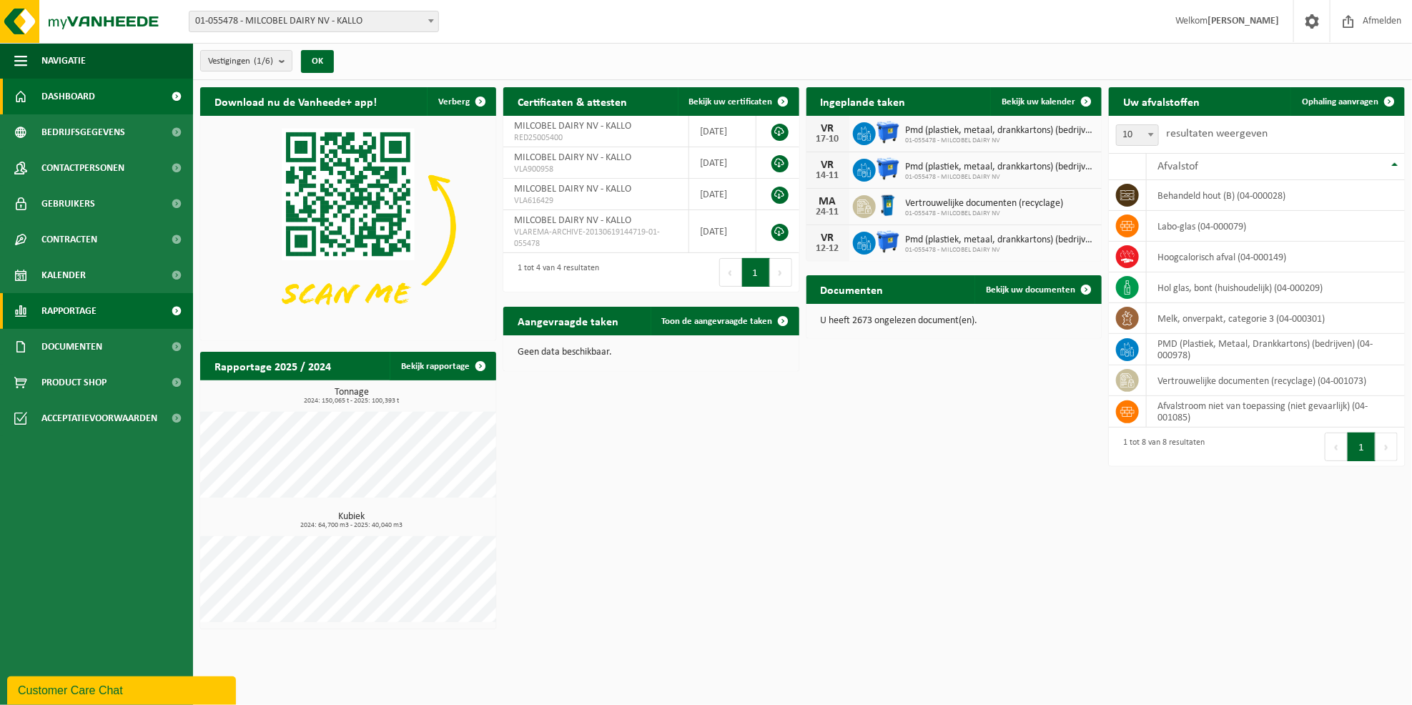
click at [69, 310] on span "Rapportage" at bounding box center [68, 311] width 55 height 36
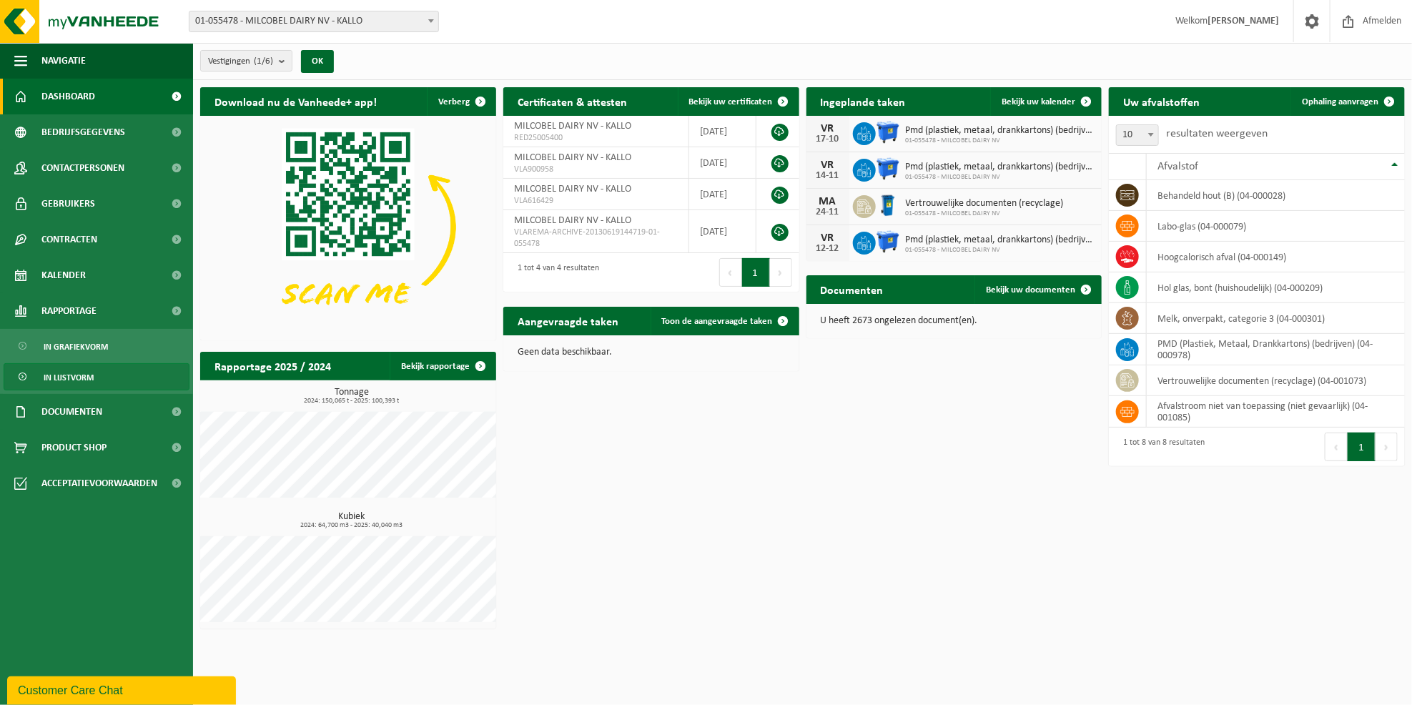
click at [75, 372] on span "In lijstvorm" at bounding box center [69, 377] width 50 height 27
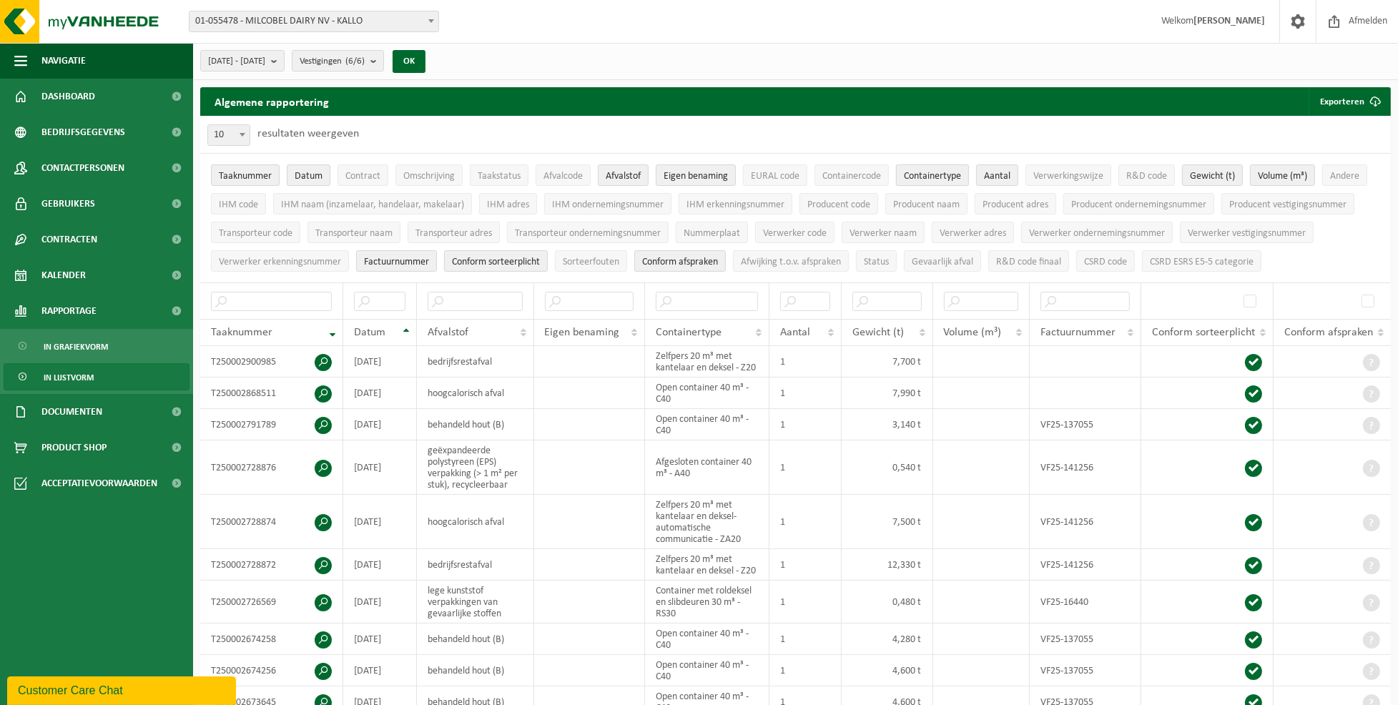
click at [932, 176] on span "Containertype" at bounding box center [932, 176] width 57 height 11
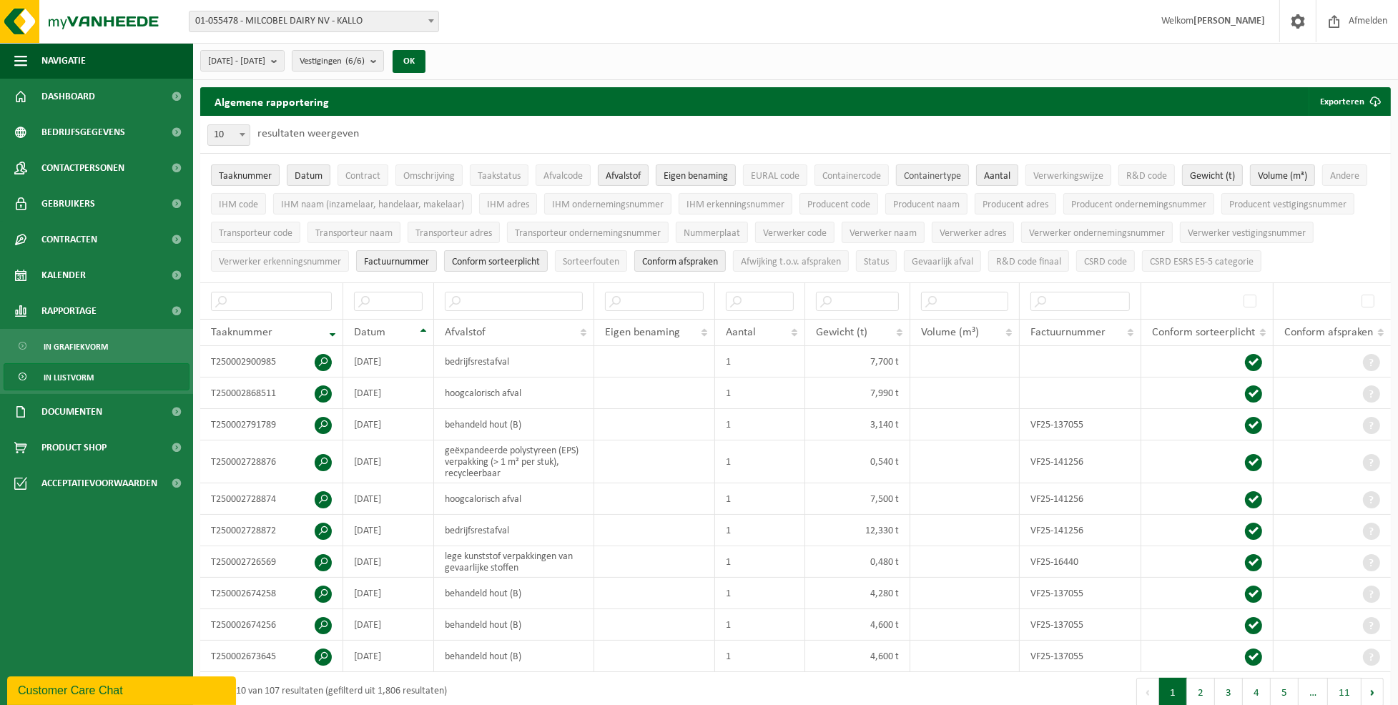
click at [922, 176] on span "Containertype" at bounding box center [932, 176] width 57 height 11
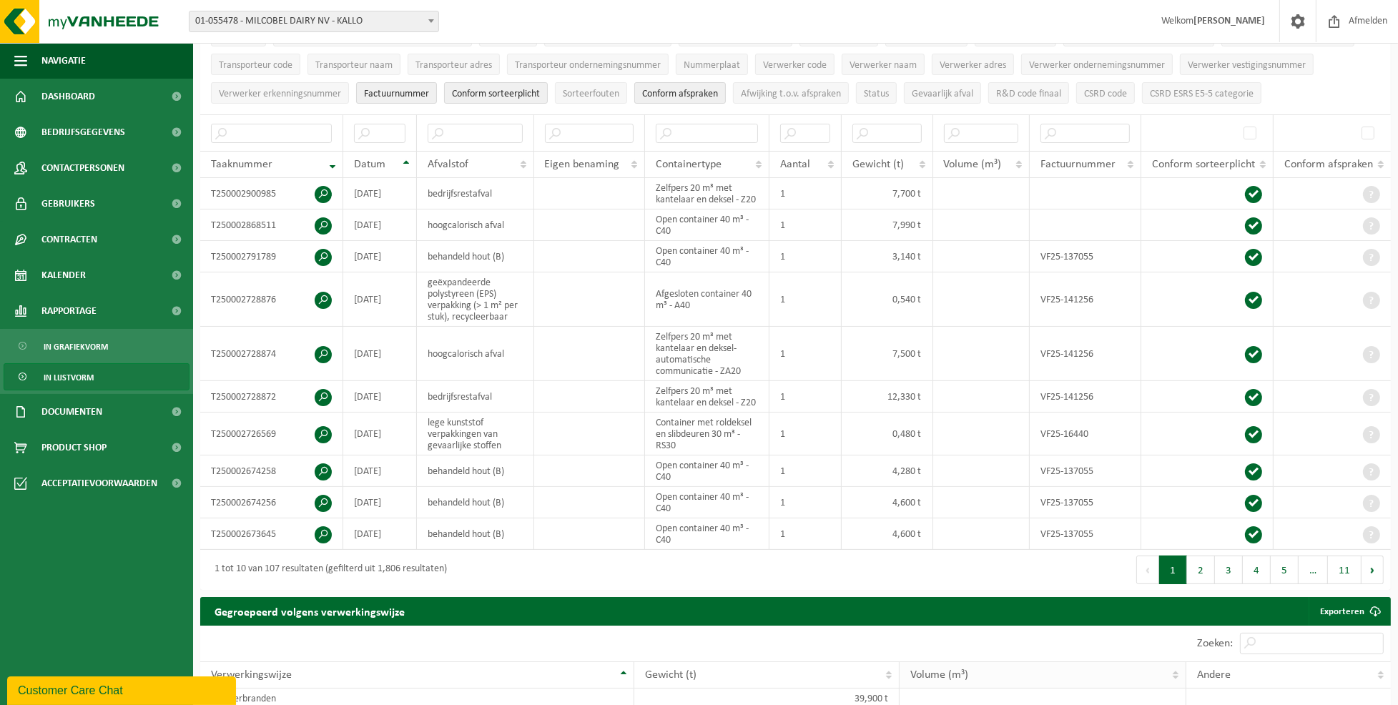
scroll to position [190, 0]
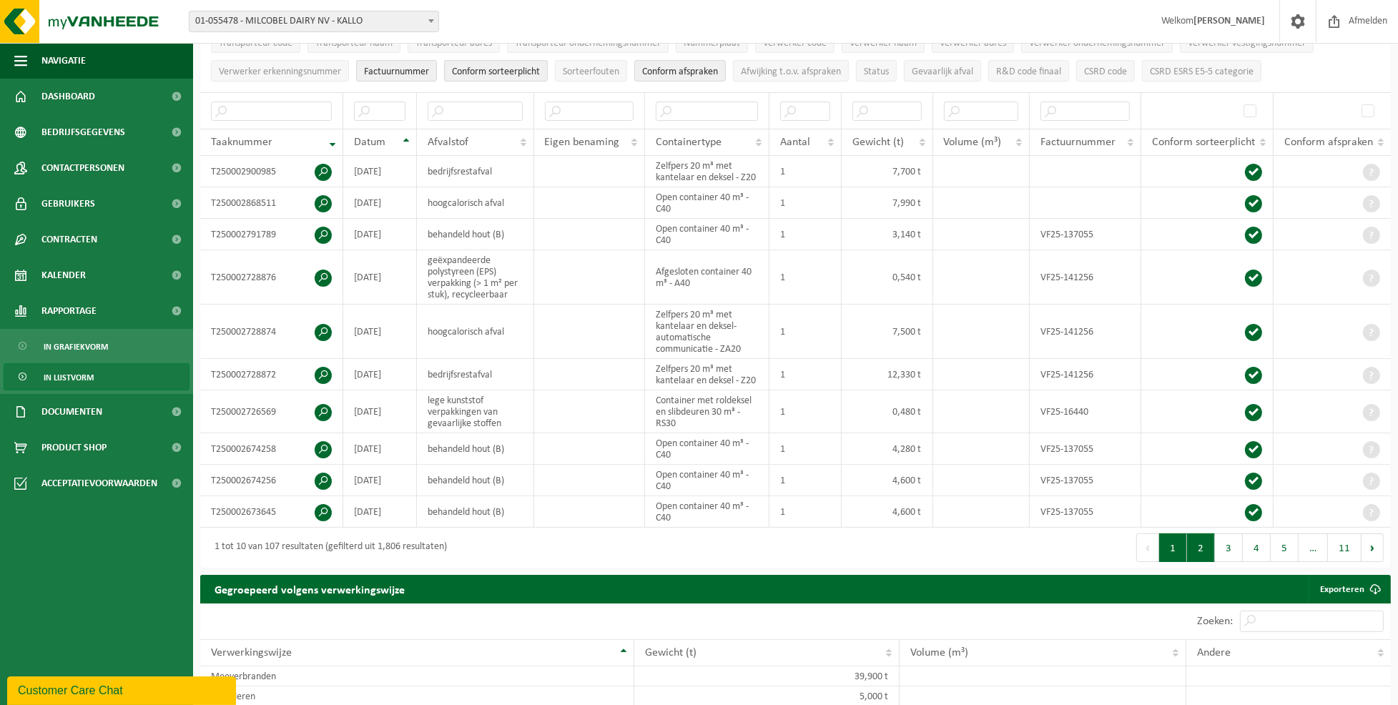
click at [1204, 546] on button "2" at bounding box center [1201, 547] width 28 height 29
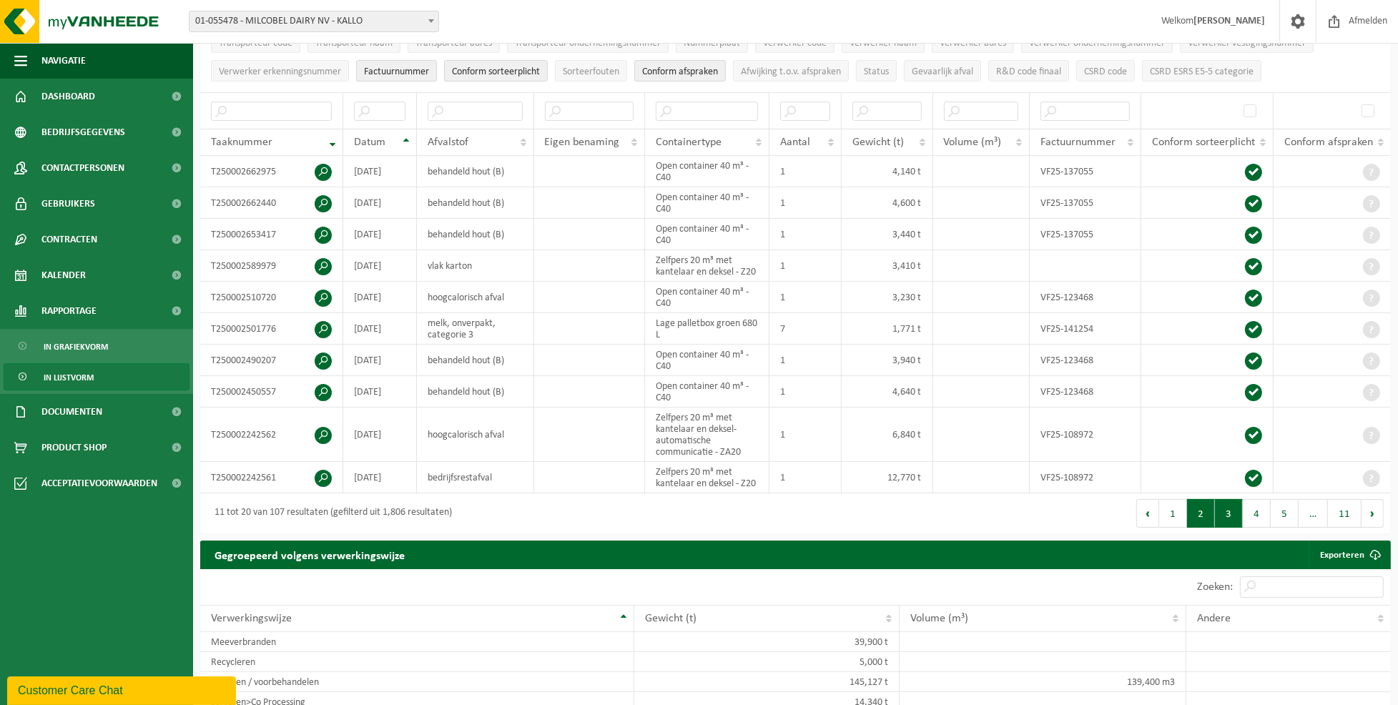
click at [1232, 513] on button "3" at bounding box center [1229, 513] width 28 height 29
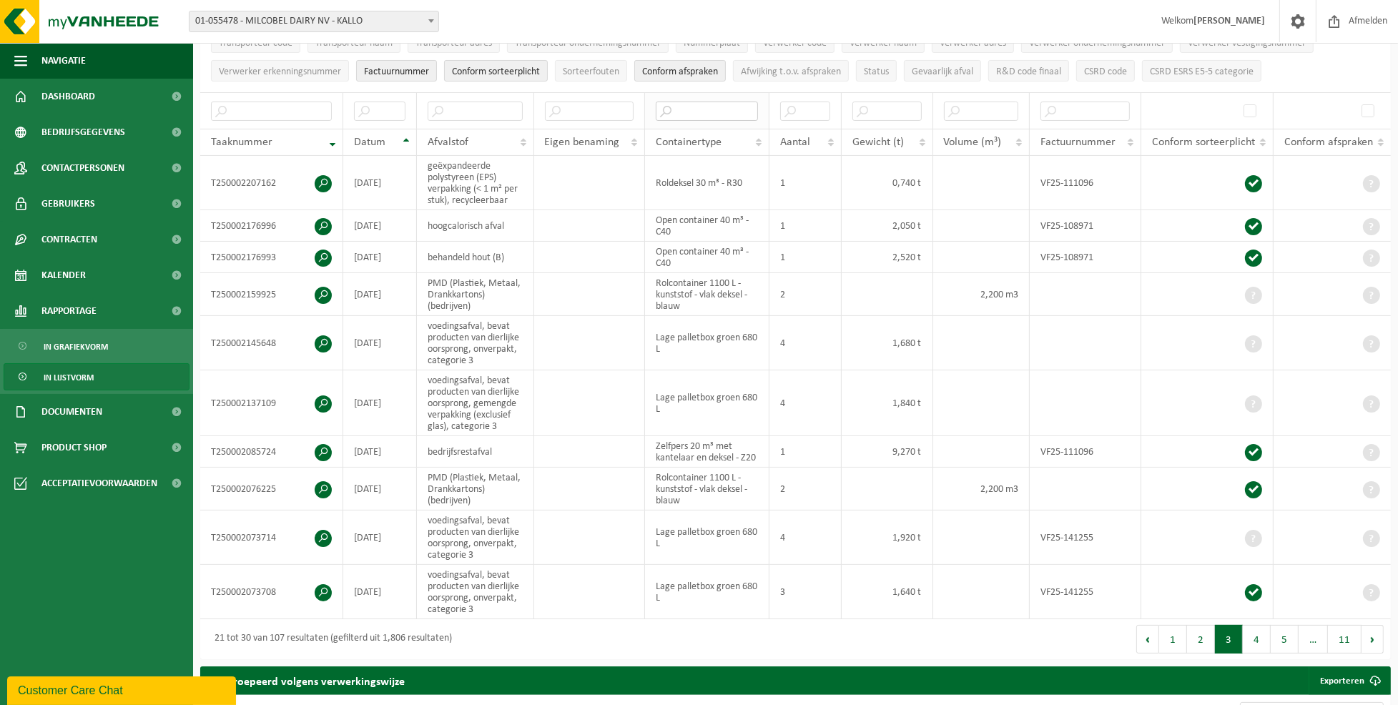
click at [702, 105] on input "text" at bounding box center [707, 111] width 103 height 19
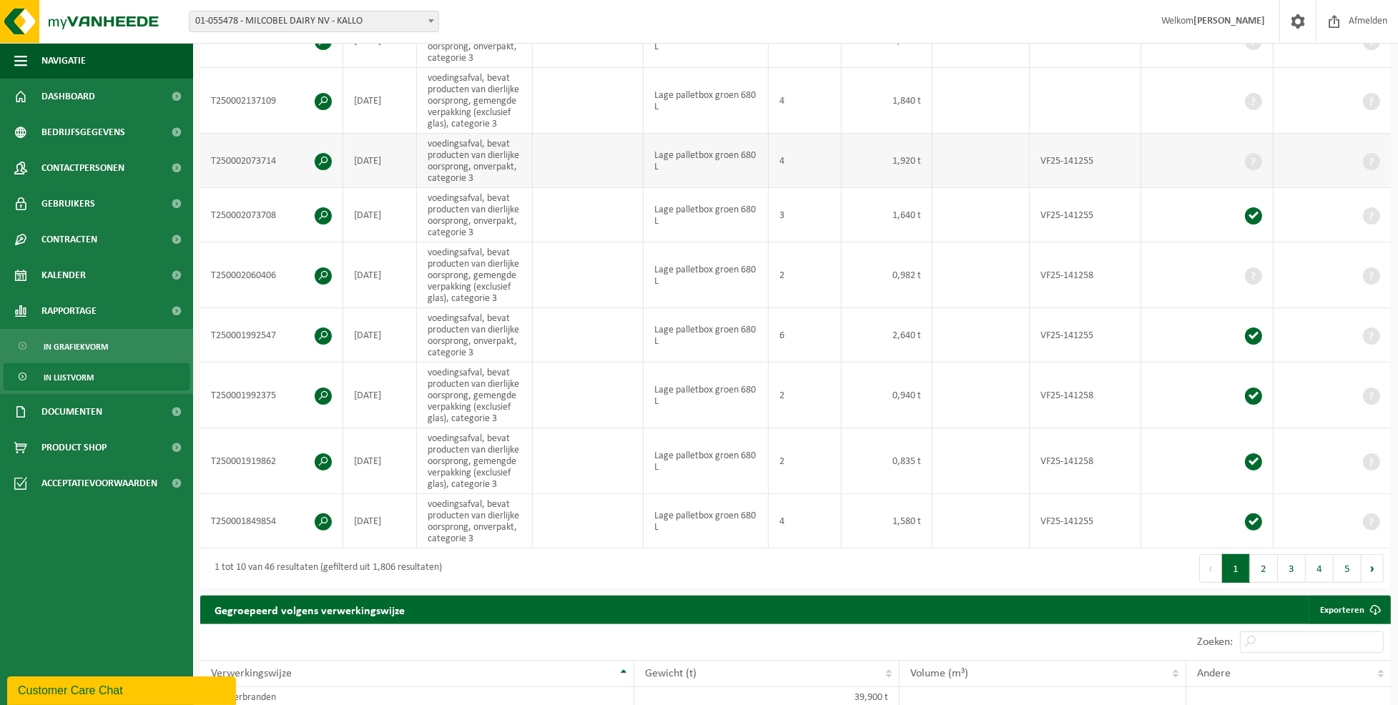
scroll to position [381, 0]
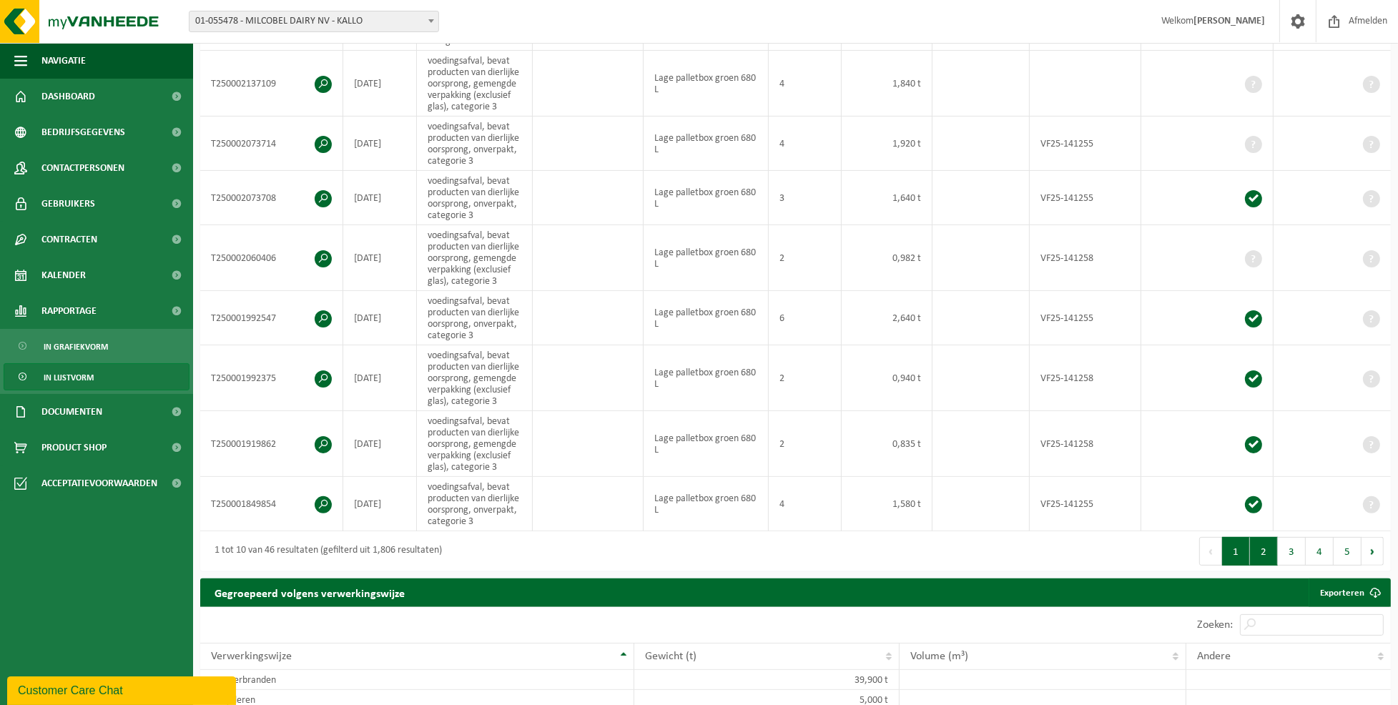
type input "lage"
click at [1259, 545] on button "2" at bounding box center [1264, 551] width 28 height 29
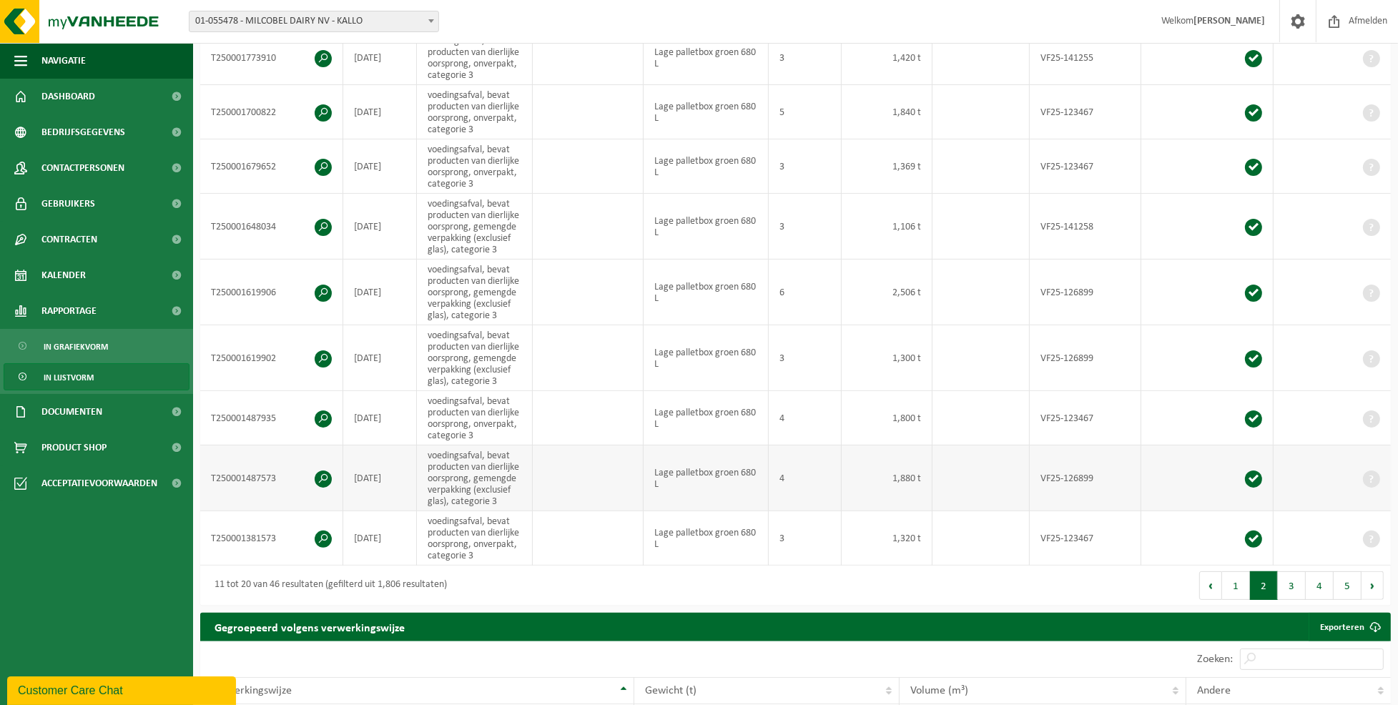
scroll to position [397, 0]
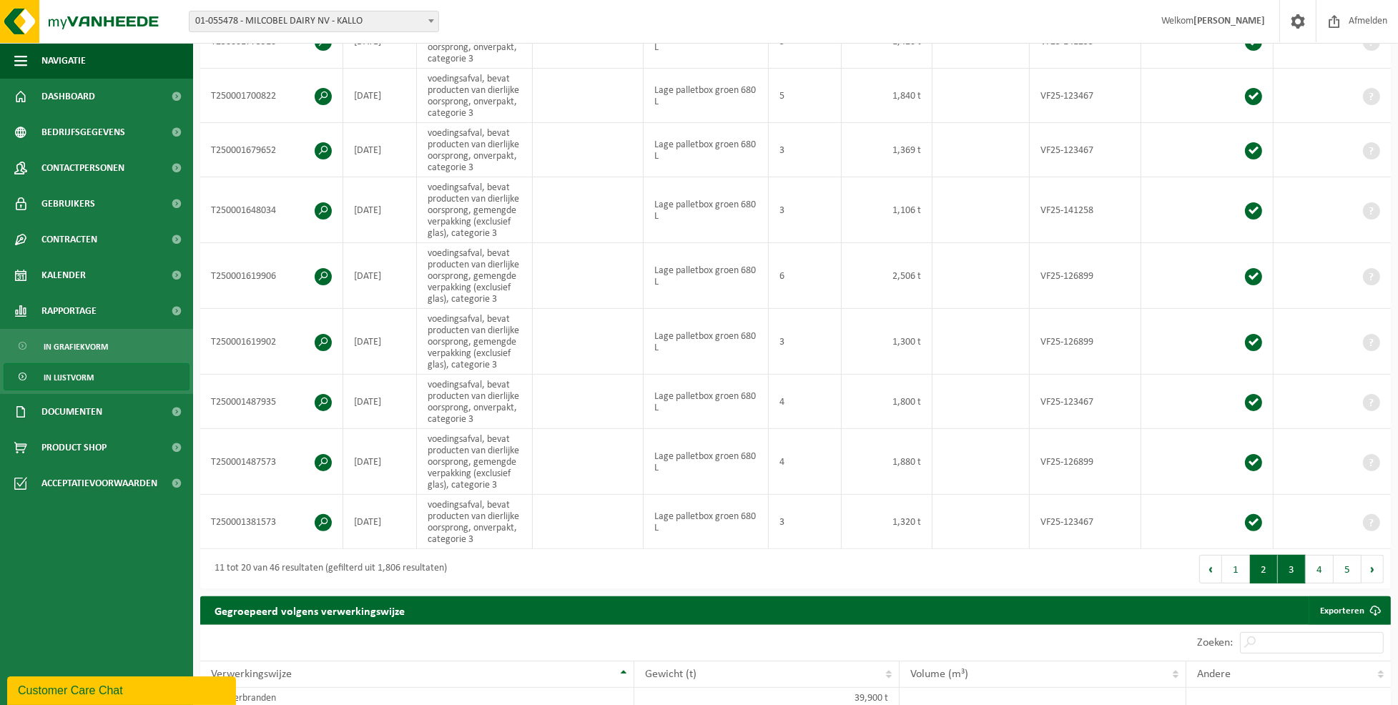
click at [1295, 567] on button "3" at bounding box center [1291, 569] width 28 height 29
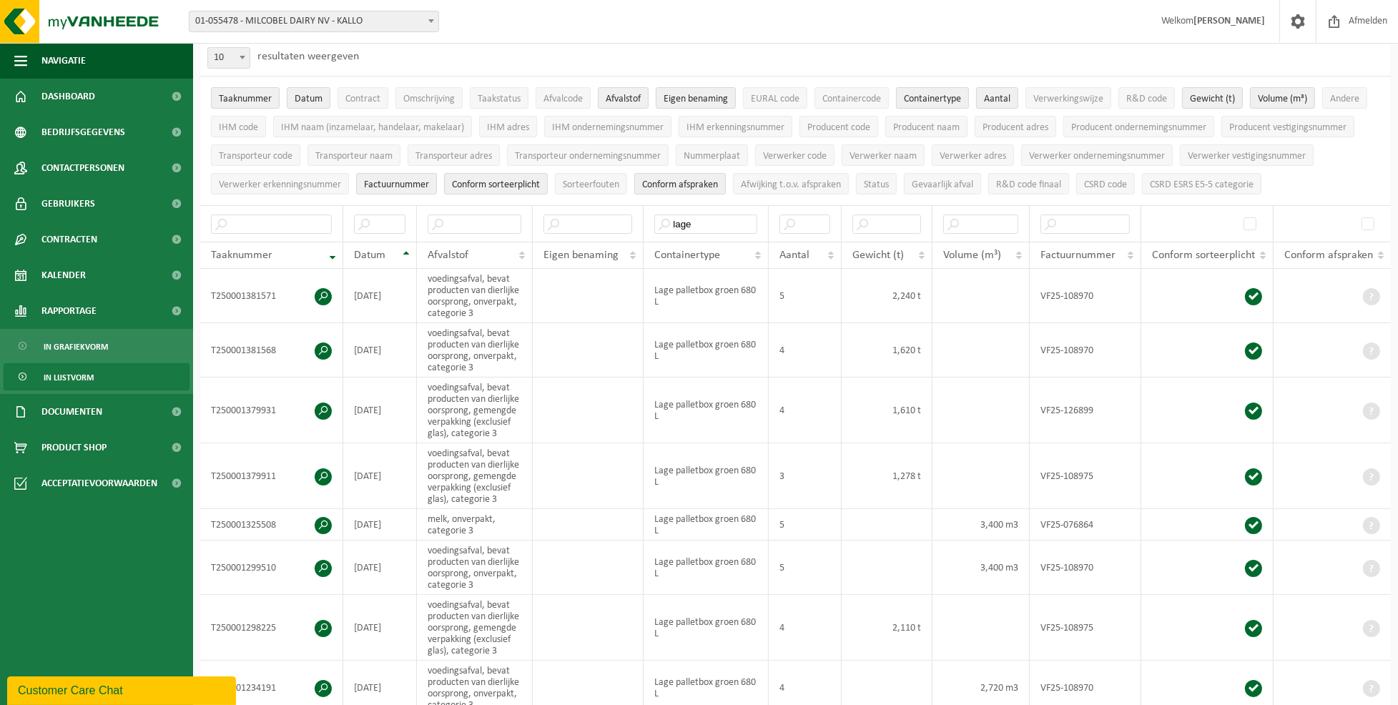
scroll to position [0, 0]
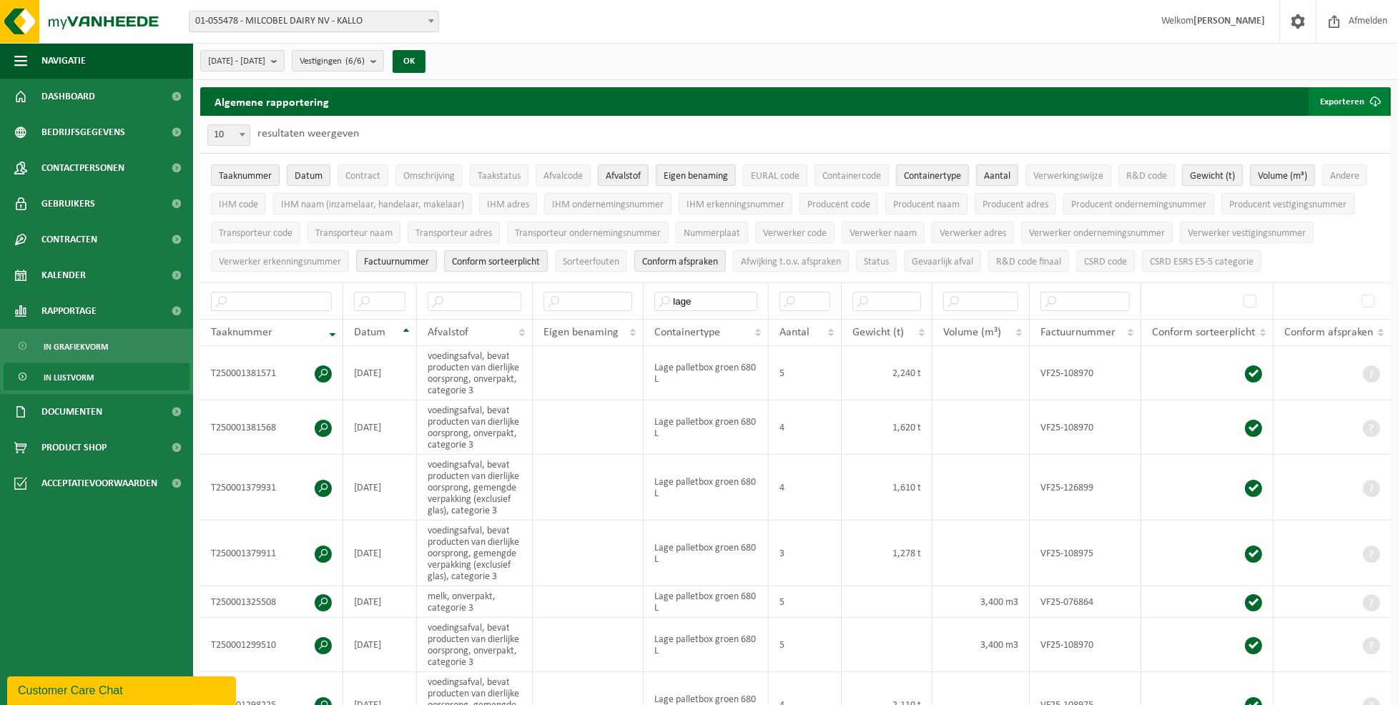
click at [1348, 98] on button "Exporteren" at bounding box center [1348, 101] width 81 height 29
click at [1316, 159] on link "Alle beschikbare kolommen" at bounding box center [1323, 158] width 129 height 29
click at [1338, 99] on button "Exporteren" at bounding box center [1348, 101] width 81 height 29
click at [1329, 129] on link "Enkel mijn selectie" at bounding box center [1323, 130] width 129 height 29
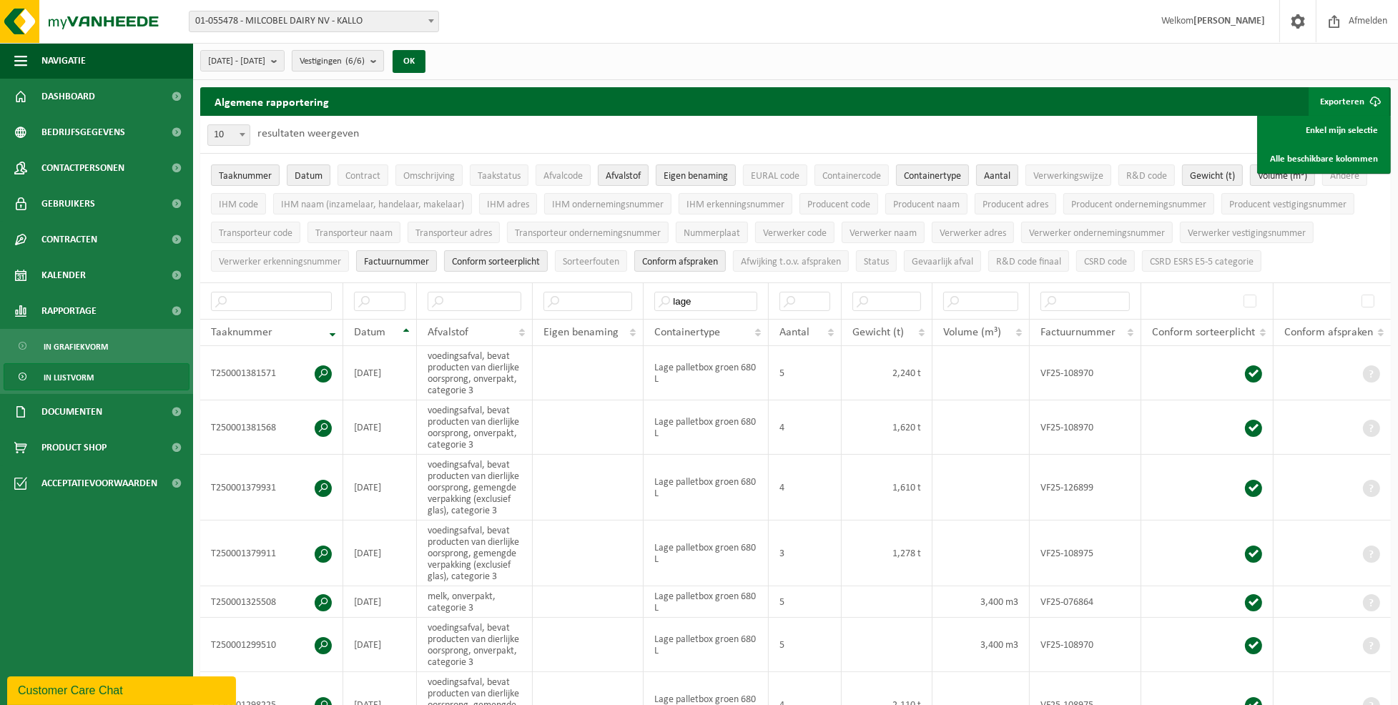
click at [383, 59] on b "submit" at bounding box center [376, 61] width 13 height 20
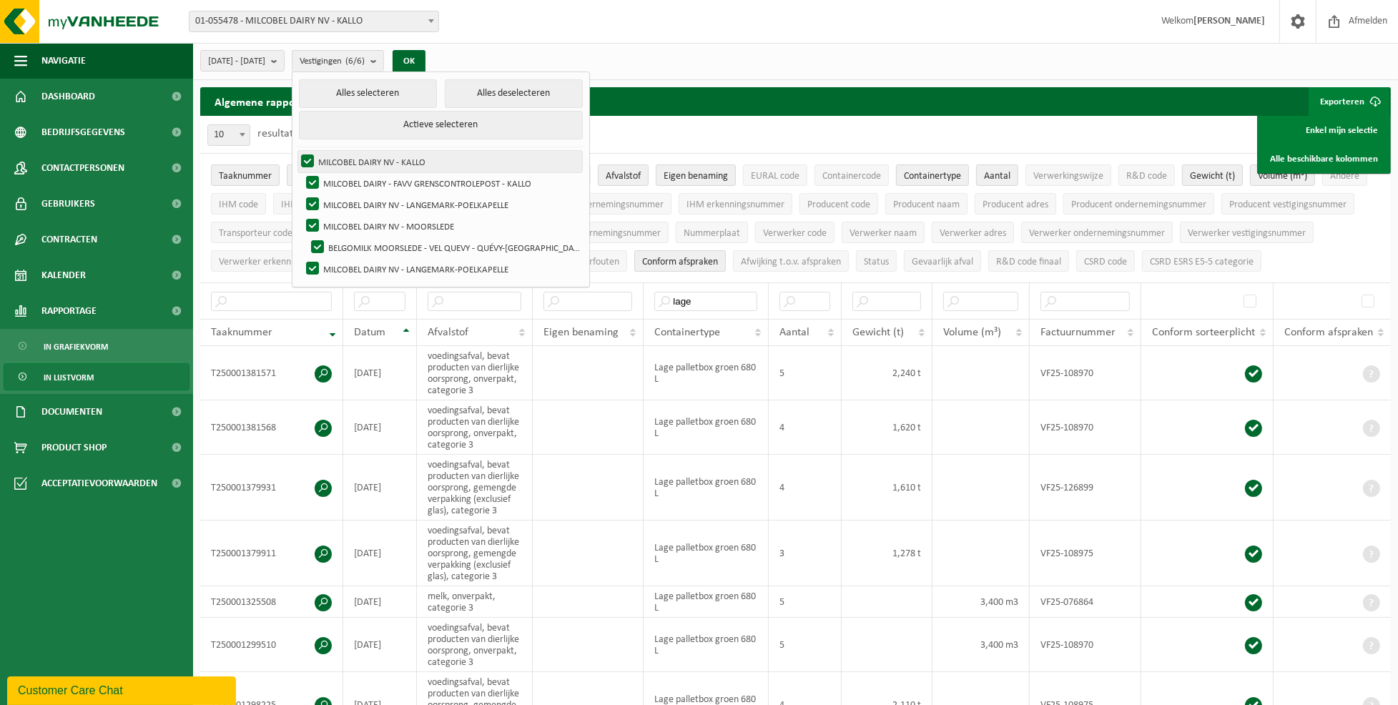
click at [341, 161] on label "MILCOBEL DAIRY NV - KALLO" at bounding box center [440, 161] width 284 height 21
click at [296, 151] on input "MILCOBEL DAIRY NV - KALLO" at bounding box center [295, 150] width 1 height 1
click at [341, 161] on label "MILCOBEL DAIRY NV - KALLO" at bounding box center [440, 161] width 284 height 21
click at [296, 151] on input "MILCOBEL DAIRY NV - KALLO" at bounding box center [295, 150] width 1 height 1
checkbox input "true"
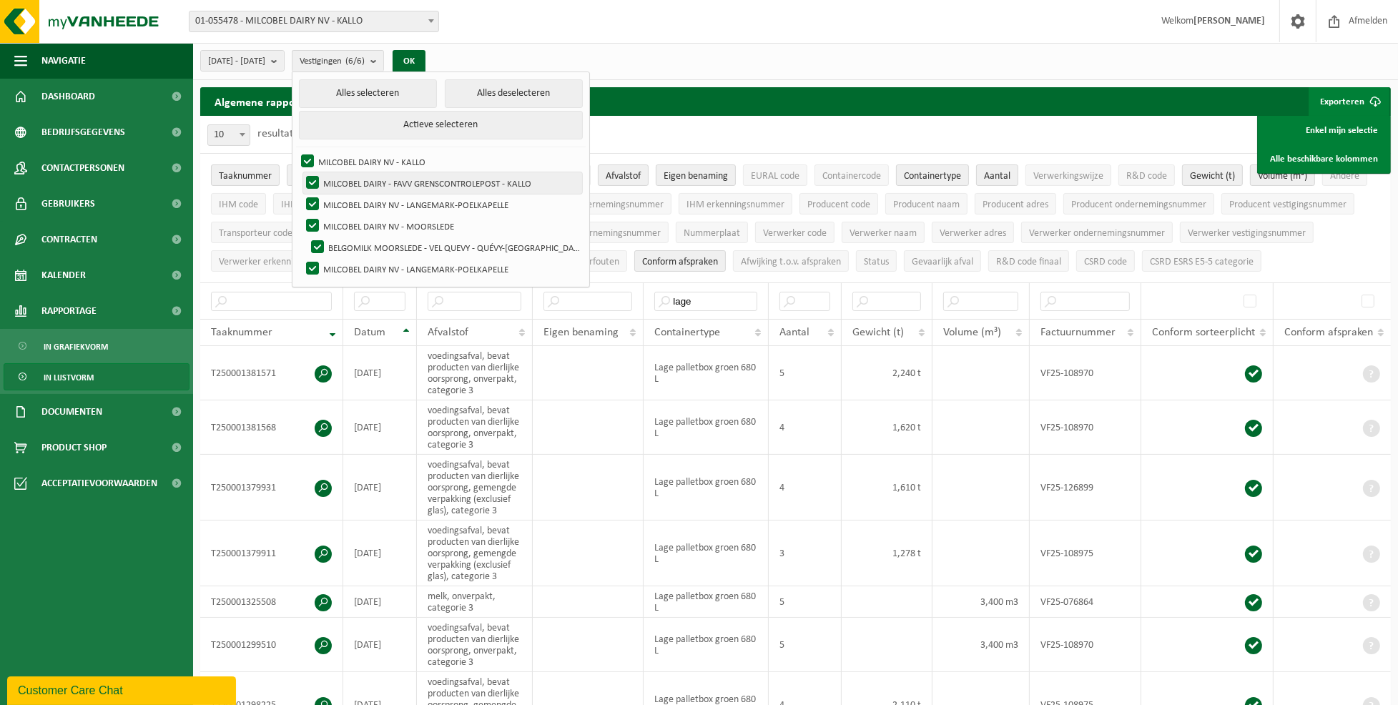
click at [347, 180] on label "MILCOBEL DAIRY - FAVV GRENSCONTROLEPOST - KALLO" at bounding box center [442, 182] width 279 height 21
click at [301, 172] on input "MILCOBEL DAIRY - FAVV GRENSCONTROLEPOST - KALLO" at bounding box center [300, 172] width 1 height 1
checkbox input "false"
click at [348, 199] on label "MILCOBEL DAIRY NV - LANGEMARK-POELKAPELLE" at bounding box center [442, 204] width 279 height 21
click at [301, 194] on input "MILCOBEL DAIRY NV - LANGEMARK-POELKAPELLE" at bounding box center [300, 193] width 1 height 1
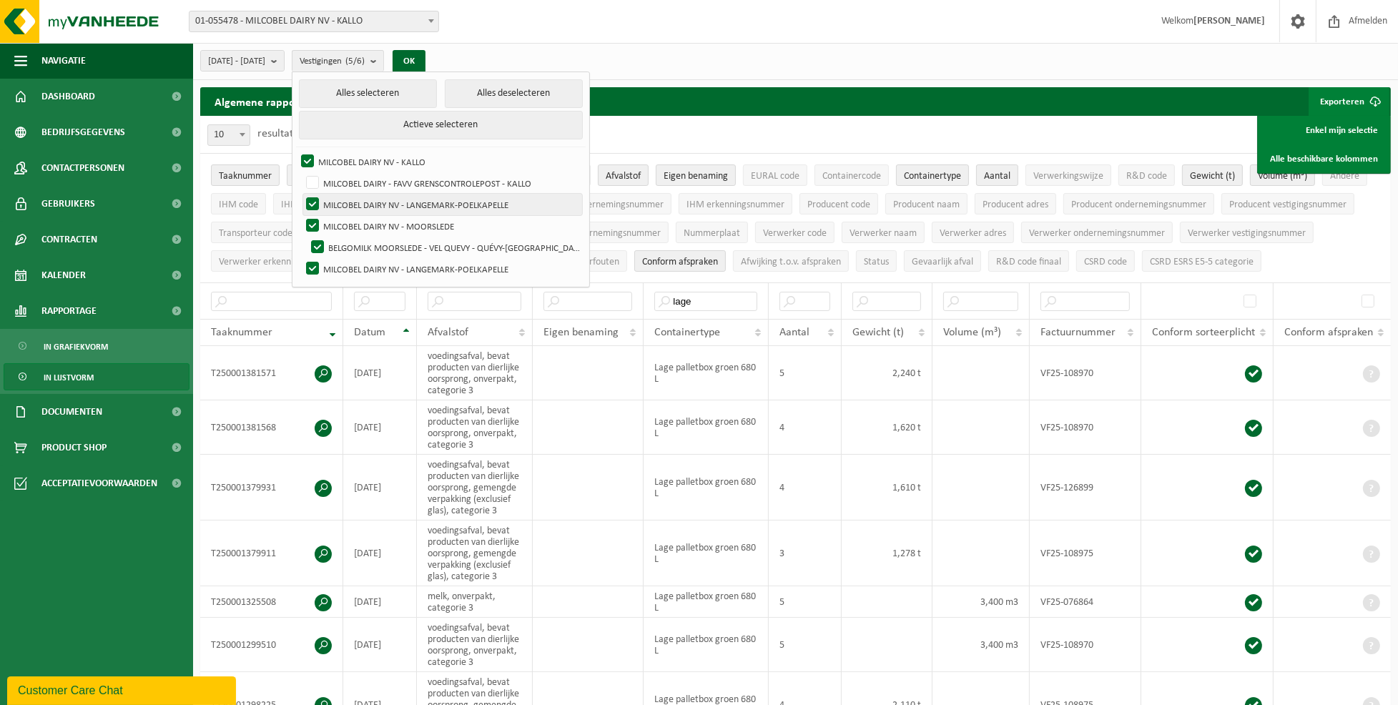
checkbox input "false"
drag, startPoint x: 349, startPoint y: 219, endPoint x: 350, endPoint y: 231, distance: 11.5
click at [349, 221] on label "MILCOBEL DAIRY NV - MOORSLEDE" at bounding box center [442, 225] width 279 height 21
click at [301, 215] on input "MILCOBEL DAIRY NV - MOORSLEDE" at bounding box center [300, 214] width 1 height 1
checkbox input "false"
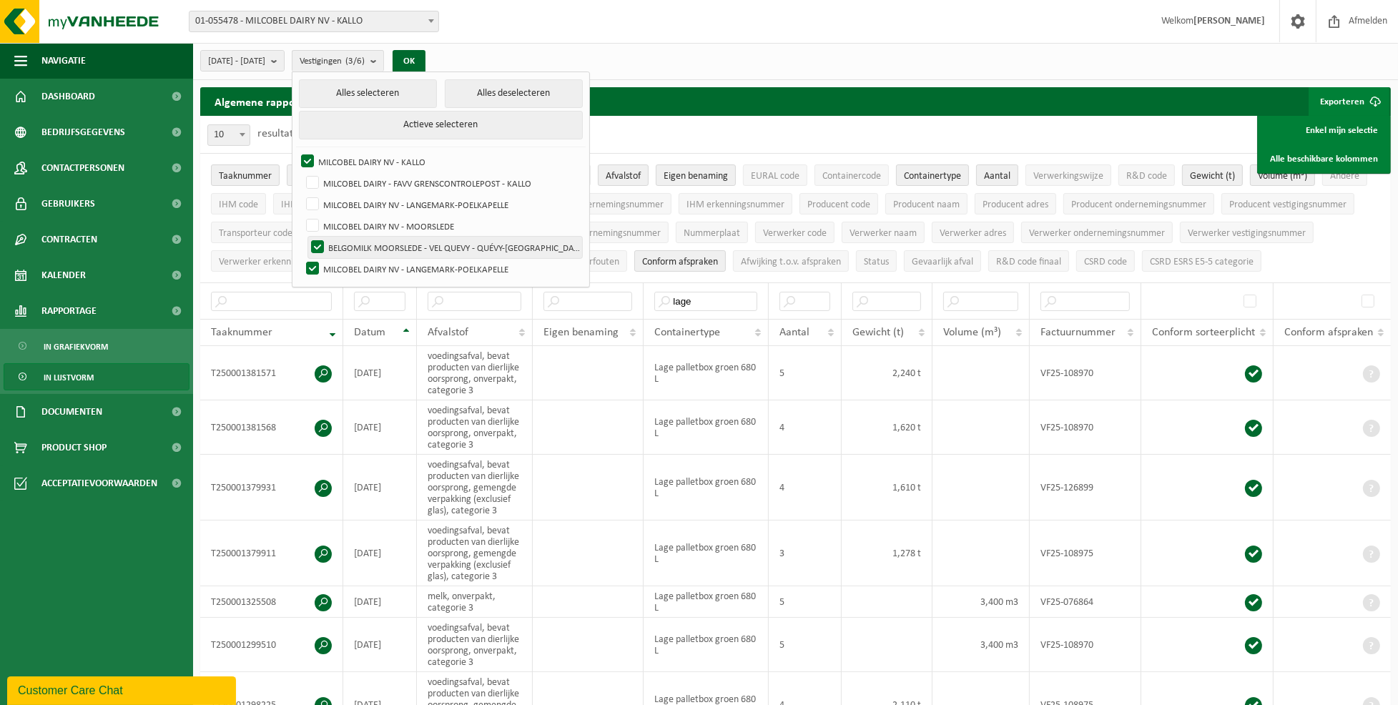
click at [355, 247] on label "BELGOMILK MOORSLEDE - VEL QUEVY - QUÉVY-[GEOGRAPHIC_DATA]" at bounding box center [445, 247] width 274 height 21
click at [306, 237] on input "BELGOMILK MOORSLEDE - VEL QUEVY - QUÉVY-[GEOGRAPHIC_DATA]" at bounding box center [305, 236] width 1 height 1
checkbox input "false"
click at [352, 259] on label "MILCOBEL DAIRY NV - LANGEMARK-POELKAPELLE" at bounding box center [442, 268] width 279 height 21
click at [301, 258] on input "MILCOBEL DAIRY NV - LANGEMARK-POELKAPELLE" at bounding box center [300, 257] width 1 height 1
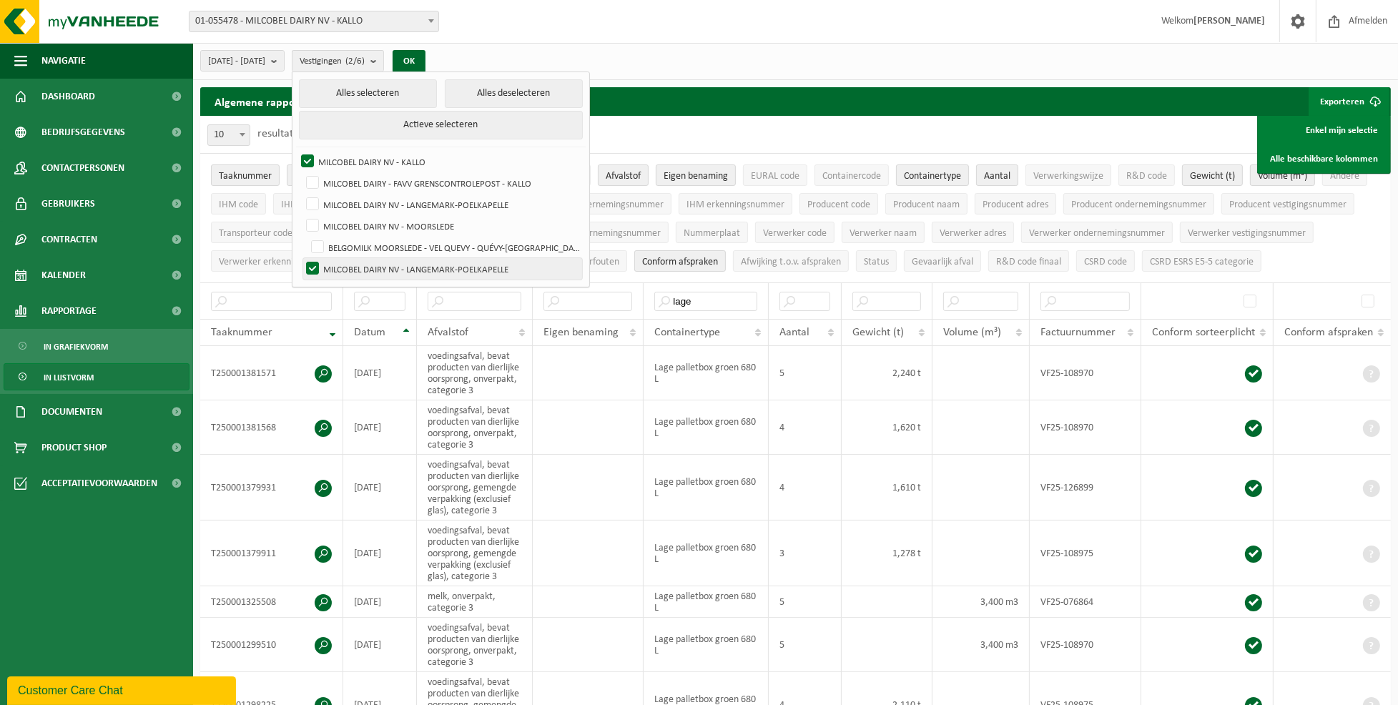
checkbox input "false"
click at [425, 63] on button "OK" at bounding box center [408, 61] width 33 height 23
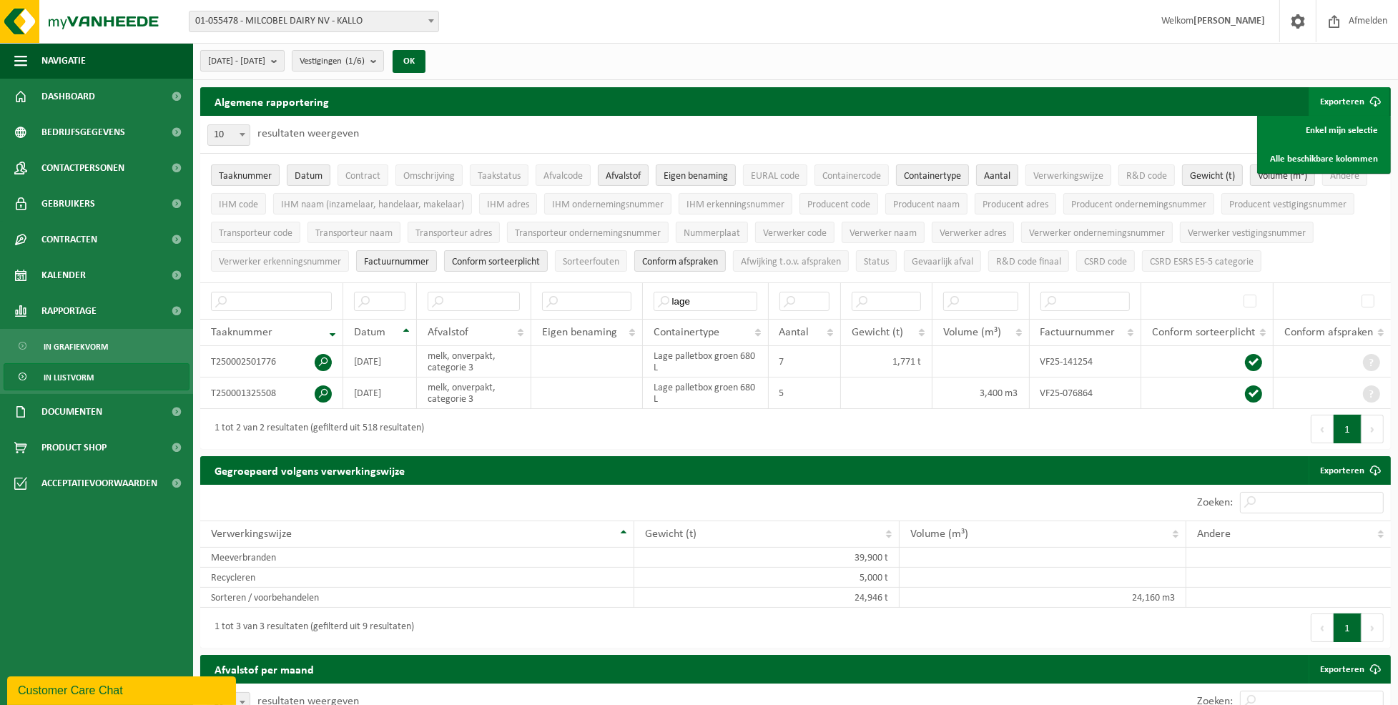
click at [284, 57] on b "submit" at bounding box center [277, 61] width 13 height 20
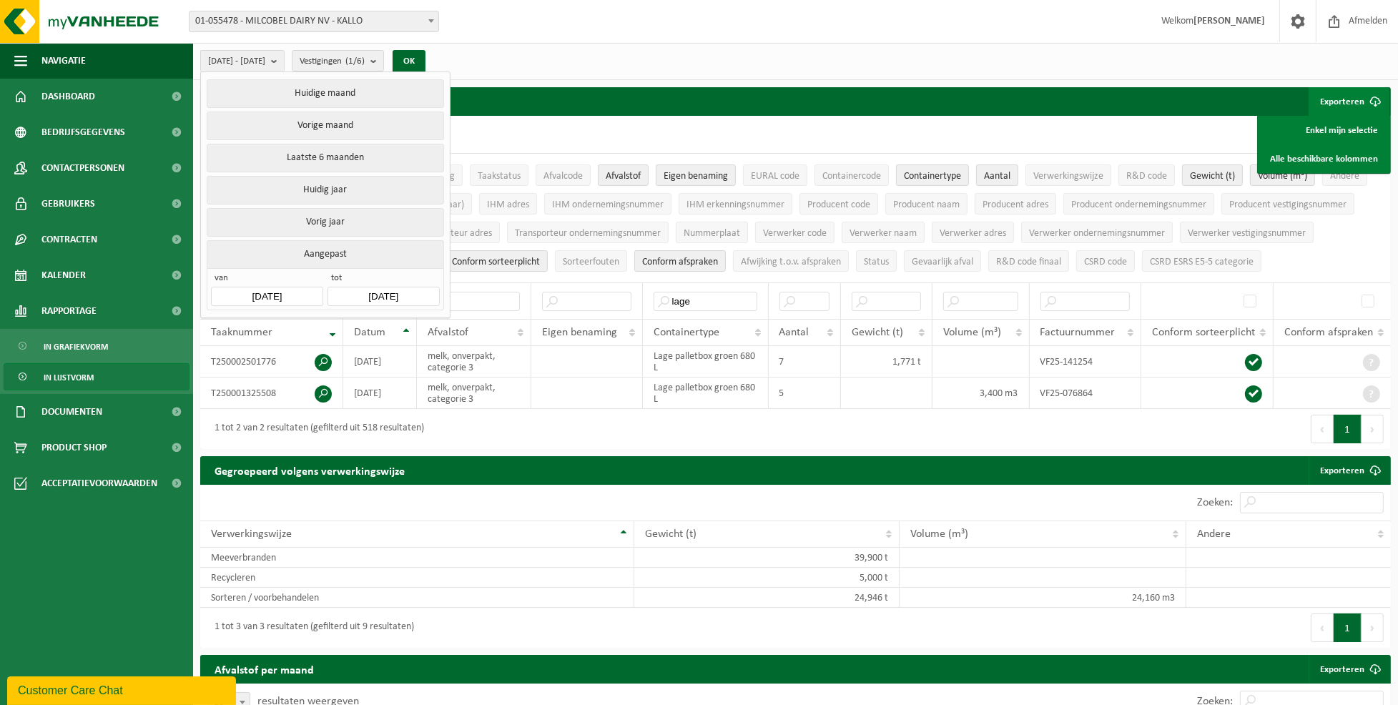
click at [298, 187] on button "Huidig jaar" at bounding box center [325, 190] width 237 height 29
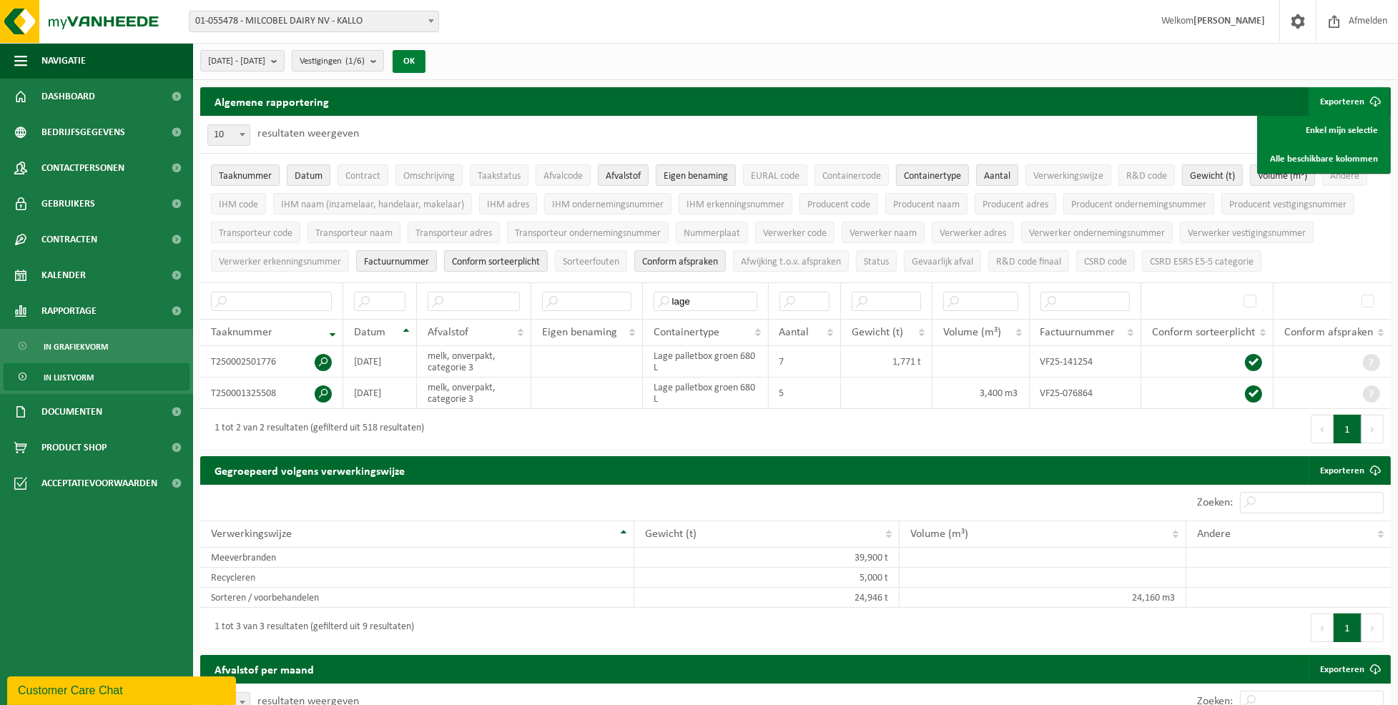
click at [425, 55] on button "OK" at bounding box center [408, 61] width 33 height 23
click at [383, 60] on b "submit" at bounding box center [376, 61] width 13 height 20
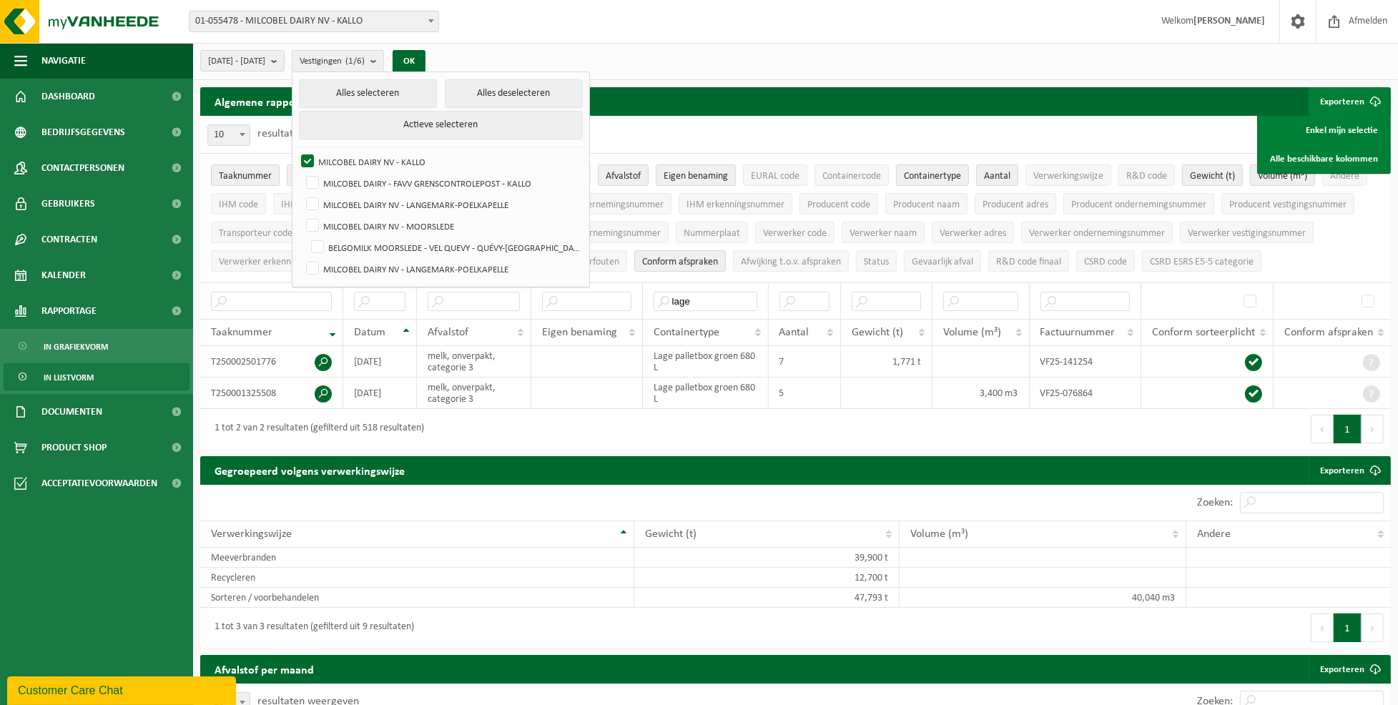
click at [632, 51] on div "[DATE] - [DATE] Huidige maand Vorige maand Laatste 6 maanden Huidig jaar Vorig …" at bounding box center [795, 61] width 1205 height 37
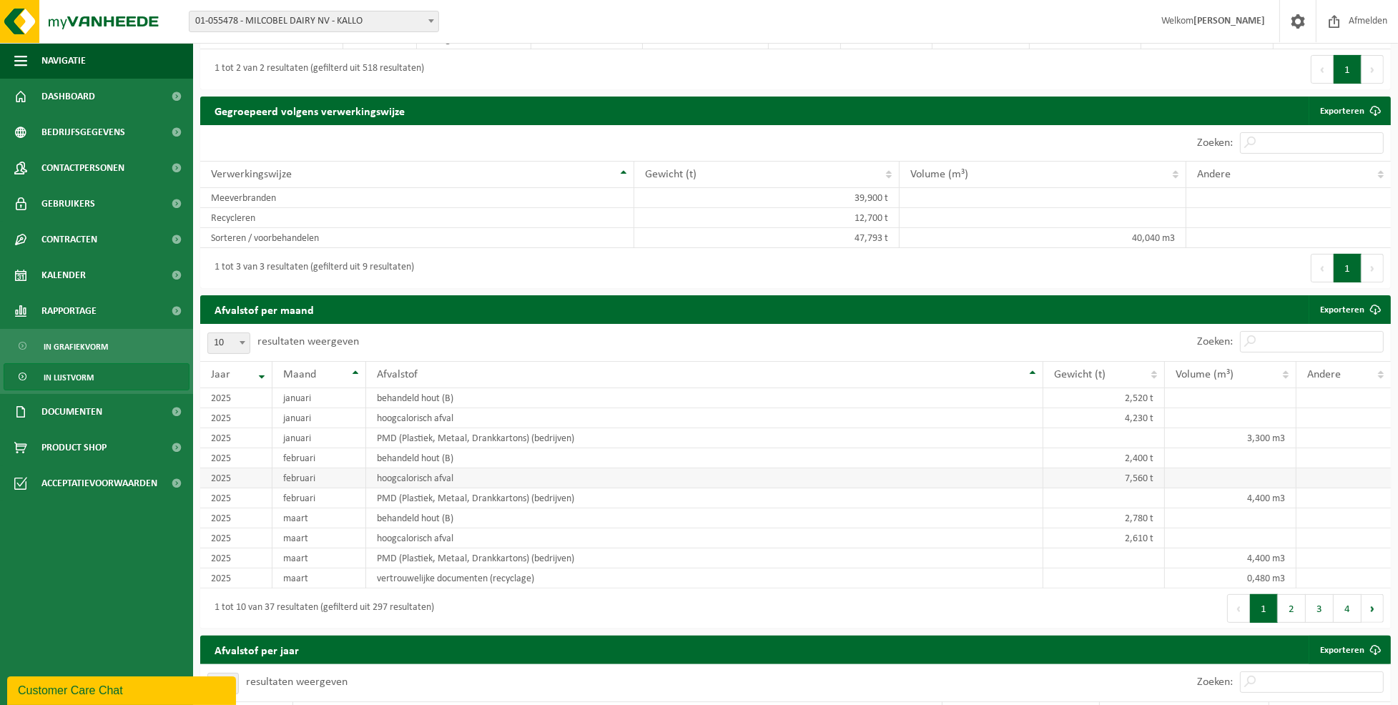
scroll to position [476, 0]
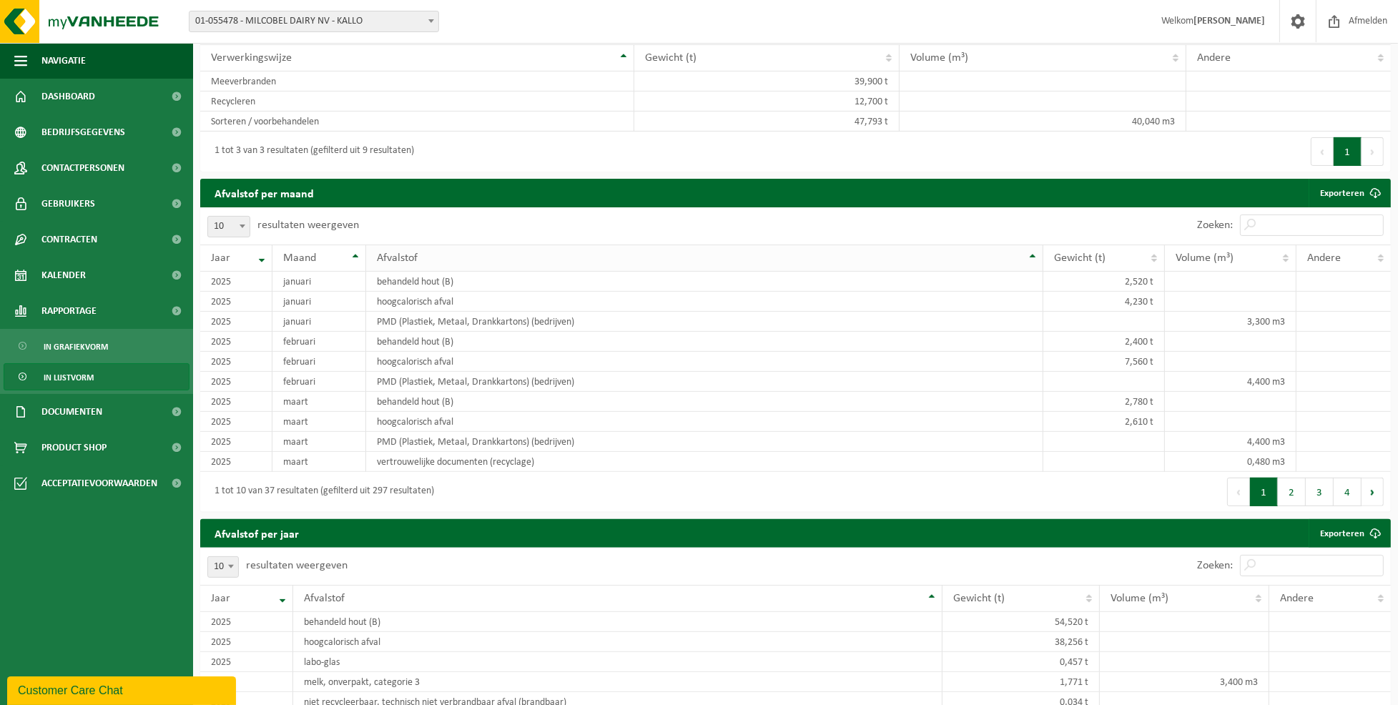
click at [1033, 253] on th "Afvalstof" at bounding box center [704, 257] width 677 height 27
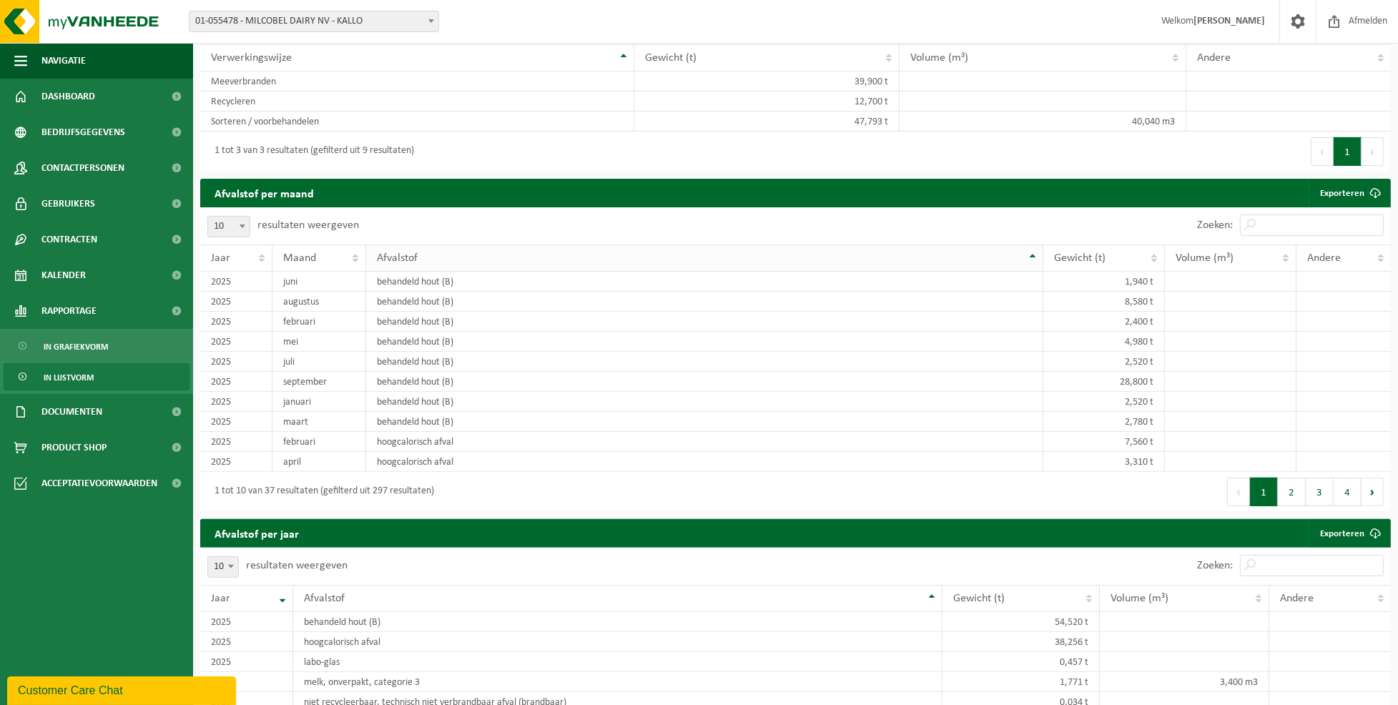
click at [1033, 253] on th "Afvalstof" at bounding box center [704, 257] width 677 height 27
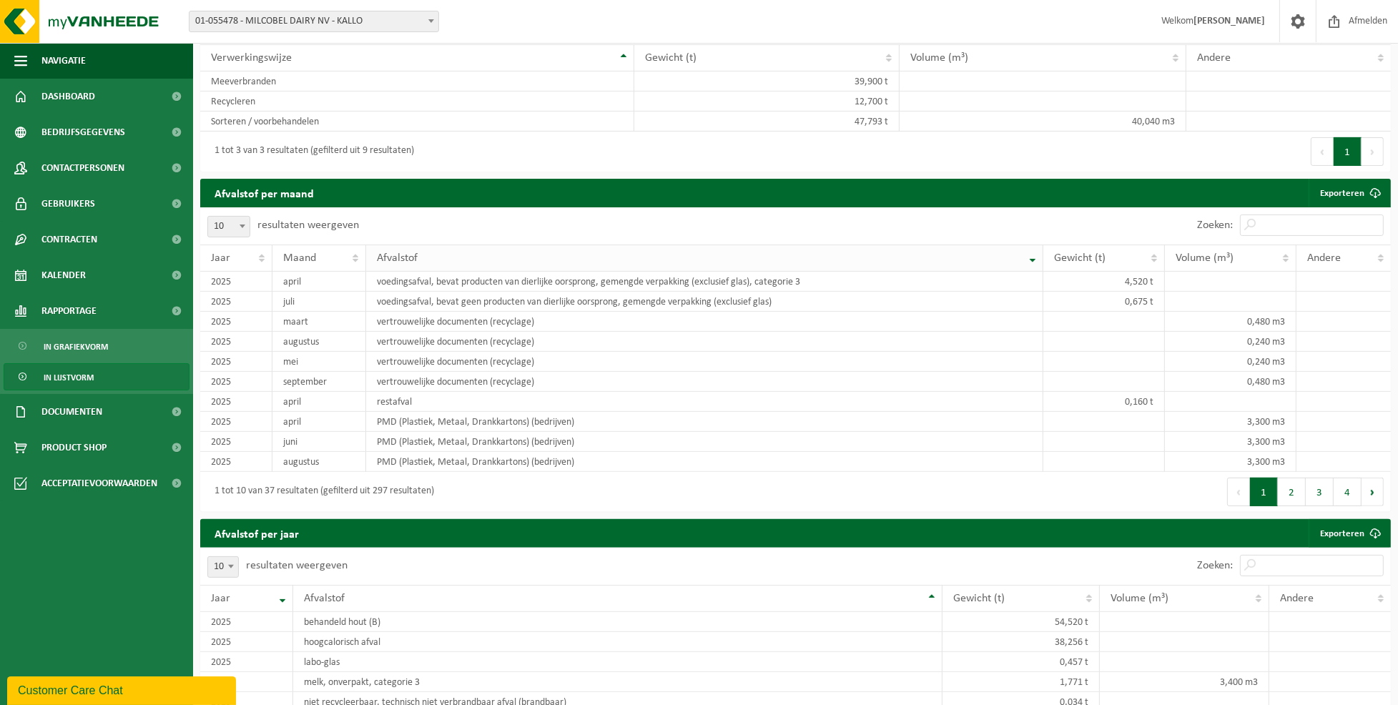
click at [1032, 258] on th "Afvalstof" at bounding box center [704, 257] width 677 height 27
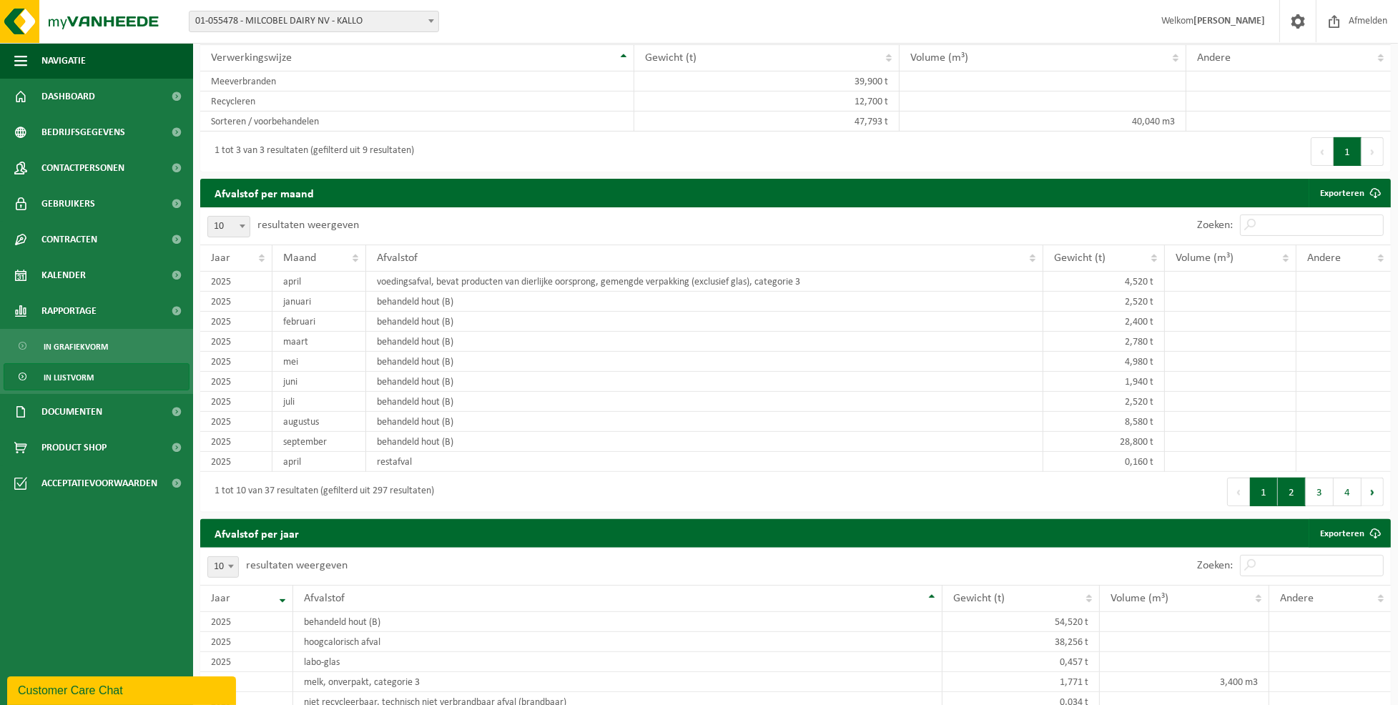
click at [1295, 492] on button "2" at bounding box center [1291, 492] width 28 height 29
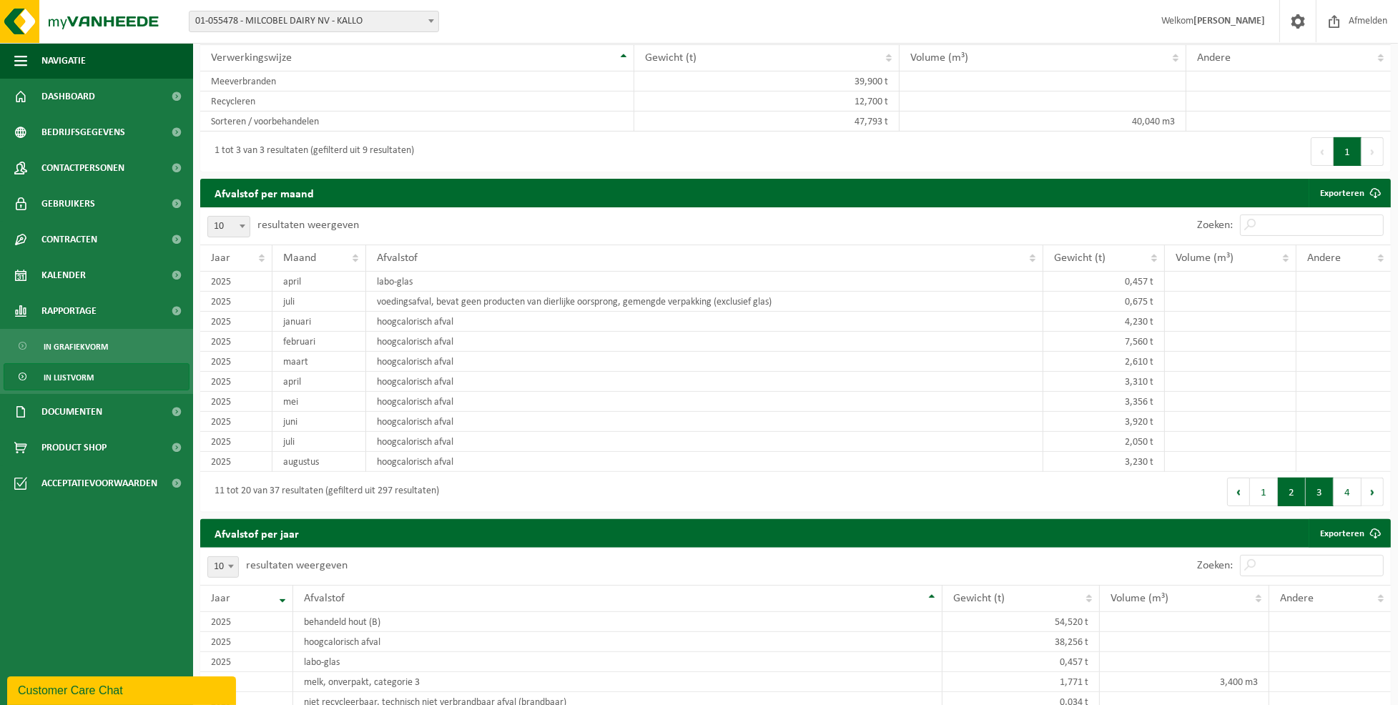
click at [1320, 490] on button "3" at bounding box center [1319, 492] width 28 height 29
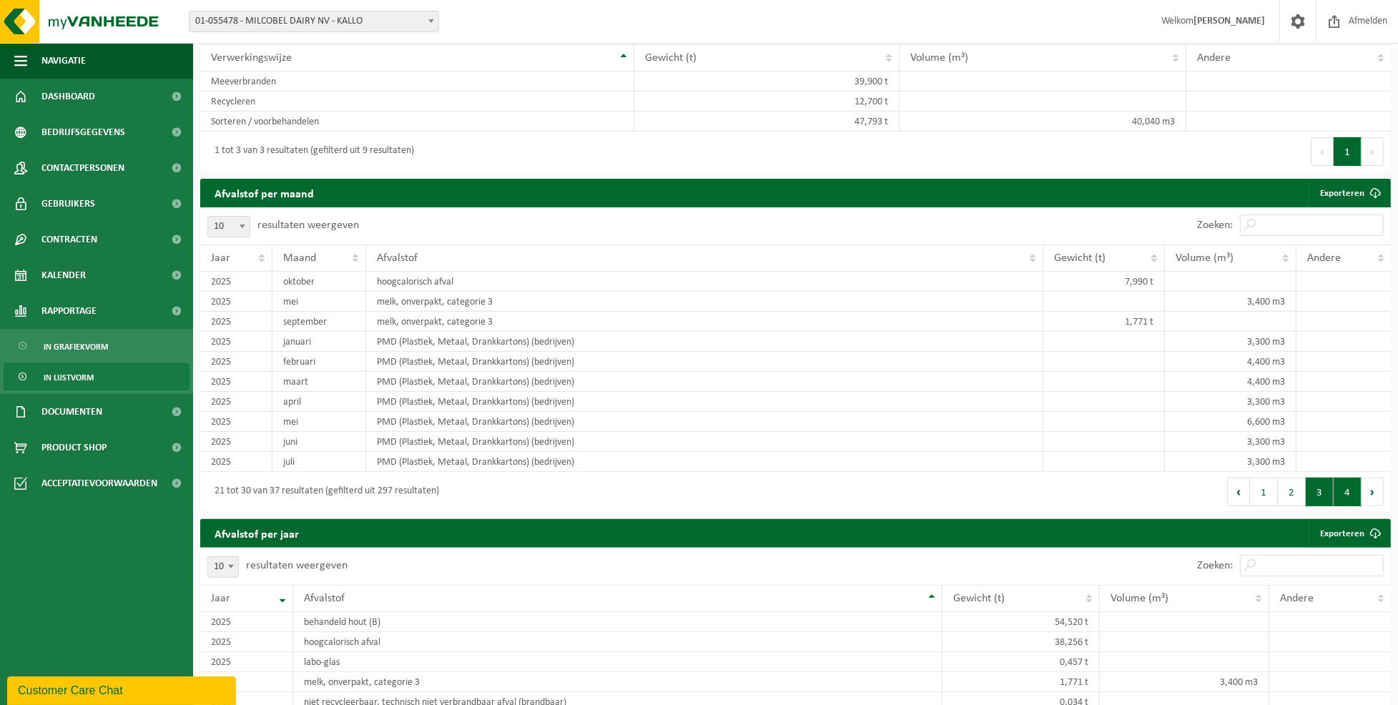
click at [1352, 490] on button "4" at bounding box center [1347, 492] width 28 height 29
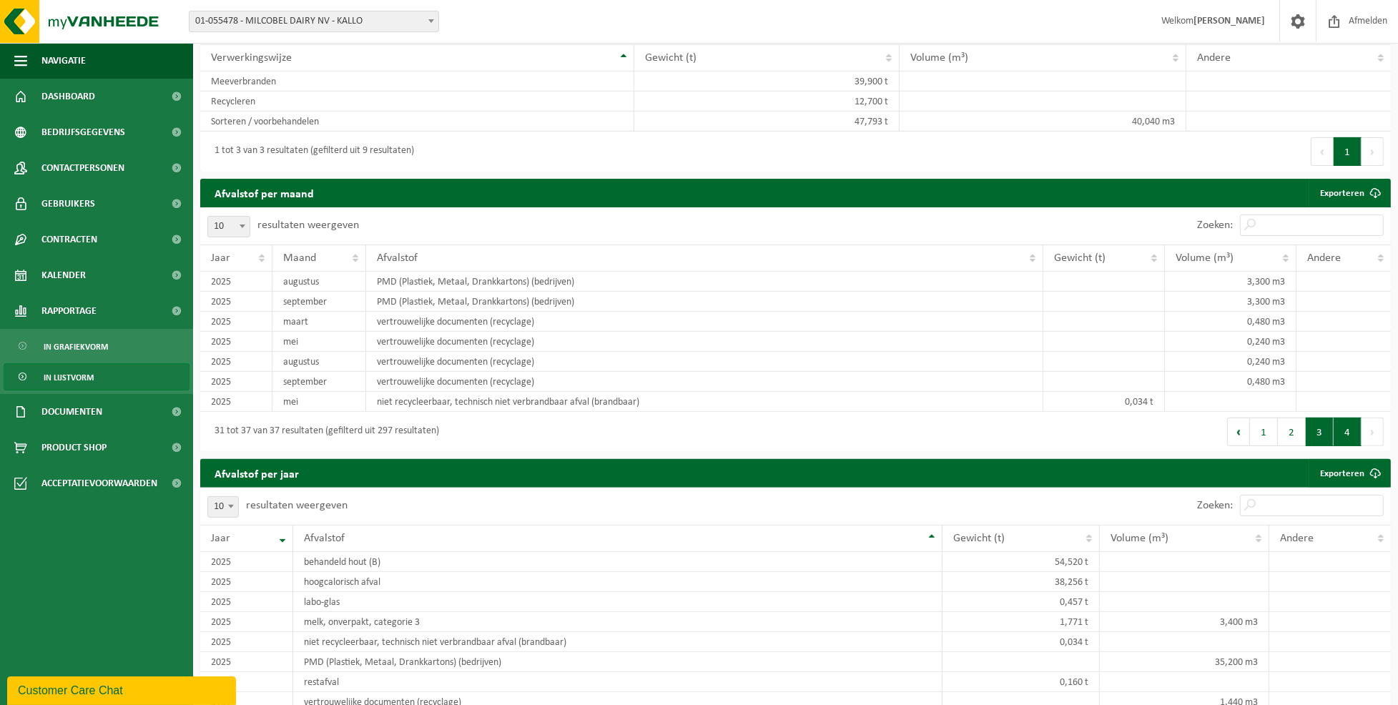
click at [1316, 429] on button "3" at bounding box center [1319, 431] width 28 height 29
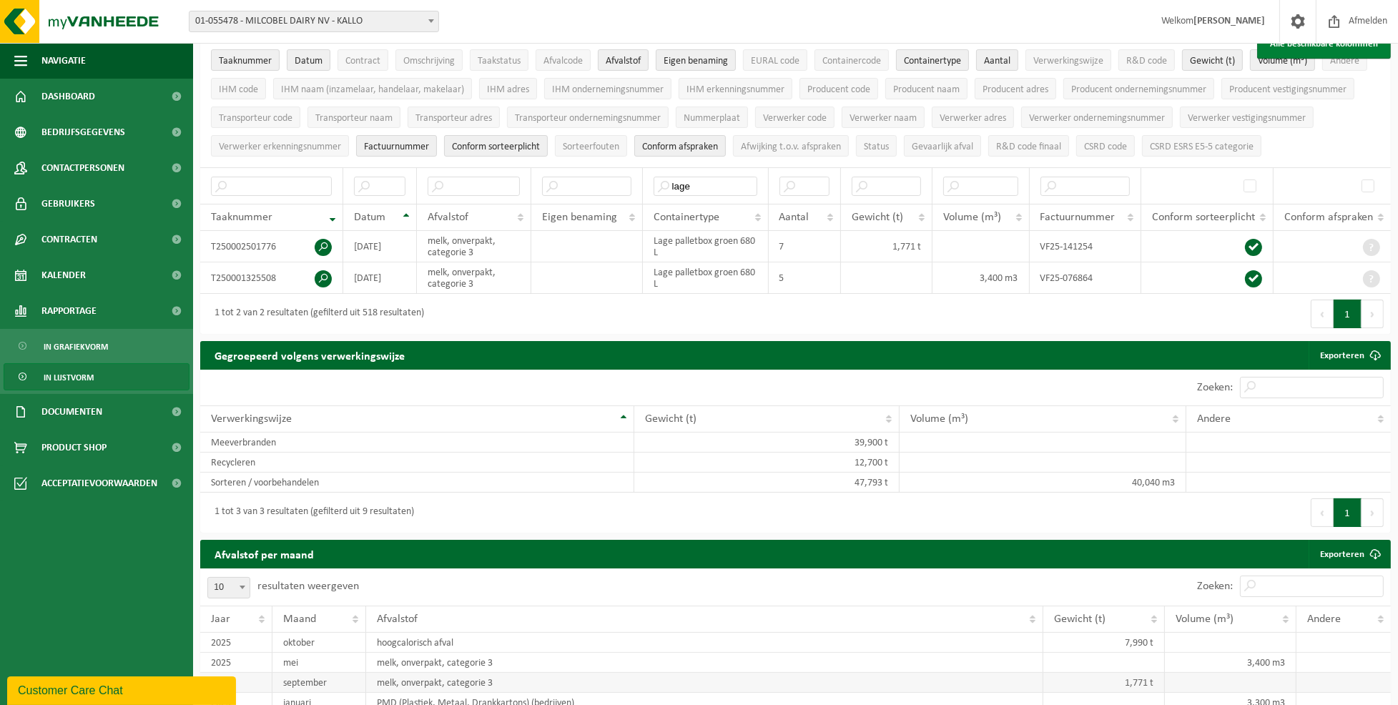
scroll to position [0, 0]
